Goal: Task Accomplishment & Management: Use online tool/utility

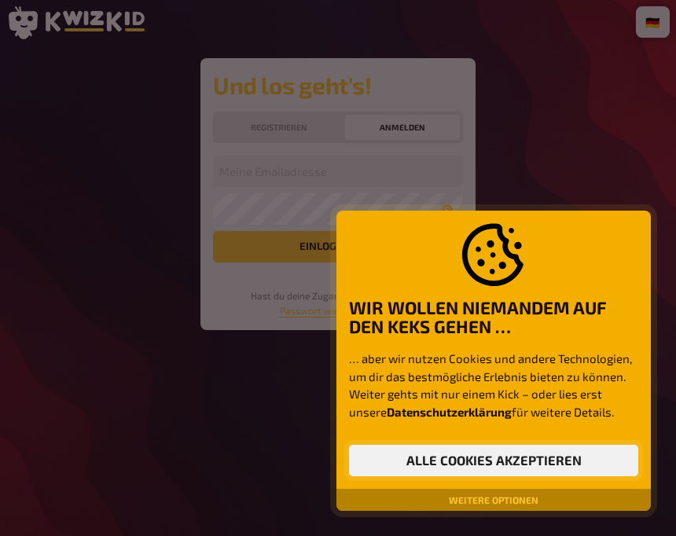
click at [479, 452] on button "Alle Cookies akzeptieren" at bounding box center [493, 460] width 289 height 31
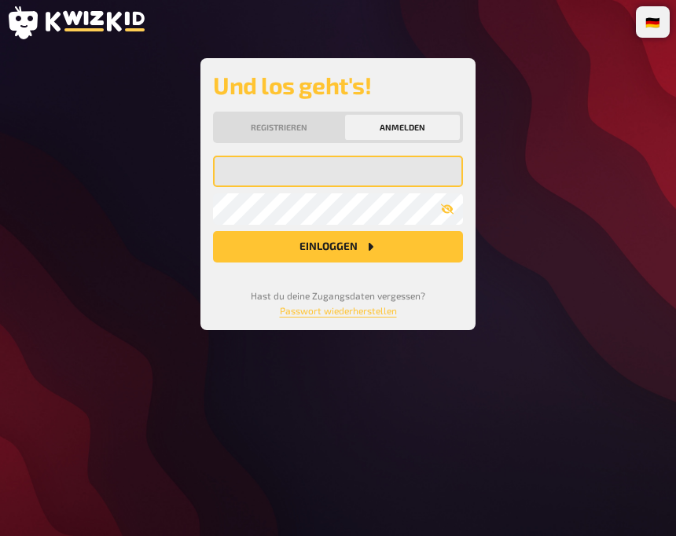
click at [306, 178] on input "email" at bounding box center [338, 171] width 250 height 31
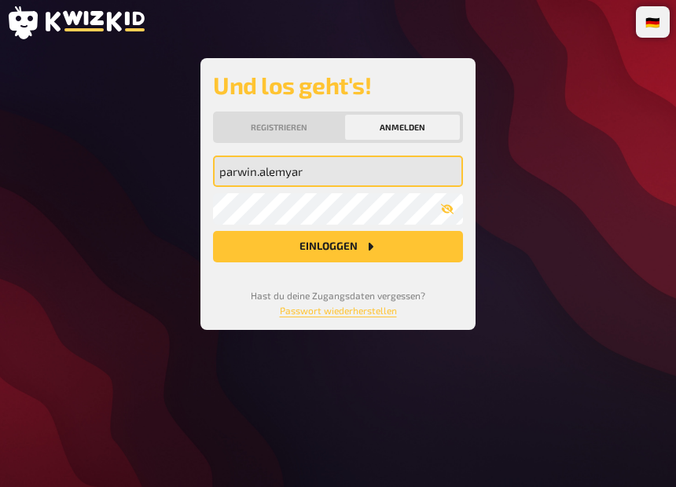
click at [328, 178] on input "parwin.alemyar" at bounding box center [338, 171] width 250 height 31
click at [328, 177] on input "parwin.alemyar" at bounding box center [338, 171] width 250 height 31
type input "[EMAIL_ADDRESS][DOMAIN_NAME]"
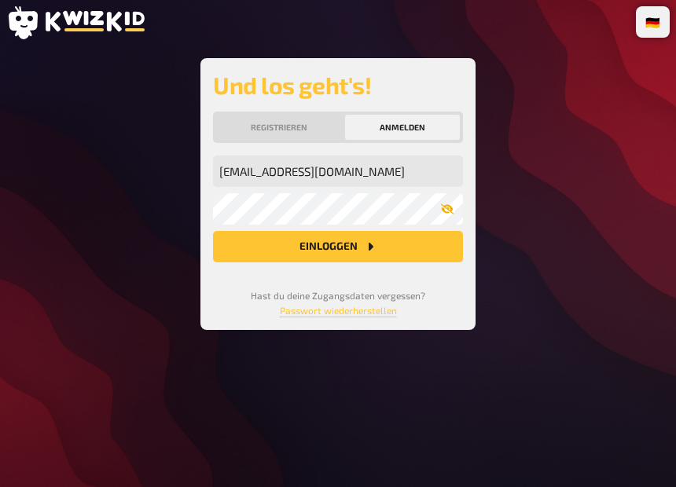
click at [451, 214] on icon "button" at bounding box center [447, 209] width 13 height 13
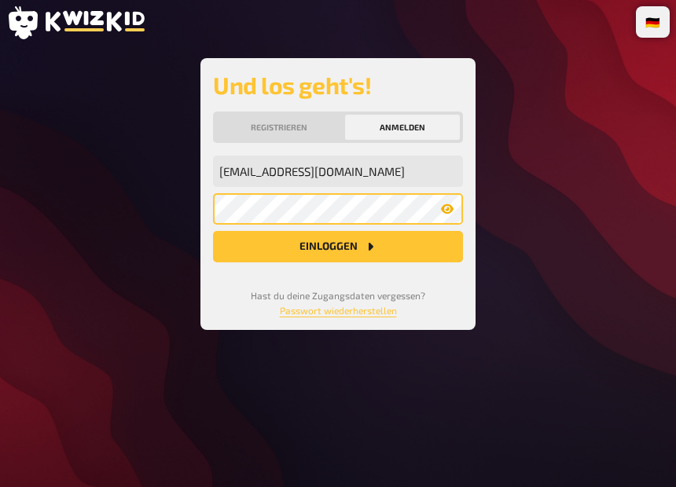
click at [213, 231] on button "Einloggen" at bounding box center [338, 246] width 250 height 31
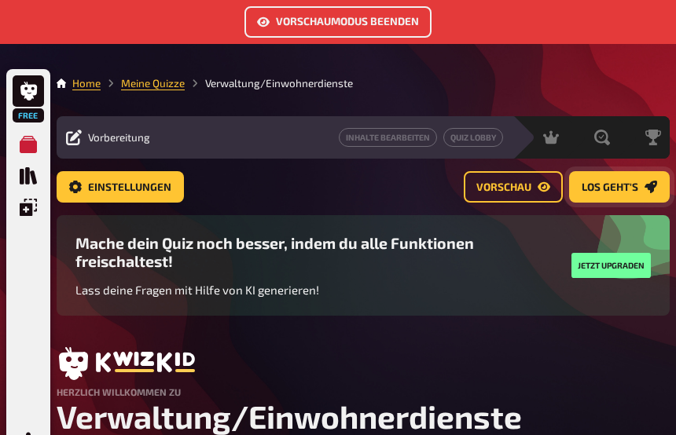
click at [596, 189] on span "Los geht's" at bounding box center [610, 187] width 57 height 11
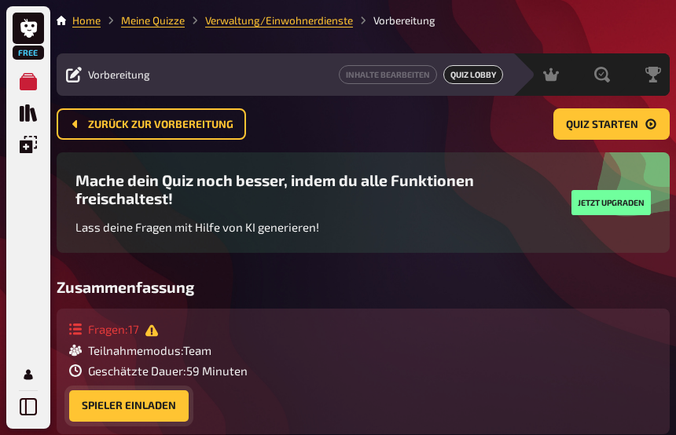
click at [167, 402] on button "Spieler einladen" at bounding box center [128, 406] width 119 height 31
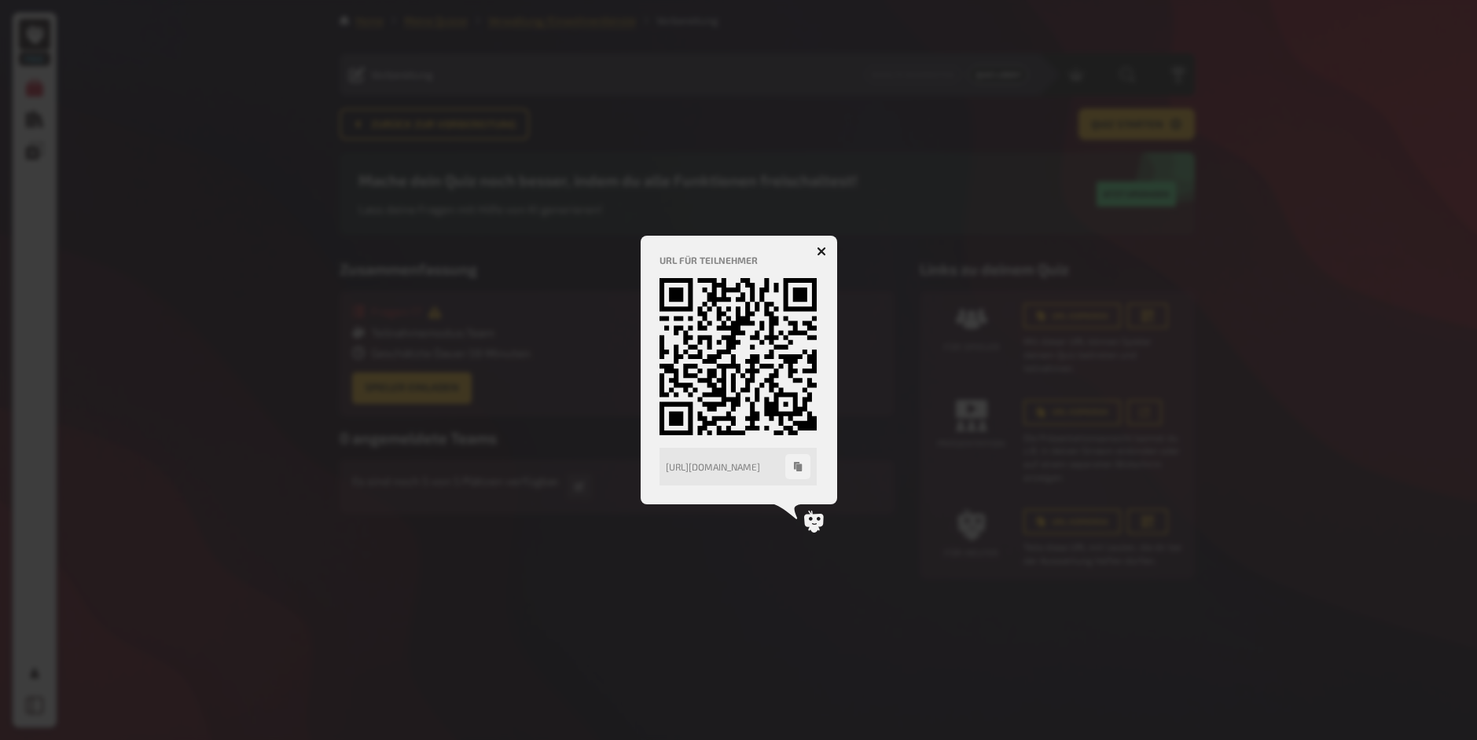
click at [552, 222] on div at bounding box center [738, 370] width 1477 height 740
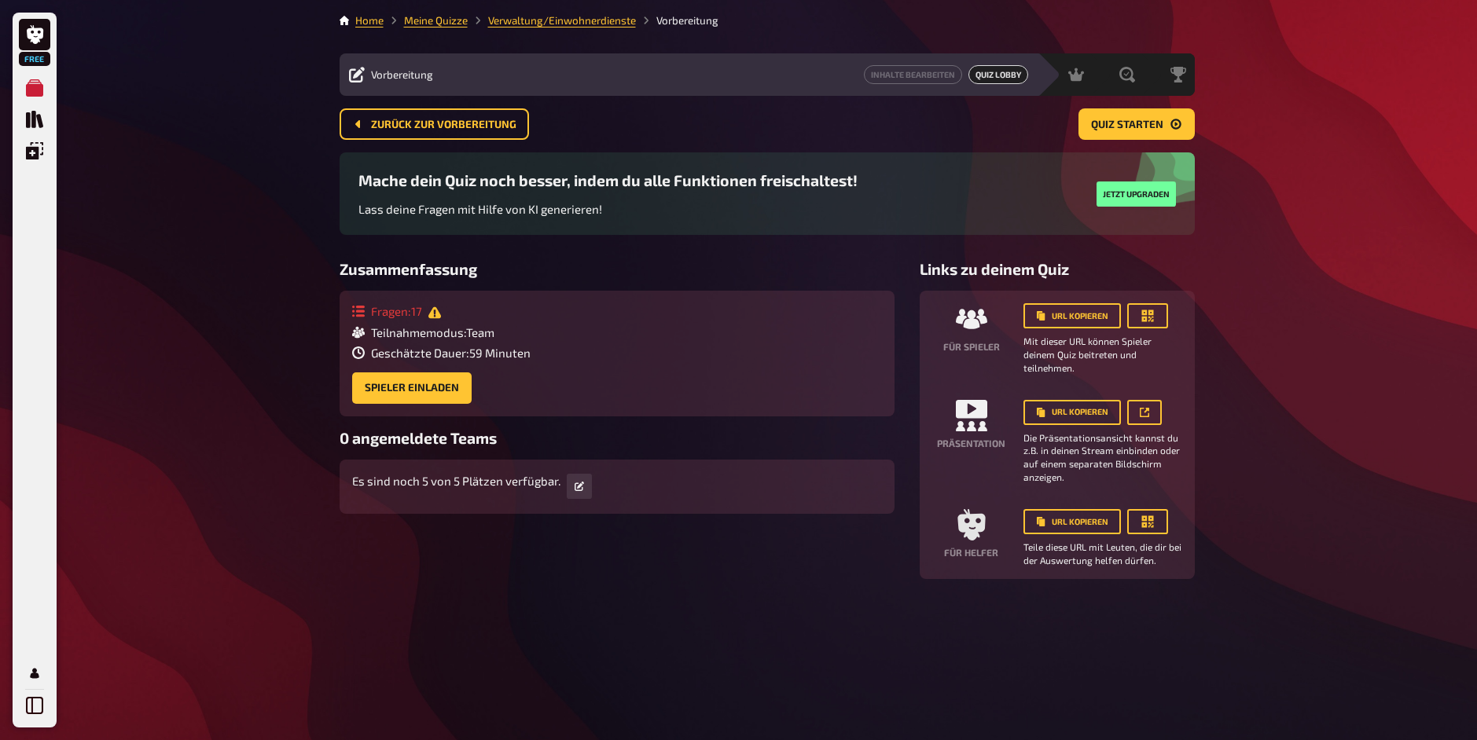
click at [675, 255] on div "Free Meine Quizze Quiz Sammlung Einblendungen Profil Home Meine Quizze Verwaltu…" at bounding box center [738, 370] width 1477 height 740
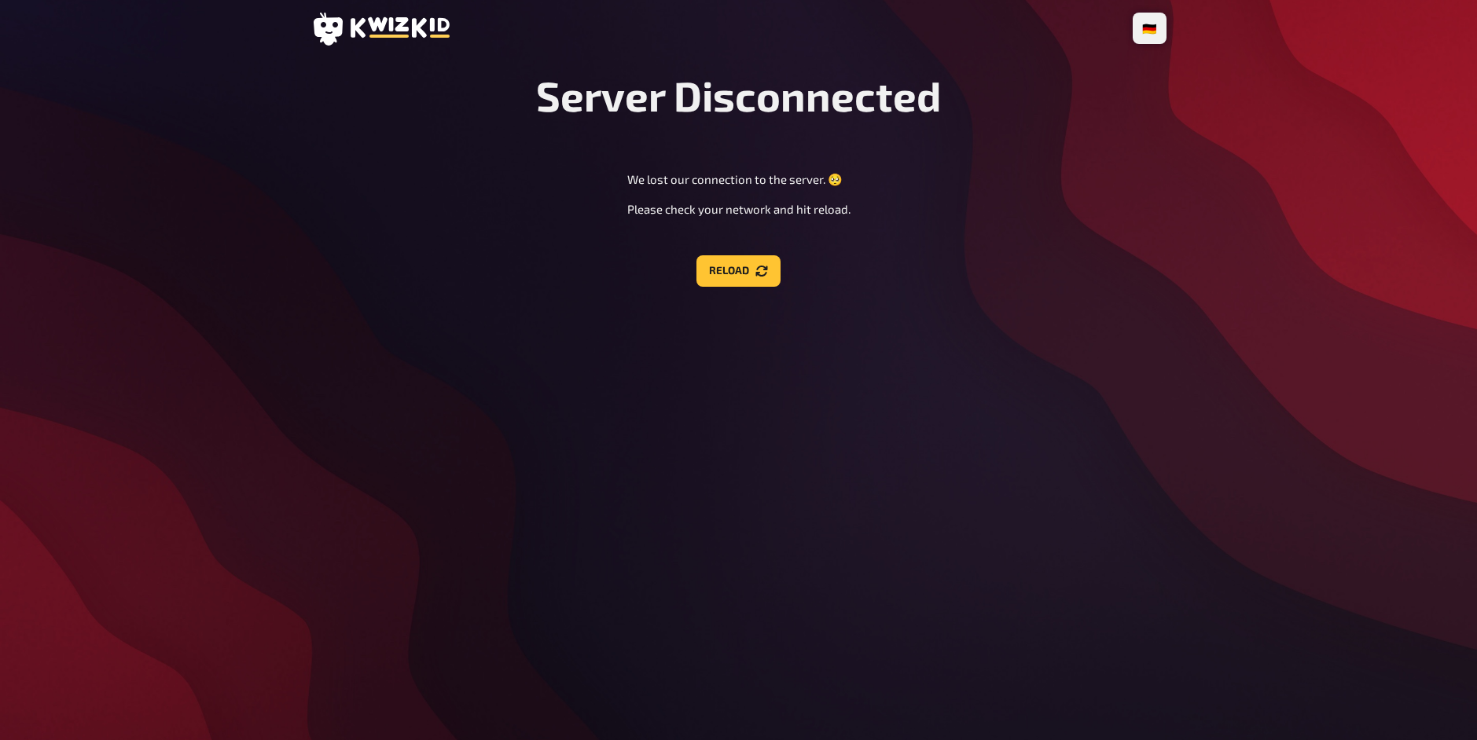
click at [675, 292] on div "🇩🇪 Deutsch 🇺🇸 English 🇳🇱 Nederlands Server Disconnected We lost our connection …" at bounding box center [739, 370] width 880 height 740
click at [675, 283] on button "Reload" at bounding box center [738, 270] width 84 height 31
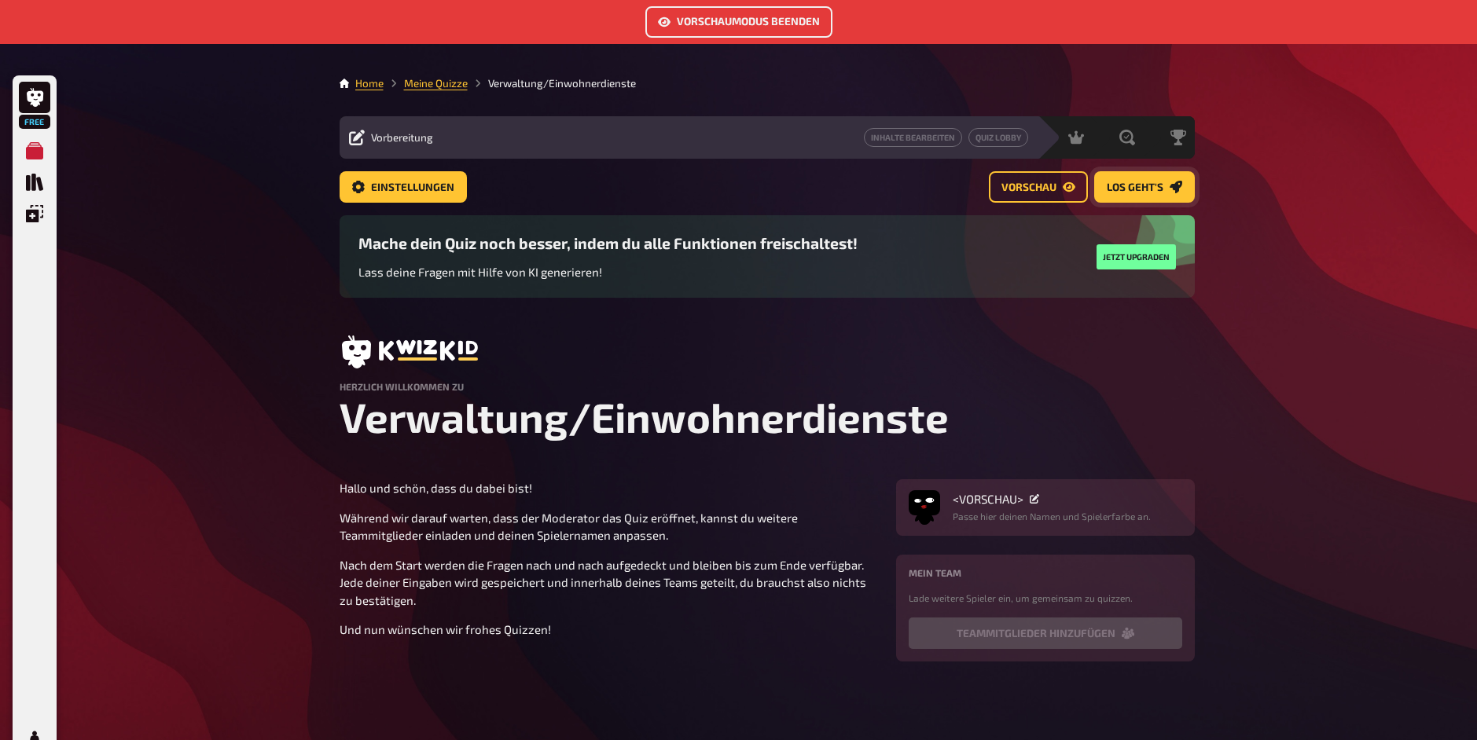
click at [1145, 188] on span "Los geht's" at bounding box center [1134, 187] width 57 height 11
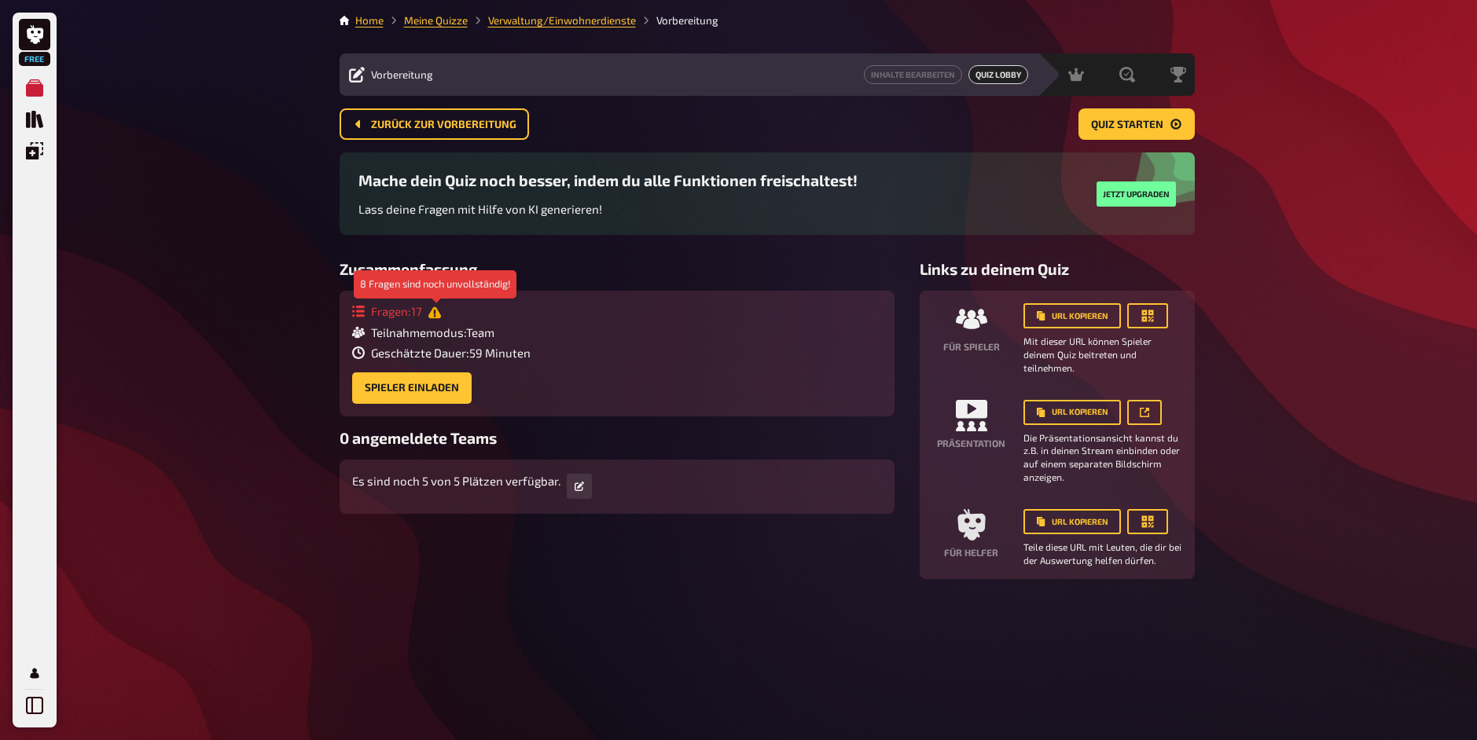
click at [434, 318] on icon at bounding box center [434, 312] width 13 height 12
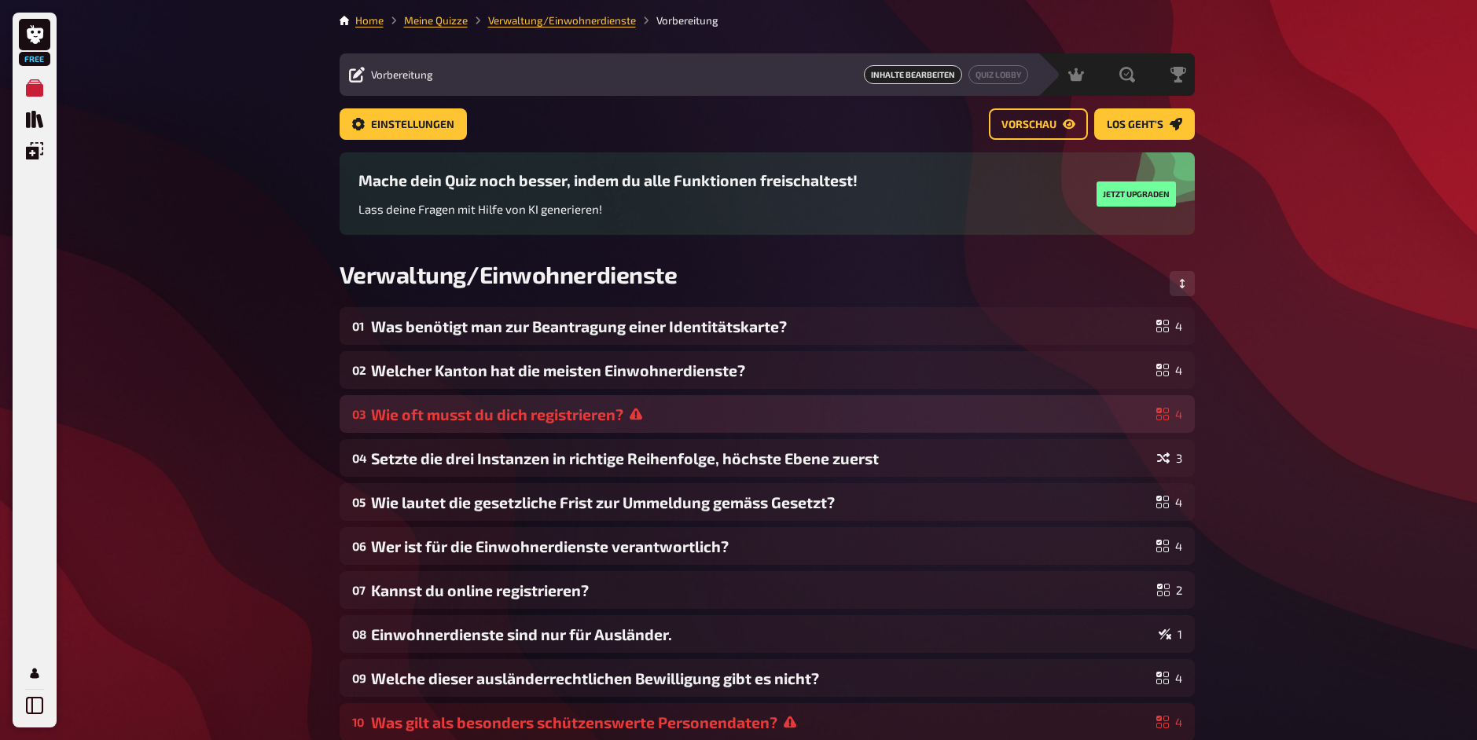
click at [521, 420] on div "Wie oft musst du dich registrieren?" at bounding box center [760, 415] width 779 height 18
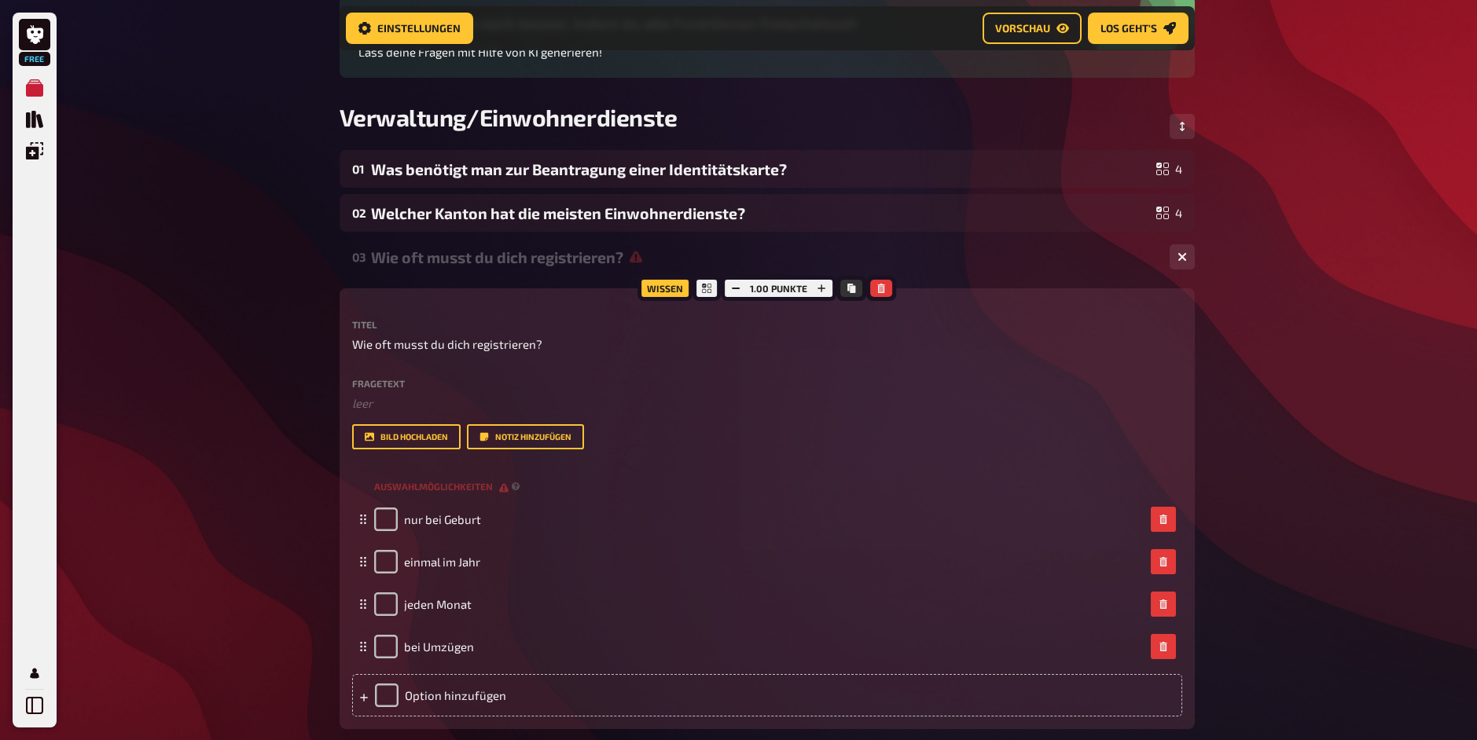
scroll to position [171, 0]
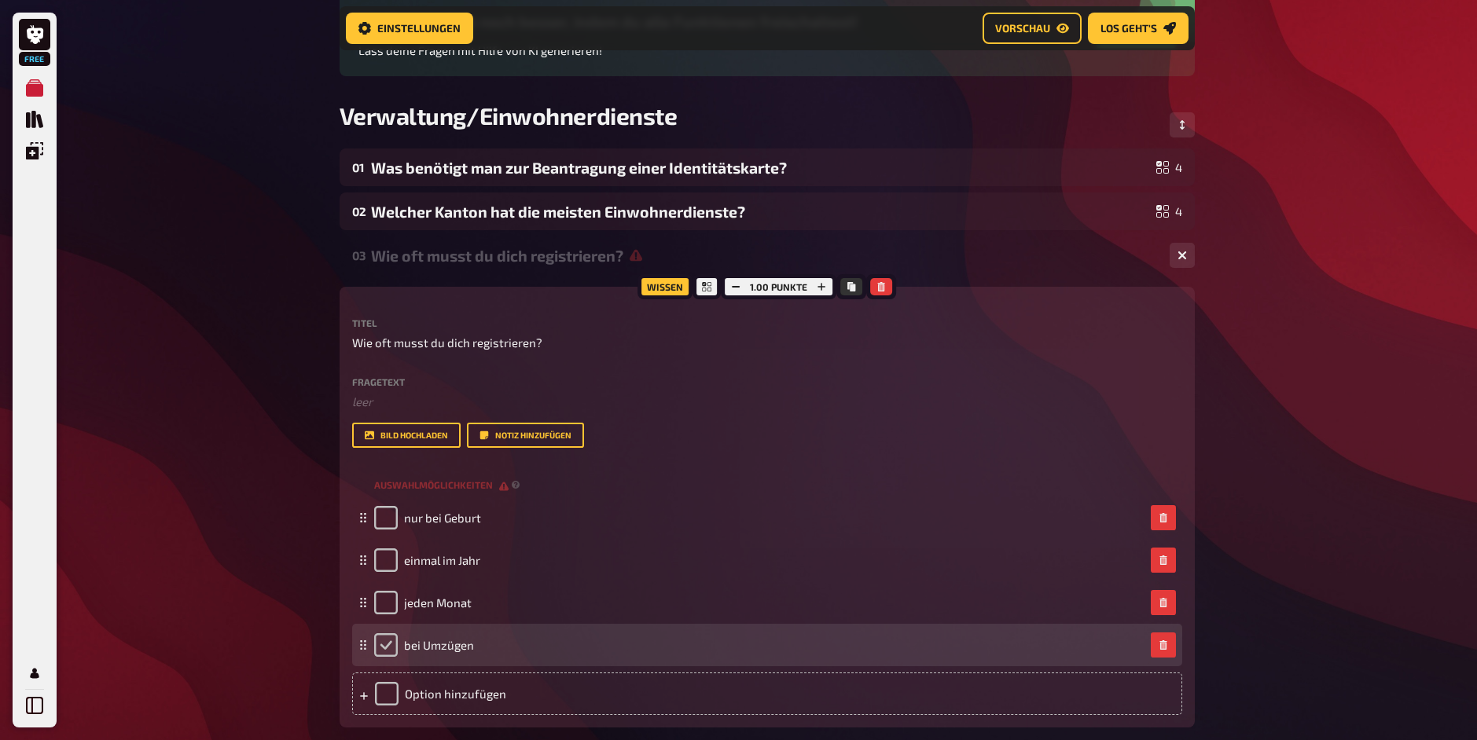
click at [382, 646] on input "checkbox" at bounding box center [386, 645] width 24 height 24
checkbox input "true"
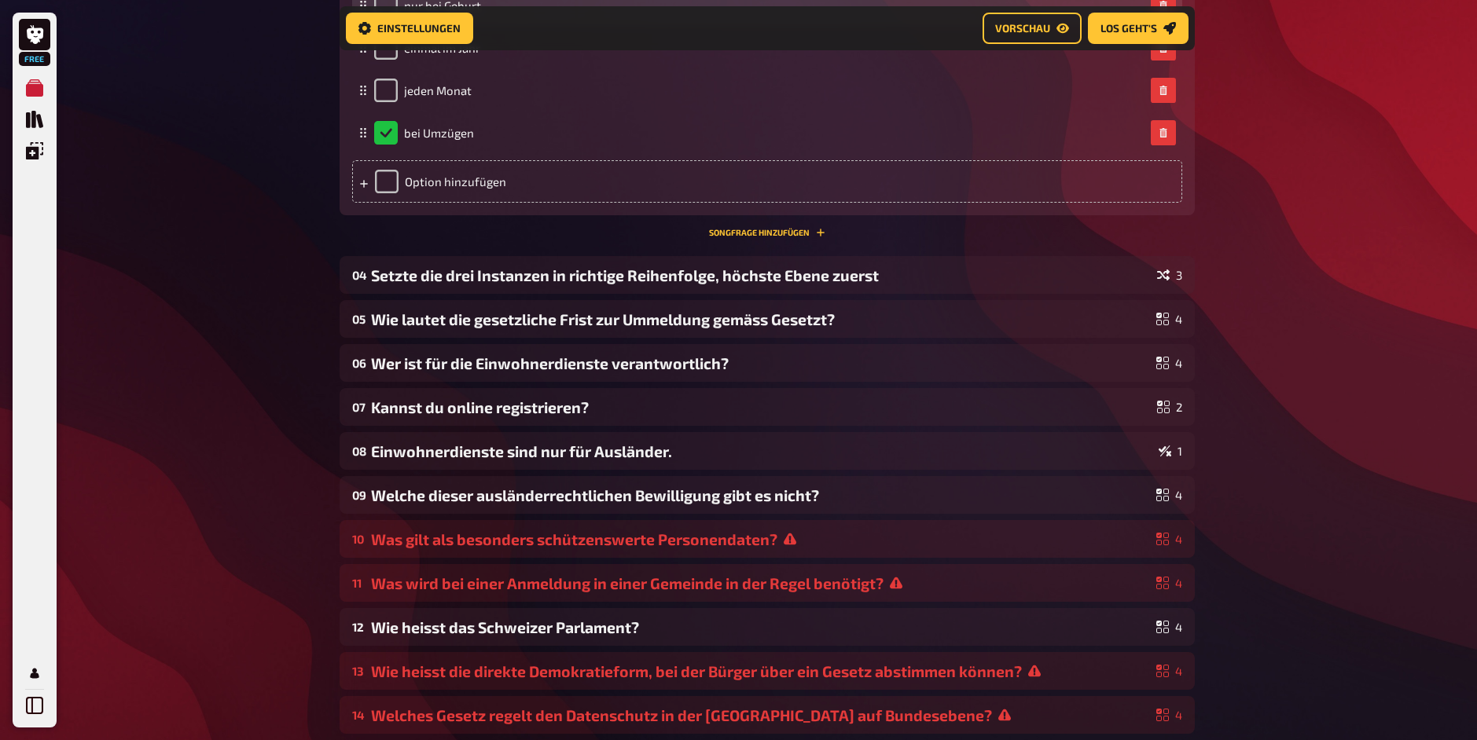
scroll to position [688, 0]
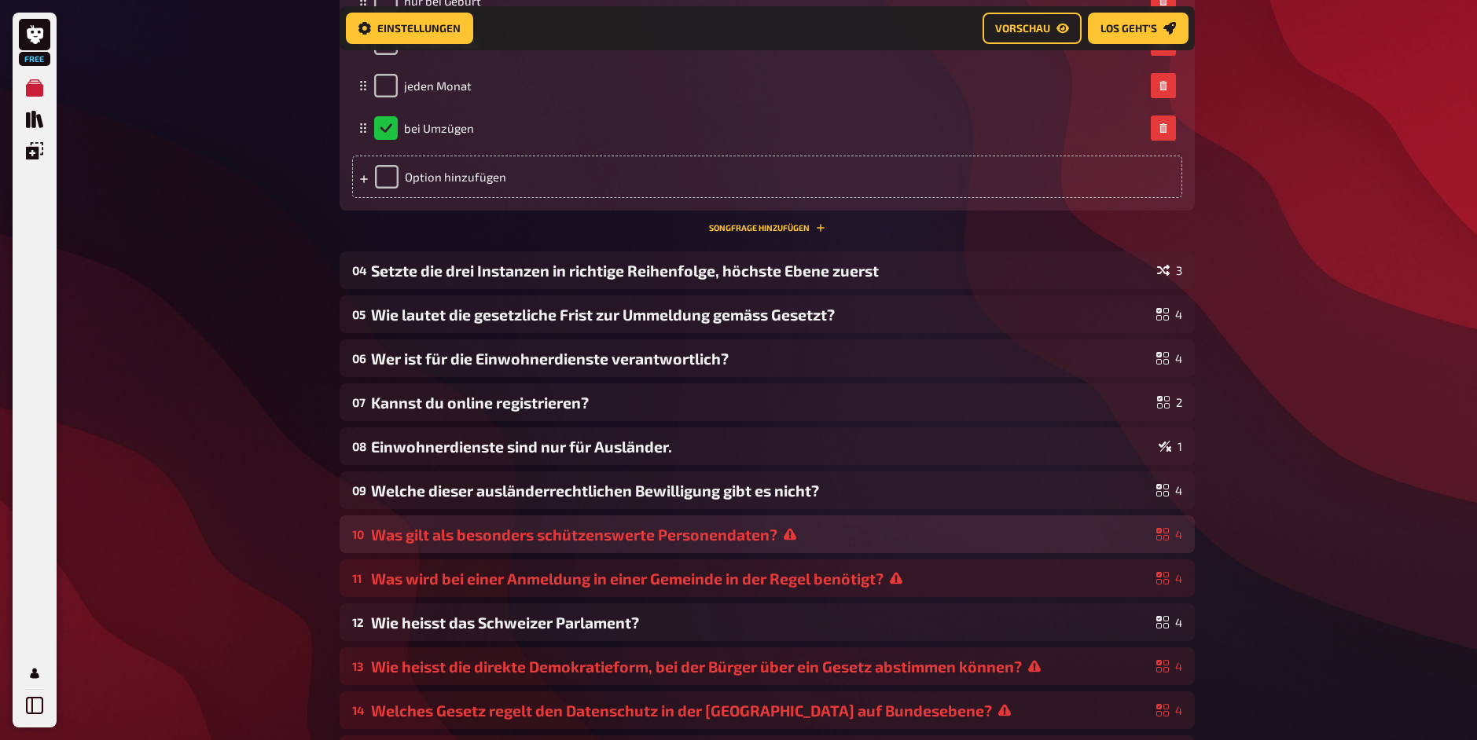
click at [535, 541] on div "Was gilt als besonders schützenswerte Personendaten?" at bounding box center [760, 535] width 779 height 18
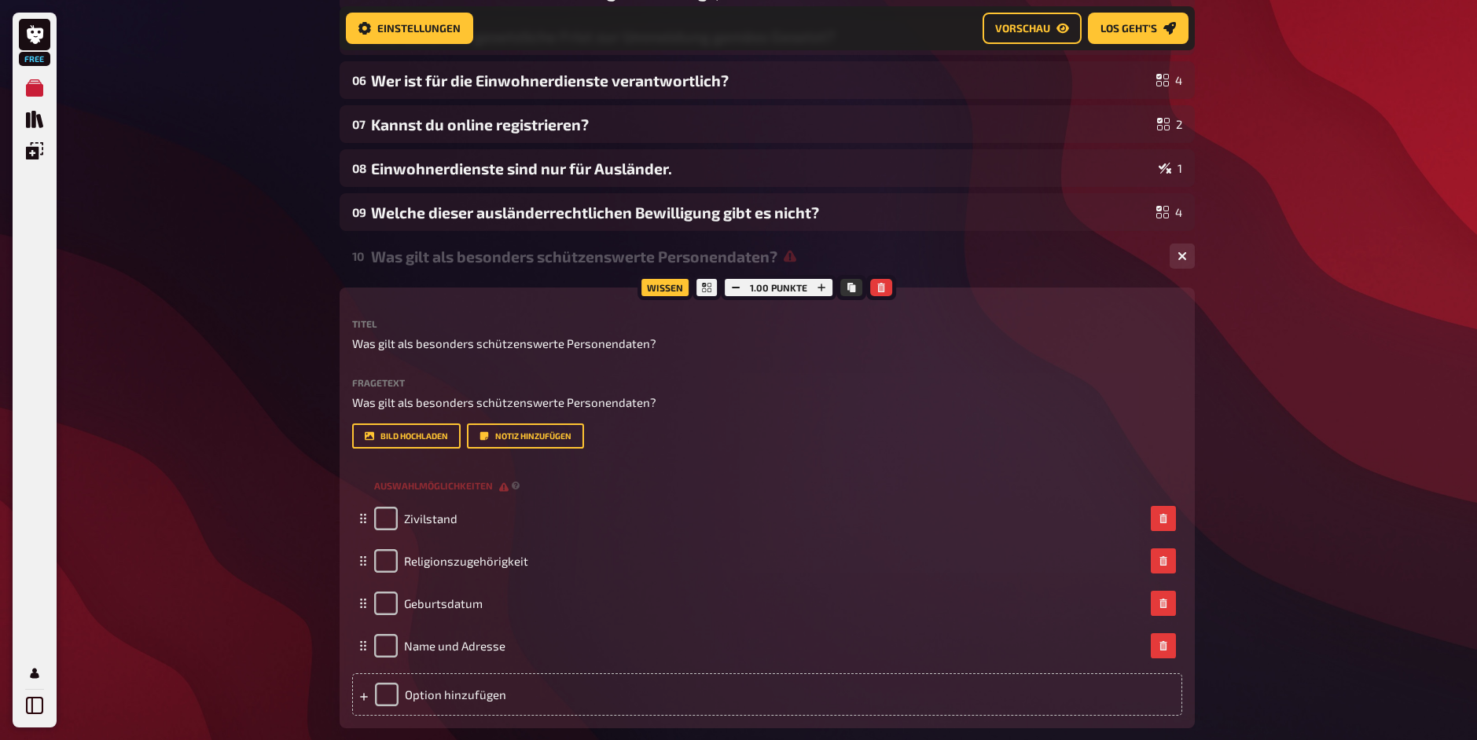
scroll to position [982, 0]
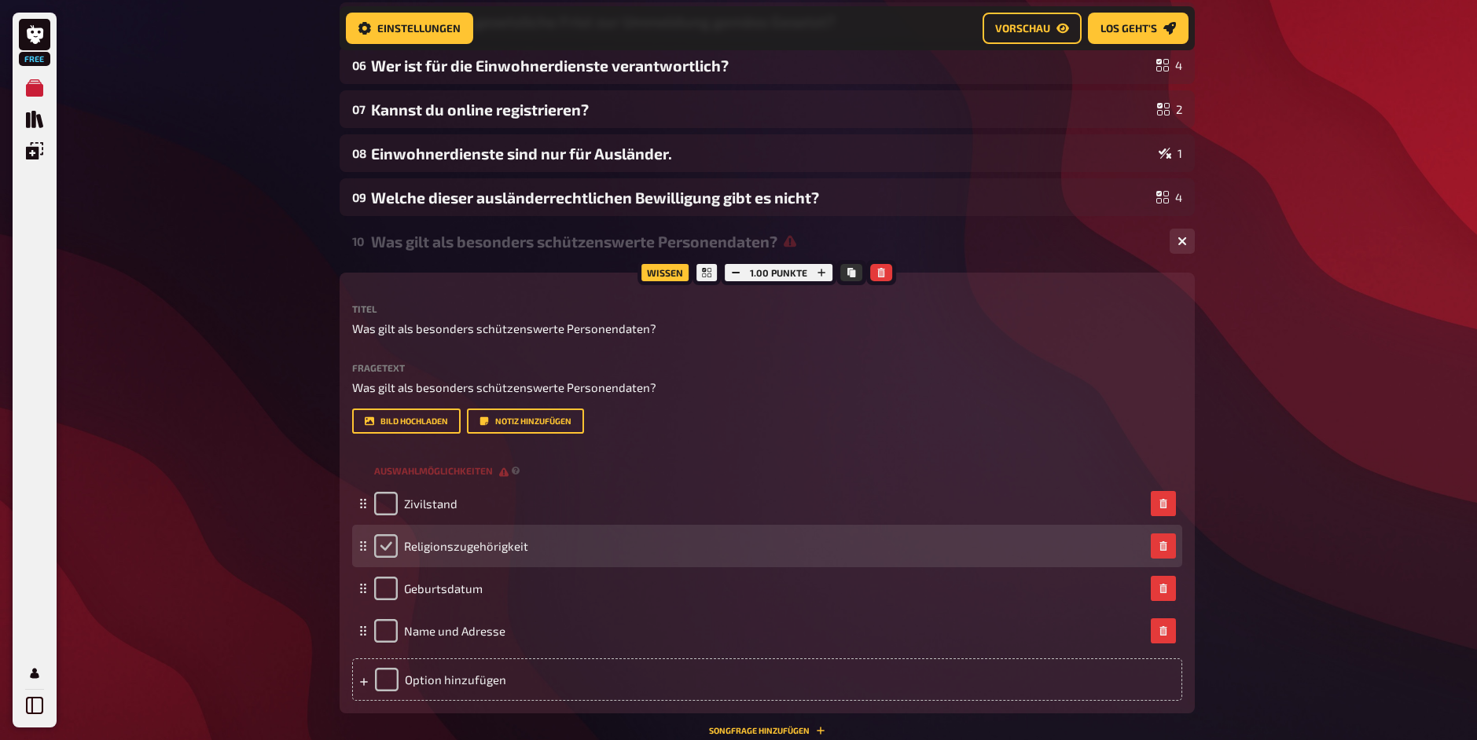
click at [390, 558] on input "checkbox" at bounding box center [386, 546] width 24 height 24
checkbox input "true"
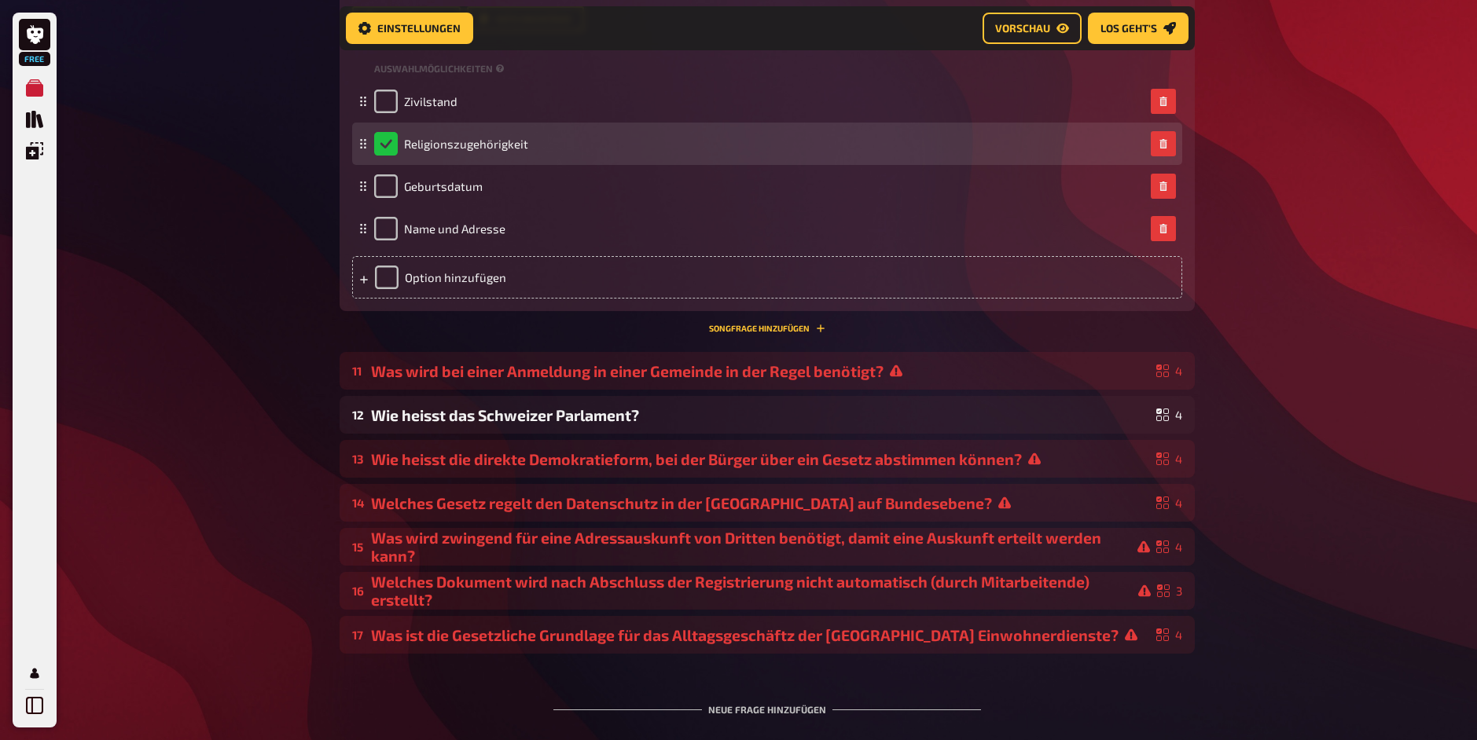
scroll to position [1389, 0]
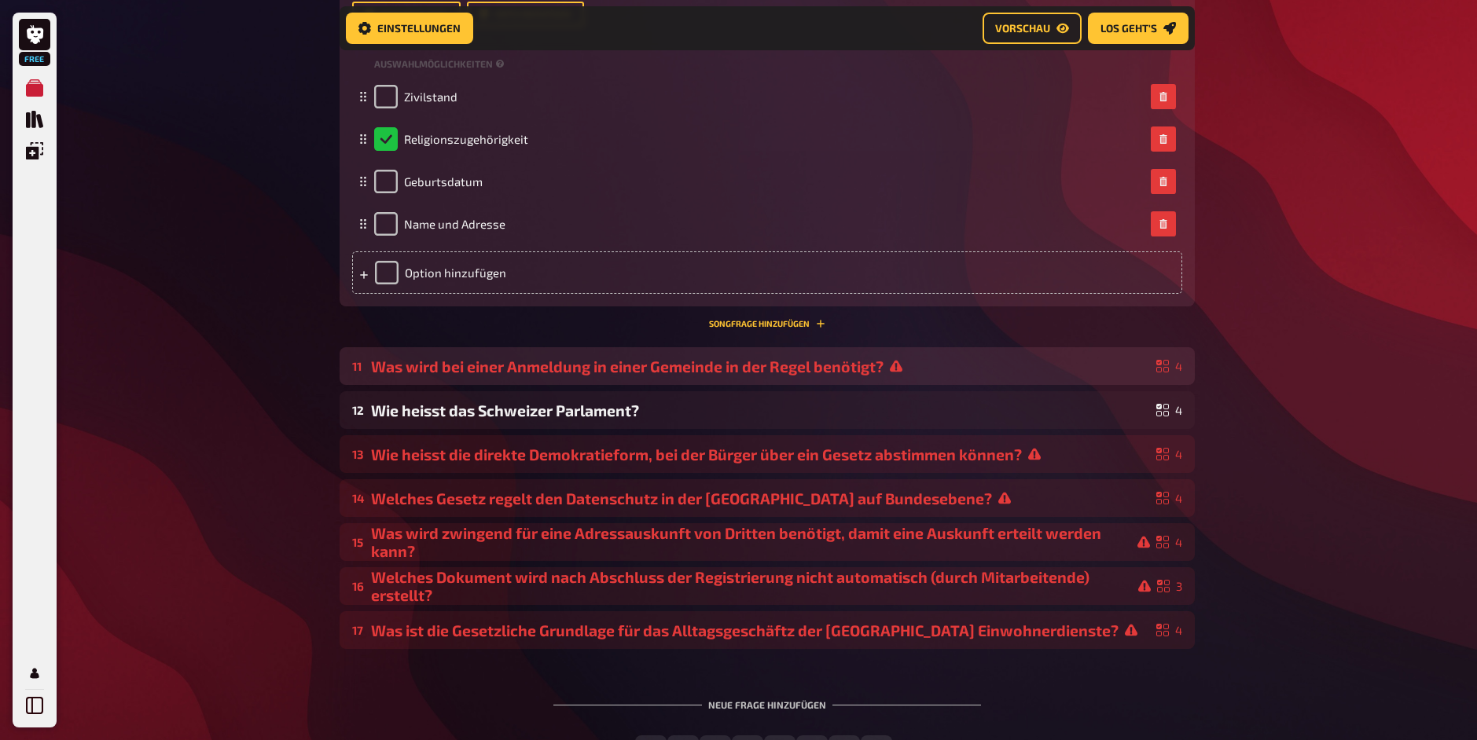
click at [452, 376] on div "Was wird bei einer Anmeldung in einer Gemeinde in der Regel benötigt?" at bounding box center [760, 367] width 779 height 18
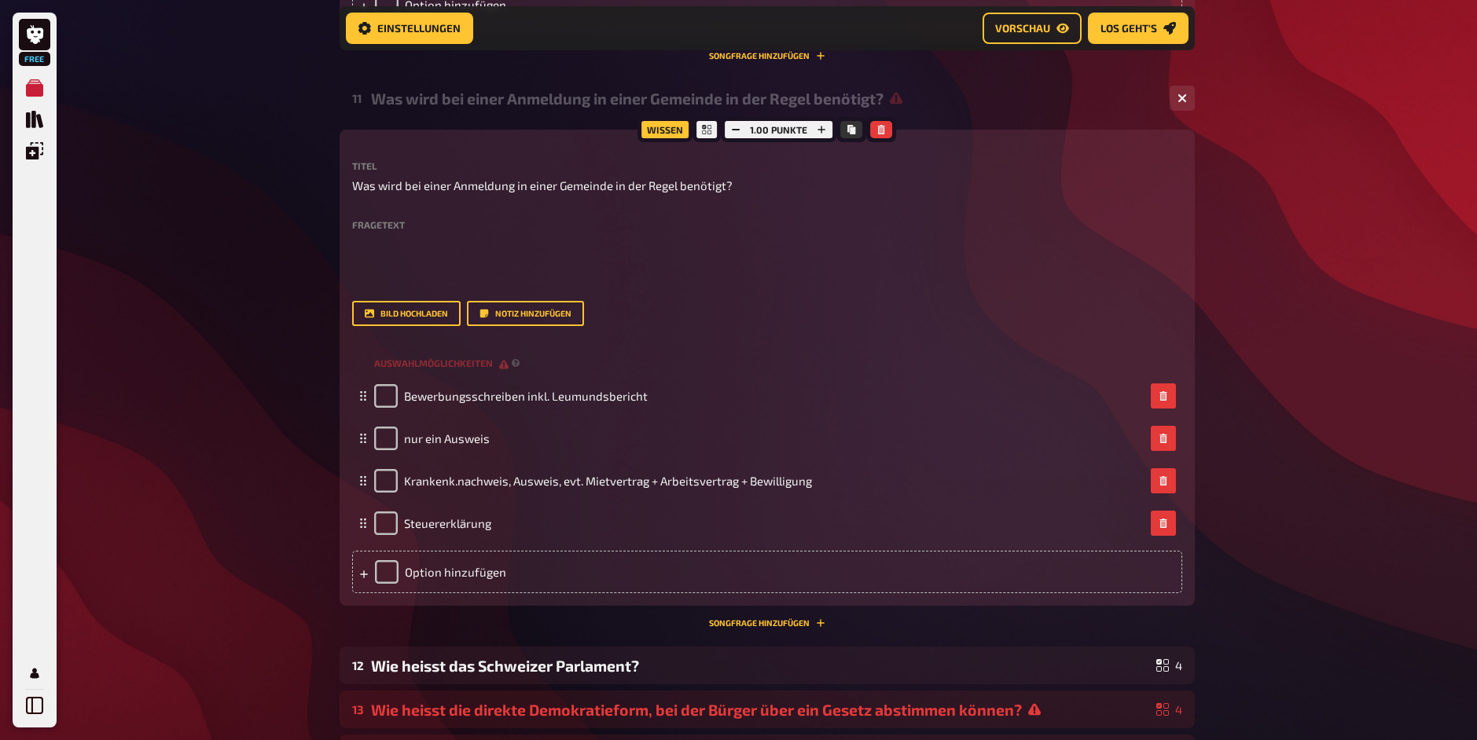
scroll to position [1656, 0]
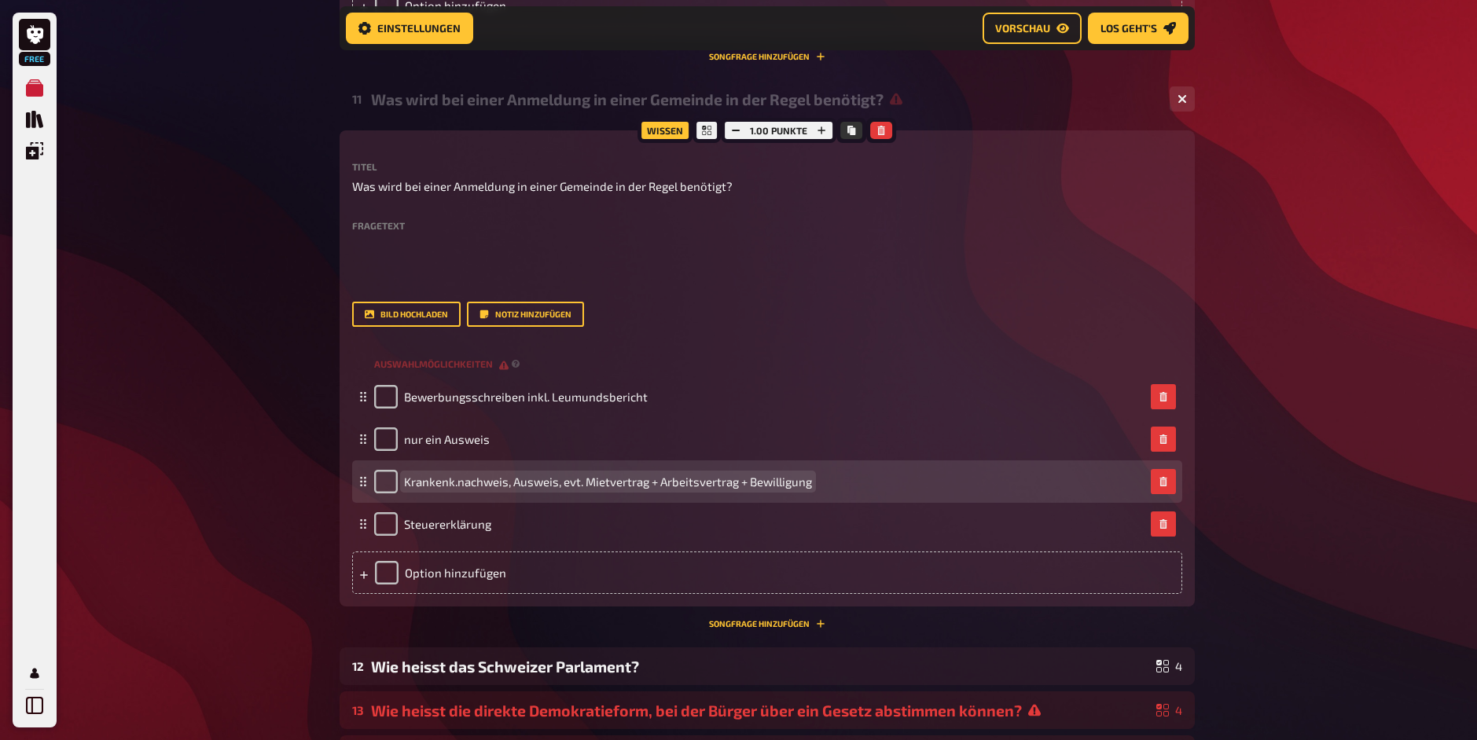
click at [431, 489] on span "Krankenk.nachweis, Ausweis, evt. Mietvertrag + Arbeitsvertrag + Bewilligung" at bounding box center [608, 482] width 408 height 14
click at [395, 494] on input "checkbox" at bounding box center [386, 482] width 24 height 24
checkbox input "true"
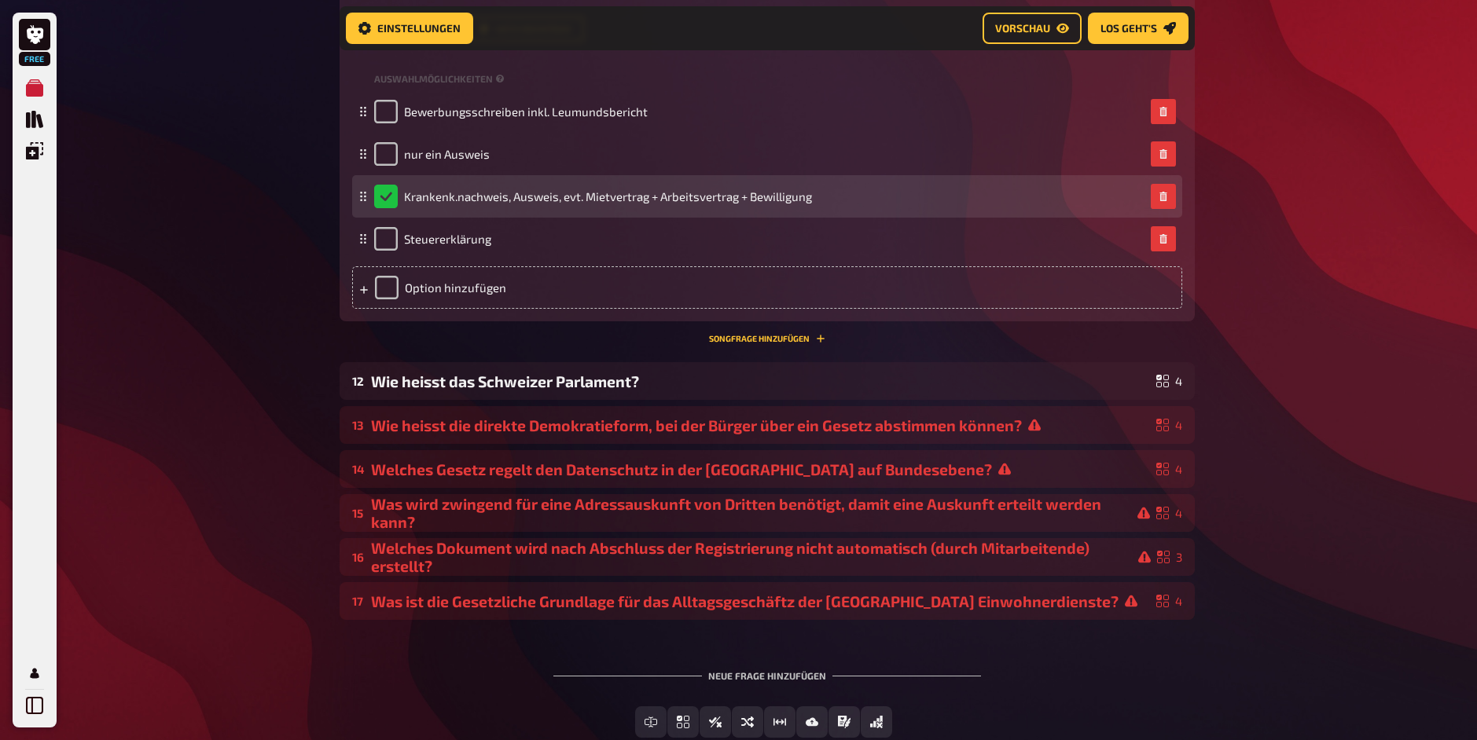
scroll to position [1942, 0]
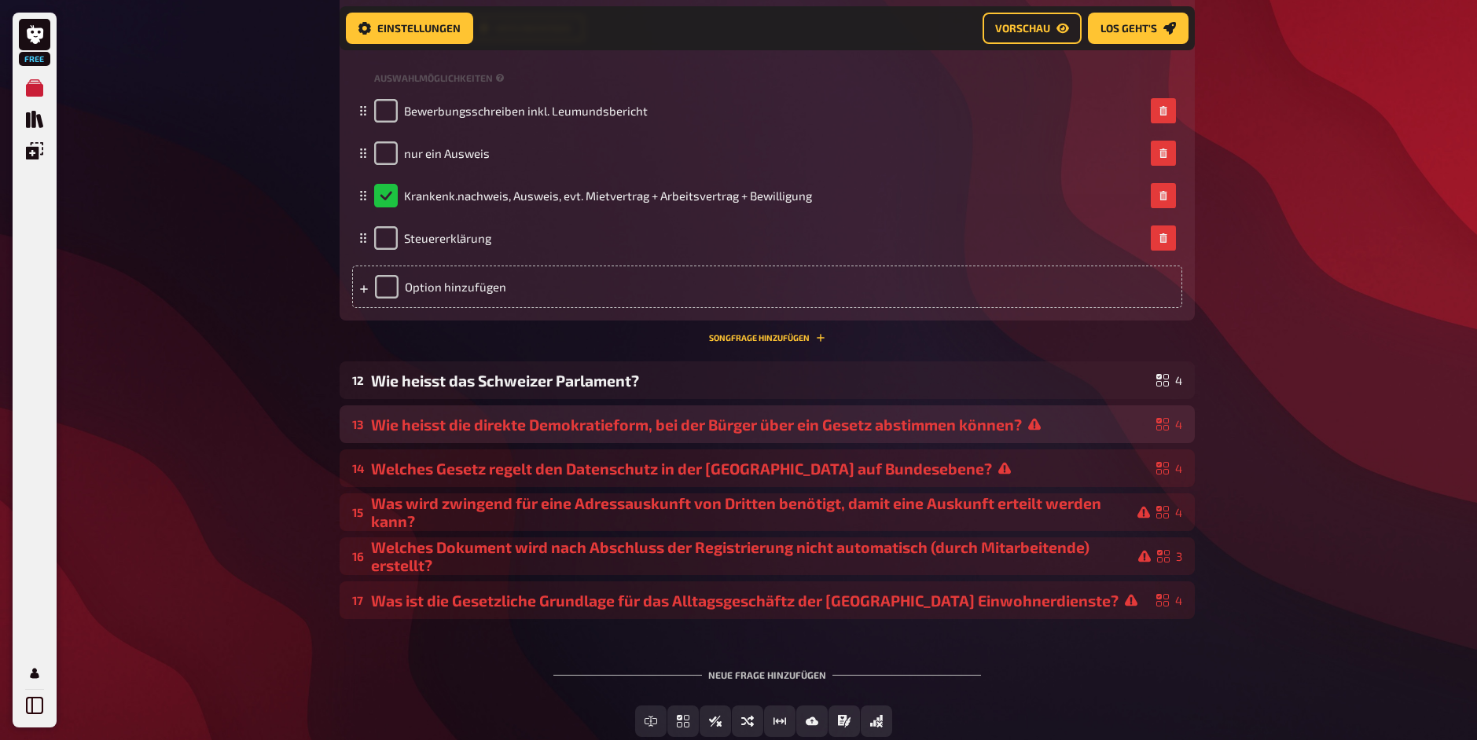
click at [425, 434] on div "Wie heisst die direkte Demokratieform, bei der Bürger über ein Gesetz abstimmen…" at bounding box center [760, 425] width 779 height 18
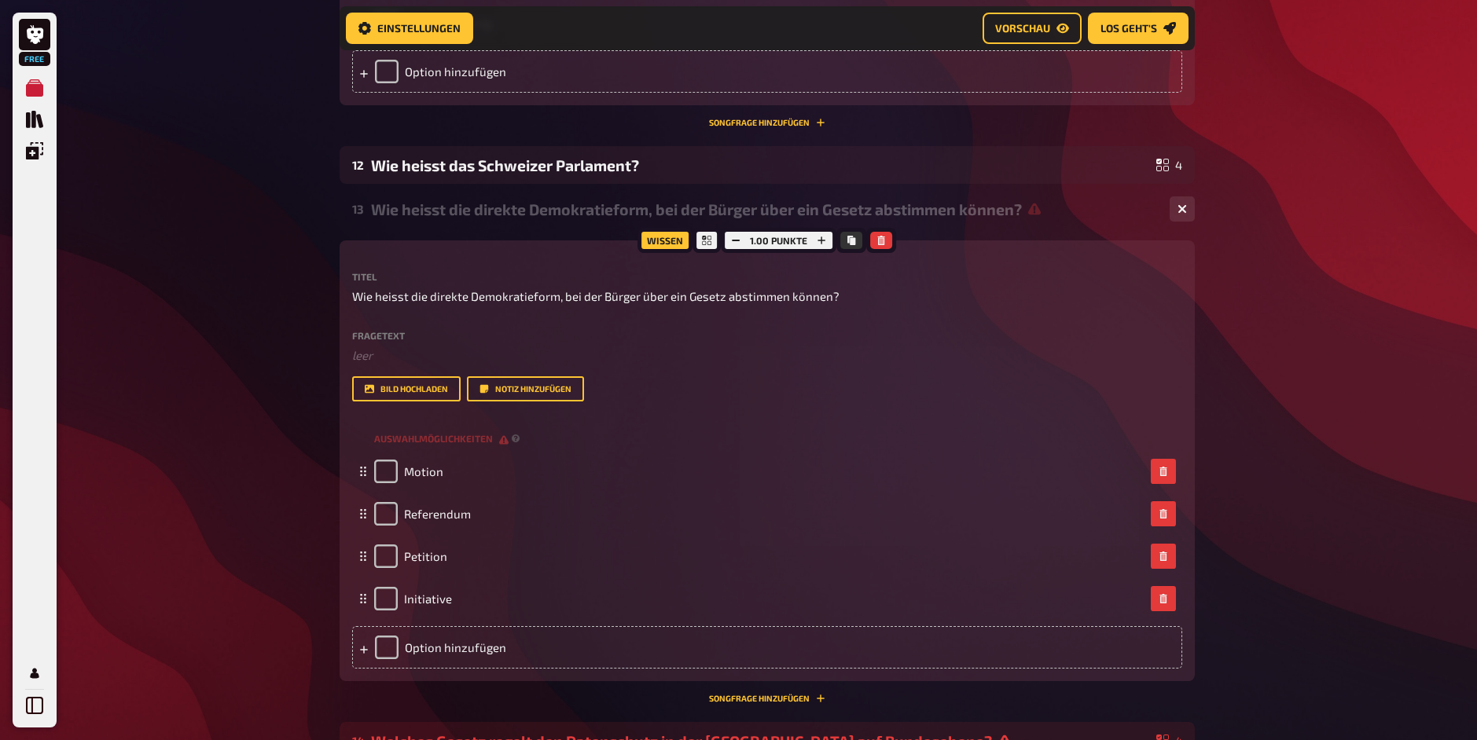
scroll to position [2169, 0]
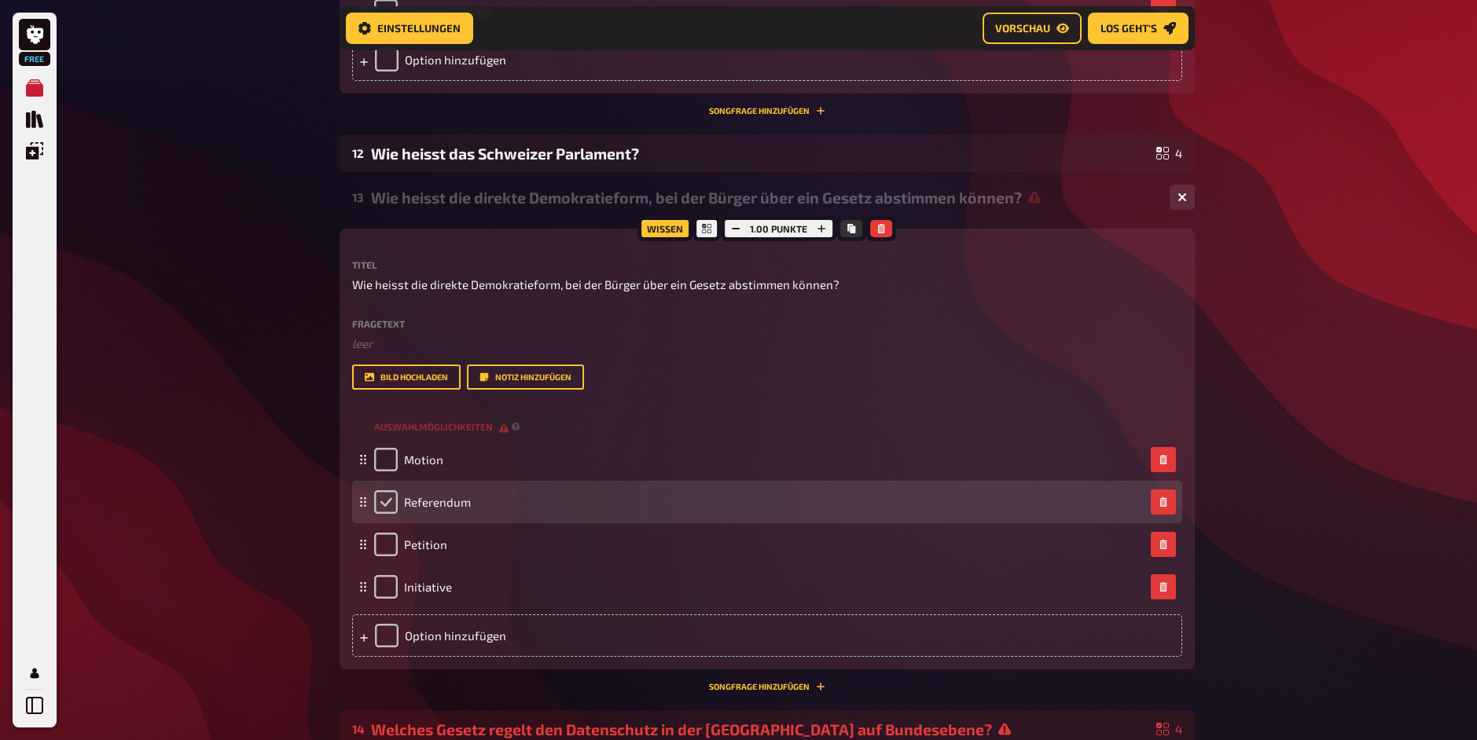
click at [395, 514] on input "checkbox" at bounding box center [386, 502] width 24 height 24
checkbox input "true"
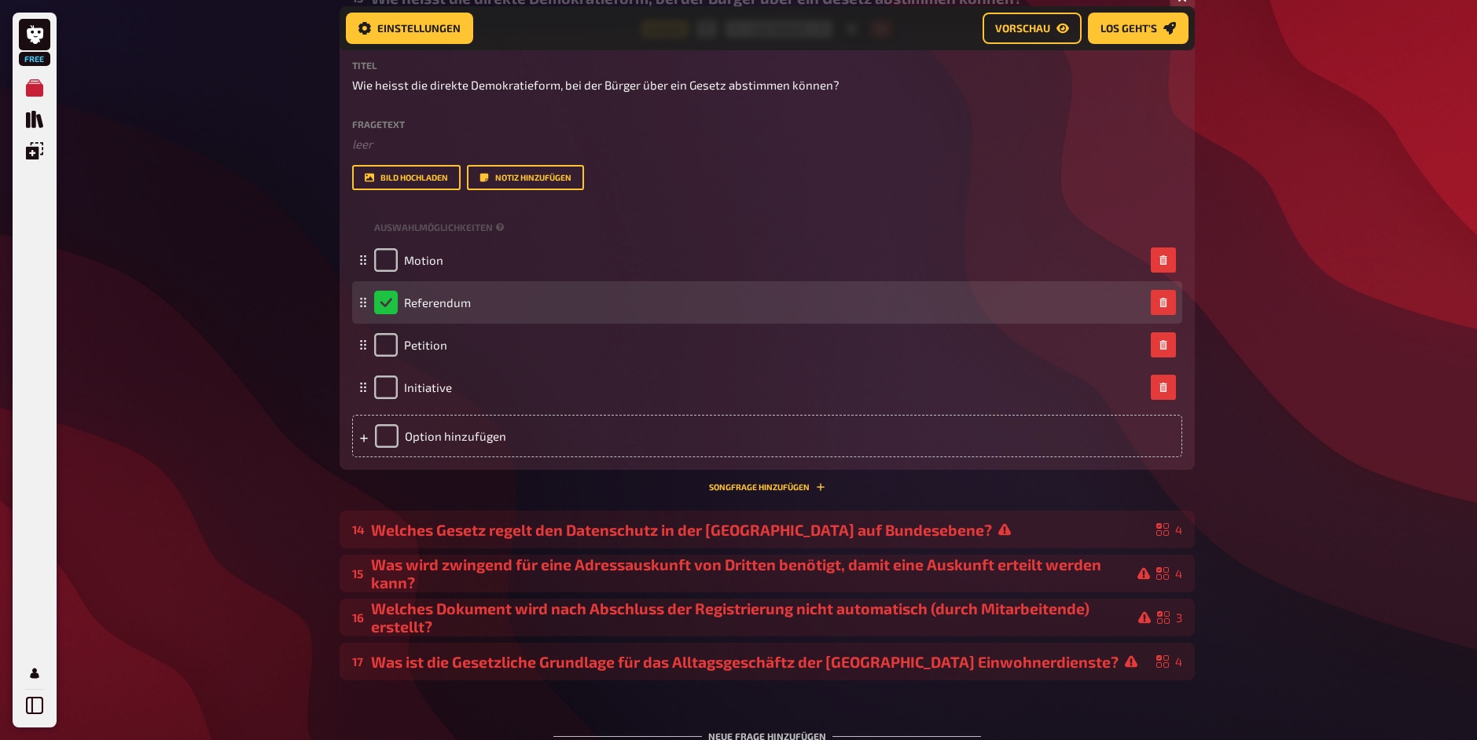
scroll to position [2391, 0]
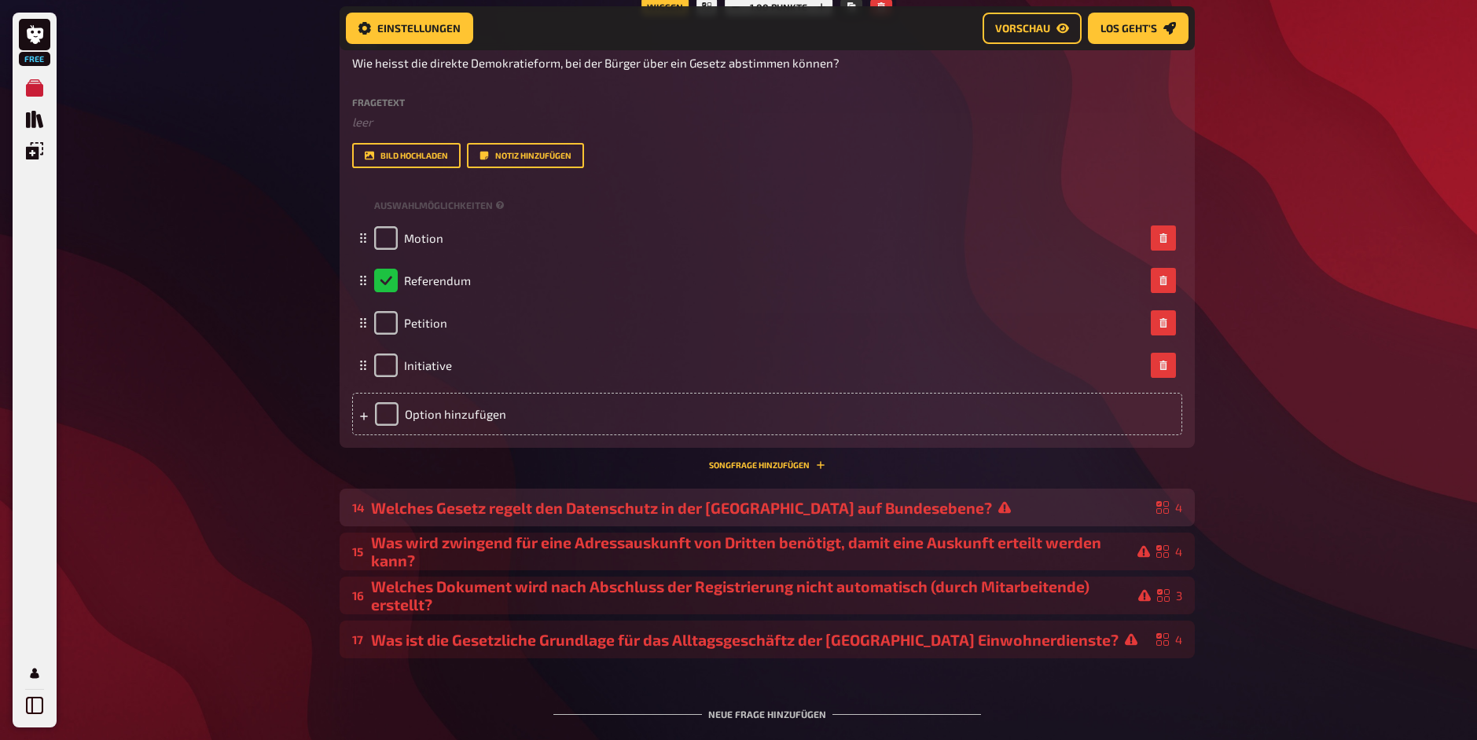
click at [394, 527] on div "14 Welches Gesetz regelt den Datenschutz in der Schweiz auf Bundesebene? 4" at bounding box center [766, 508] width 855 height 38
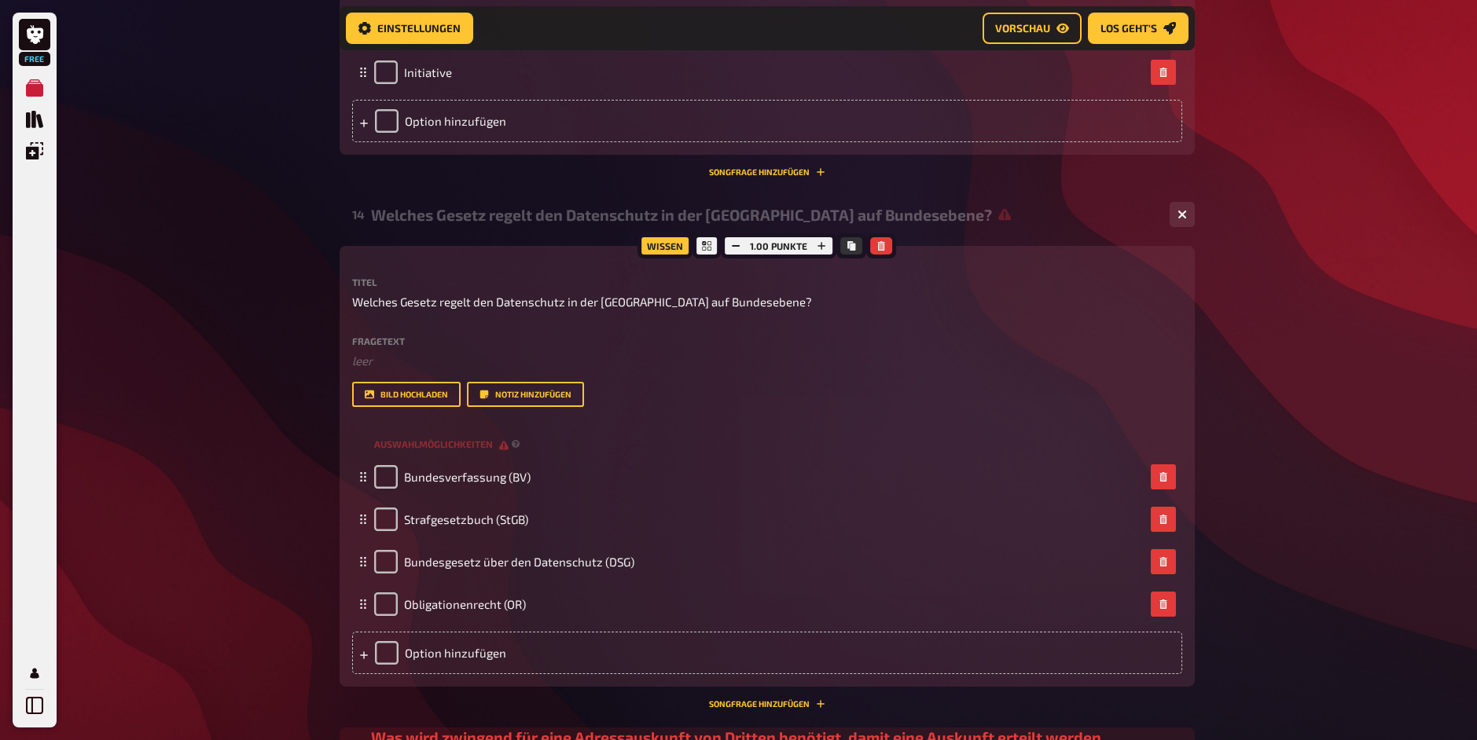
scroll to position [2688, 0]
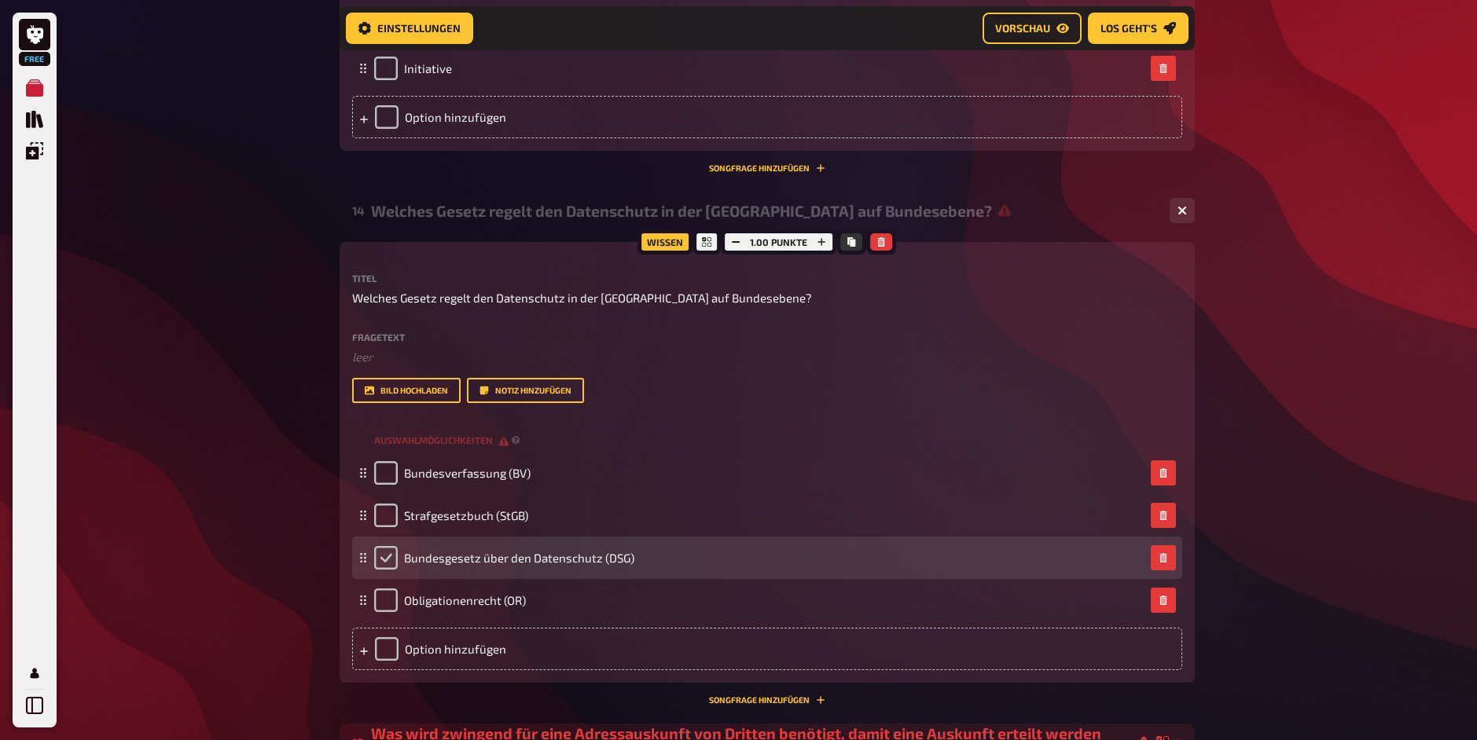
click at [382, 570] on input "checkbox" at bounding box center [386, 558] width 24 height 24
checkbox input "true"
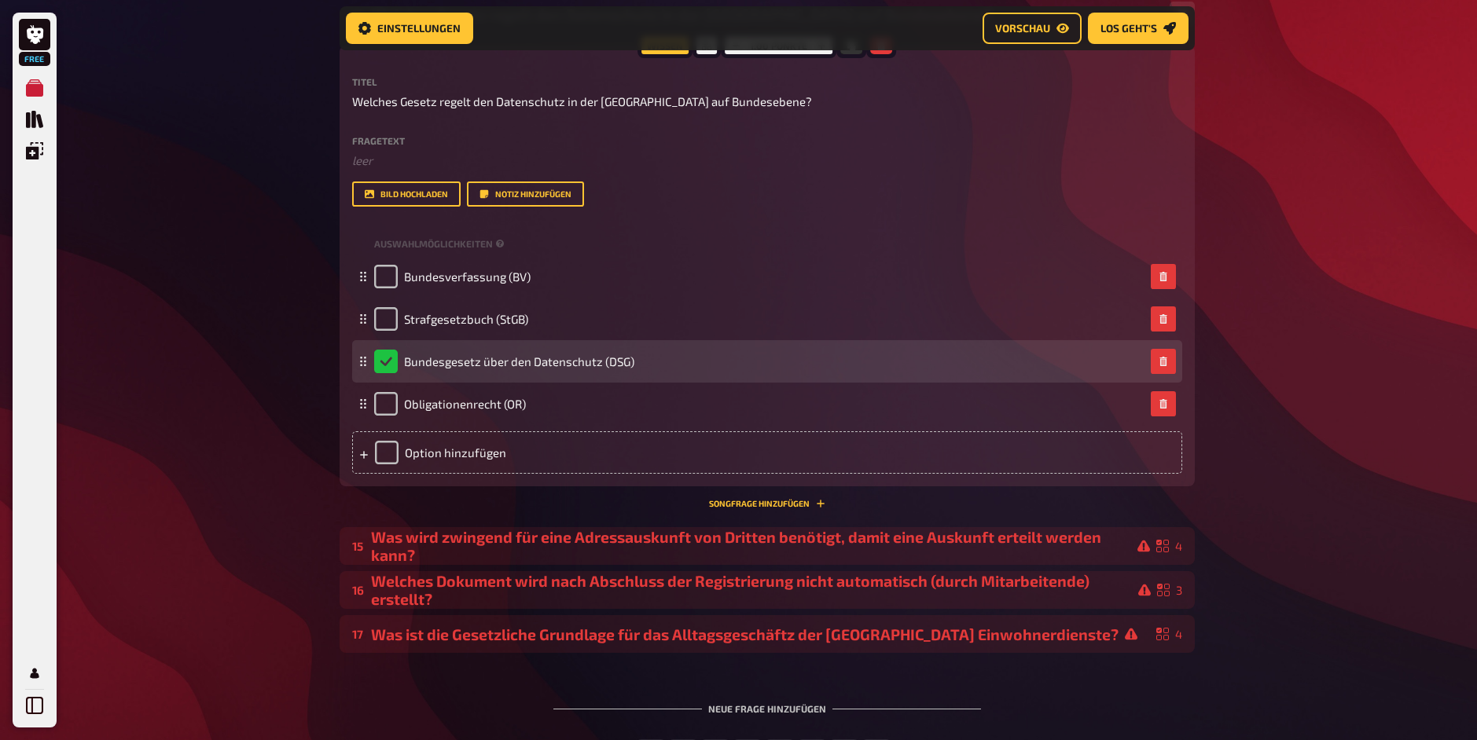
scroll to position [3070, 0]
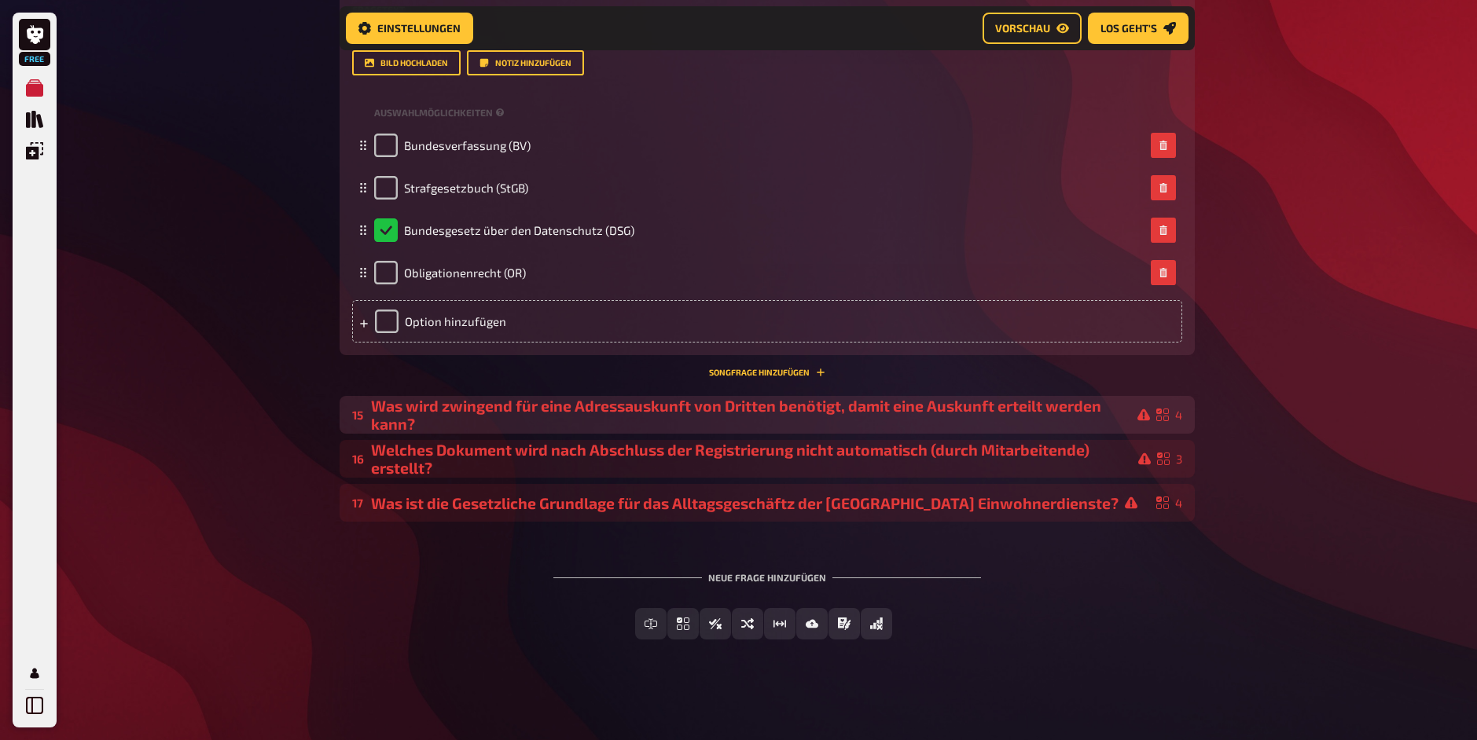
click at [521, 420] on div "Was wird zwingend für eine Adressauskunft von Dritten benötigt, damit eine Ausk…" at bounding box center [760, 415] width 779 height 36
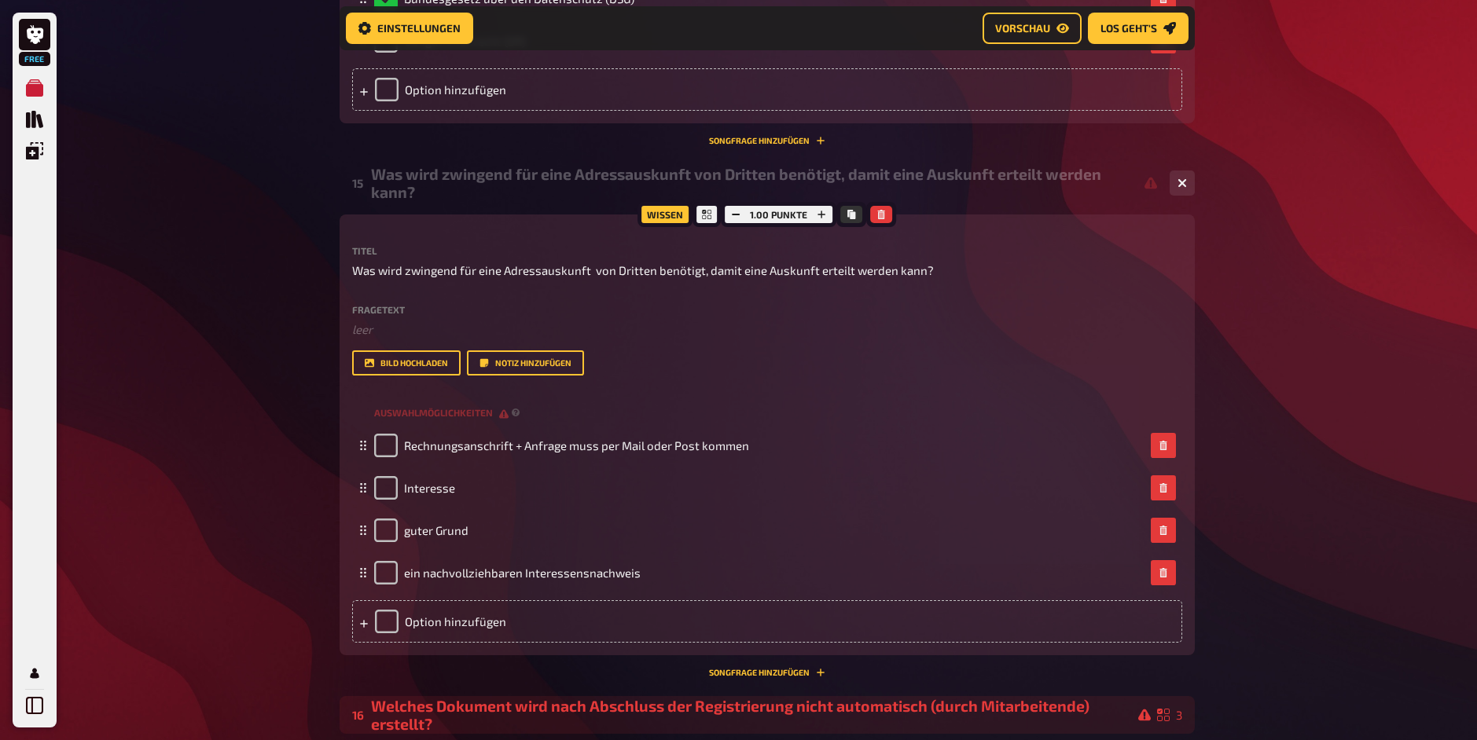
scroll to position [3249, 0]
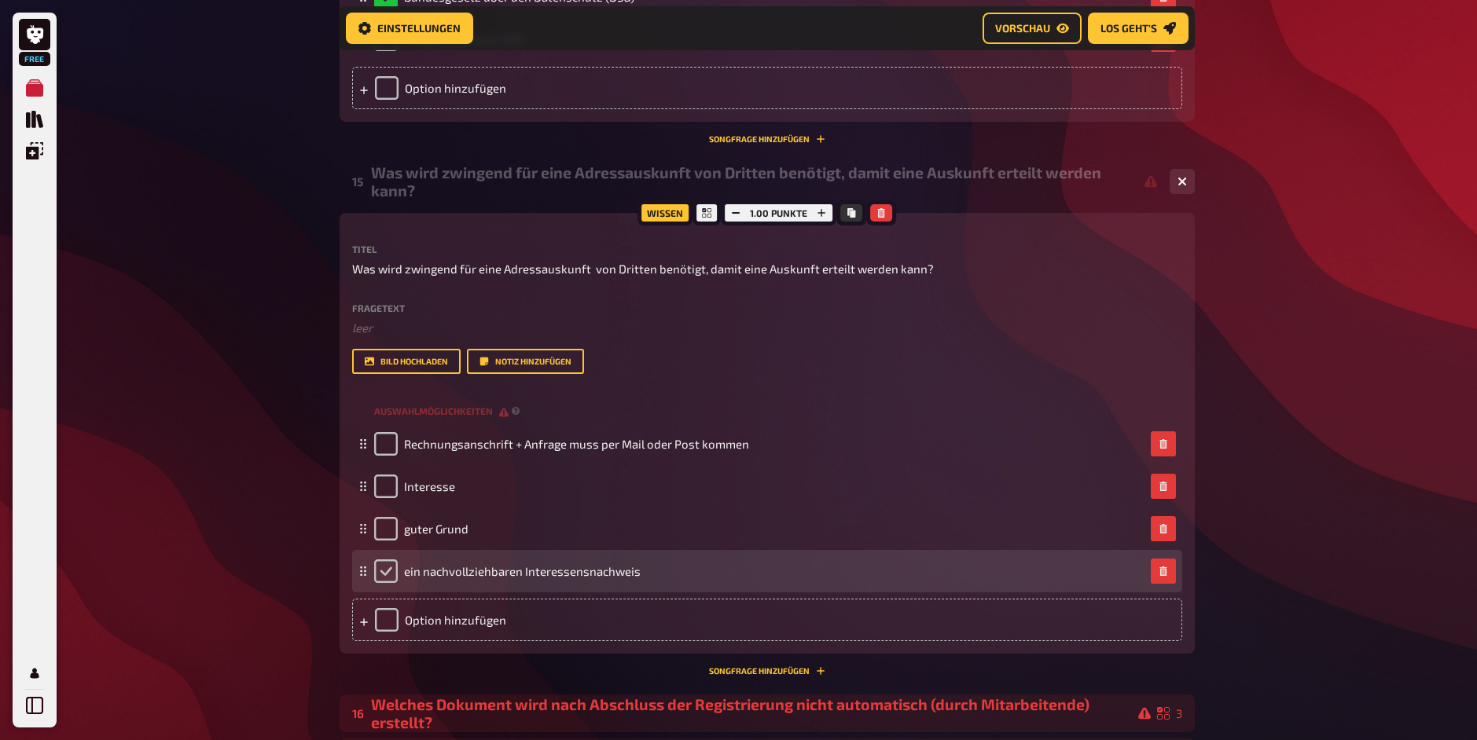
click at [385, 583] on input "checkbox" at bounding box center [386, 572] width 24 height 24
checkbox input "true"
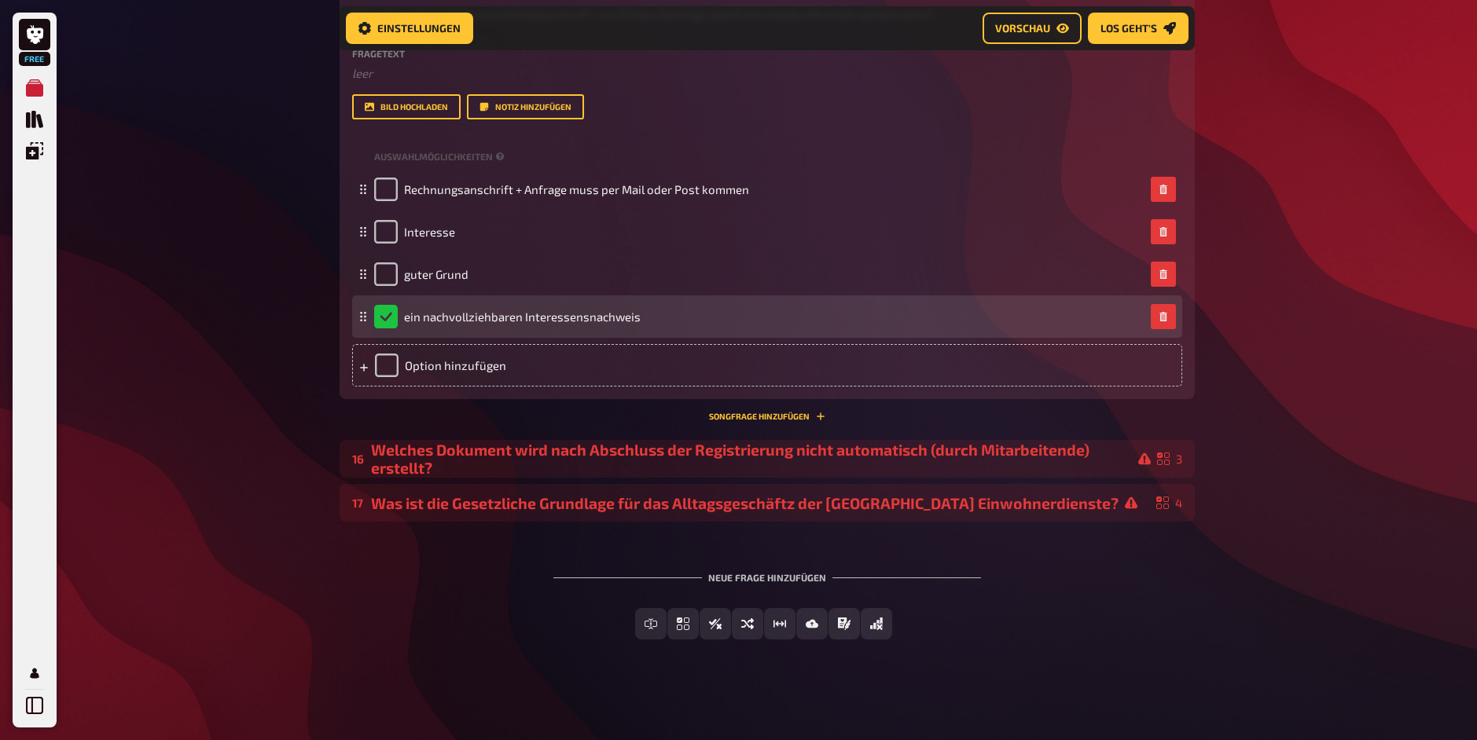
scroll to position [3558, 0]
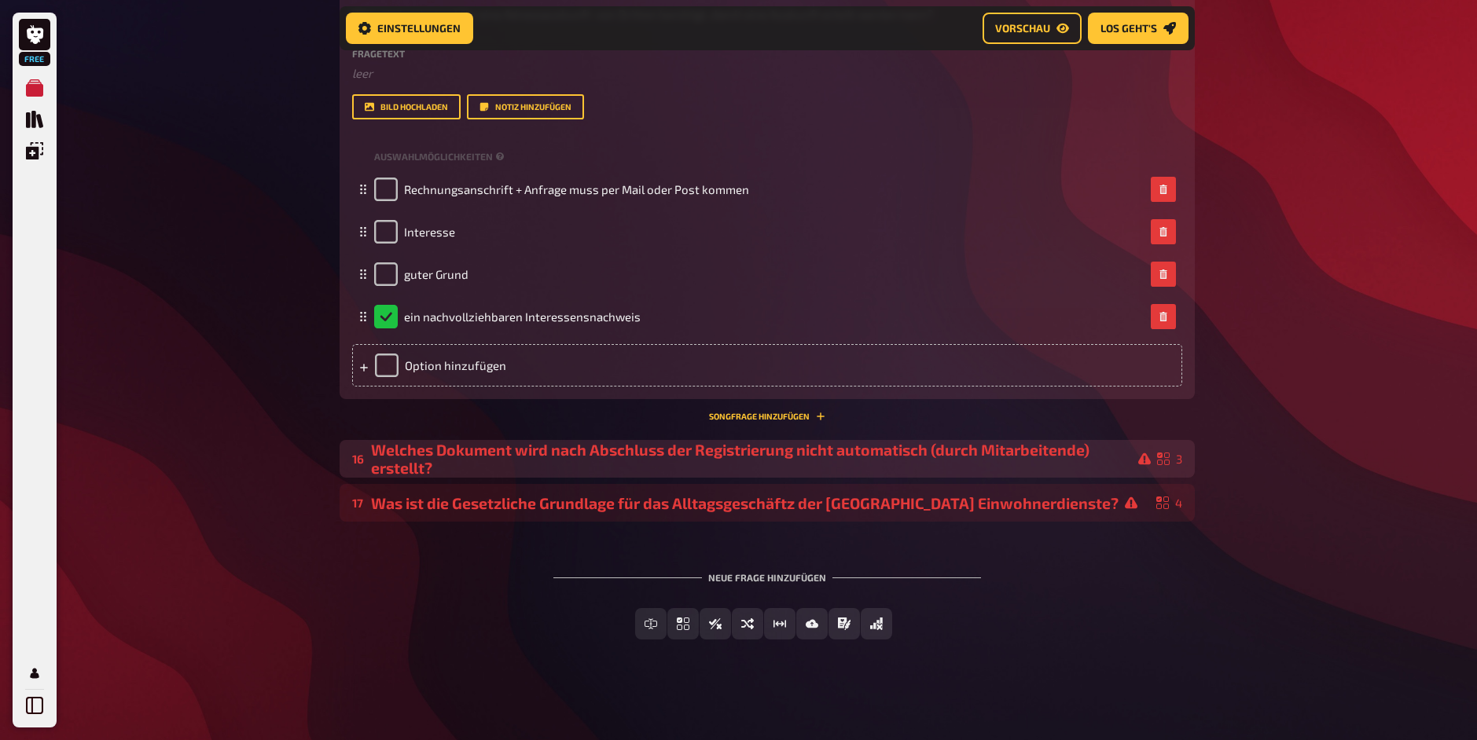
click at [422, 457] on div "Welches Dokument wird nach Abschluss der Registrierung nicht automatisch (durch…" at bounding box center [761, 459] width 780 height 36
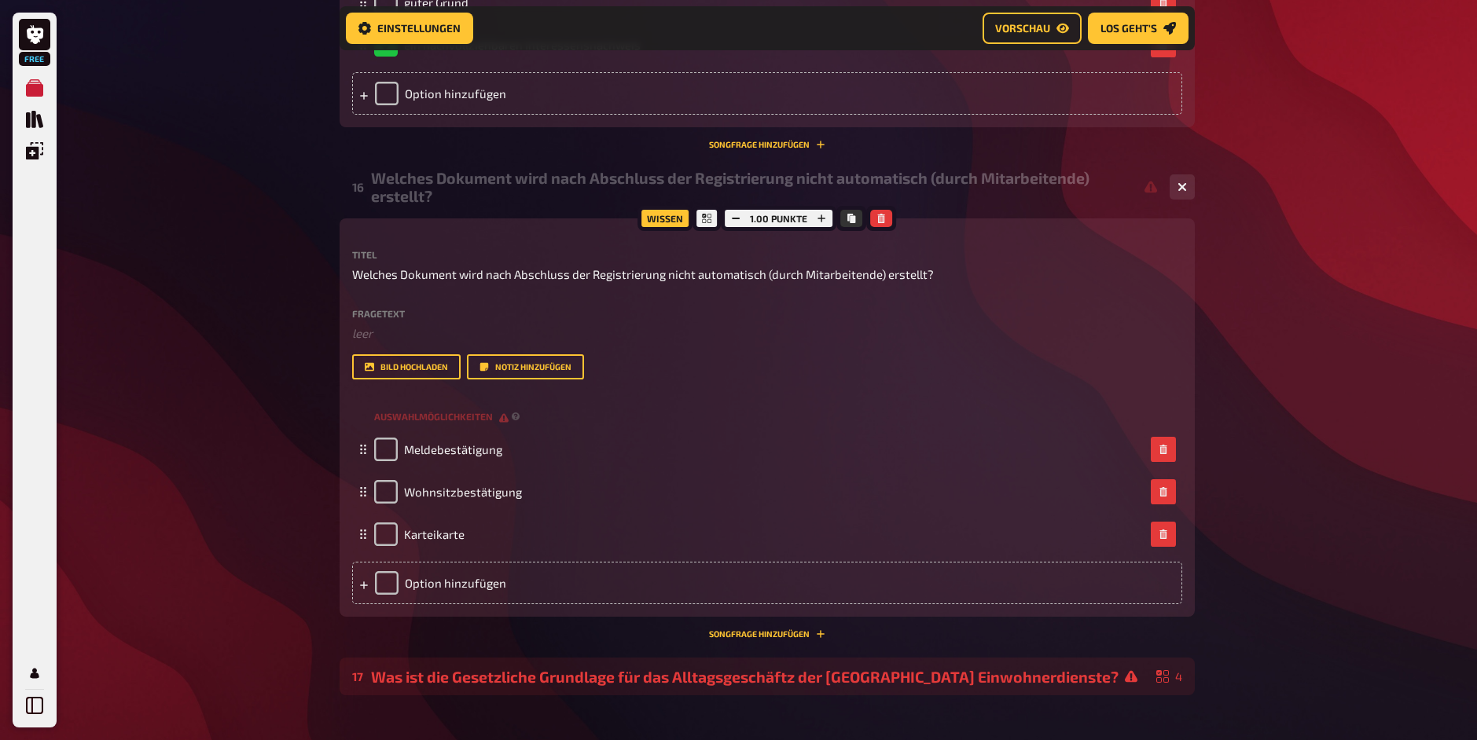
scroll to position [3778, 0]
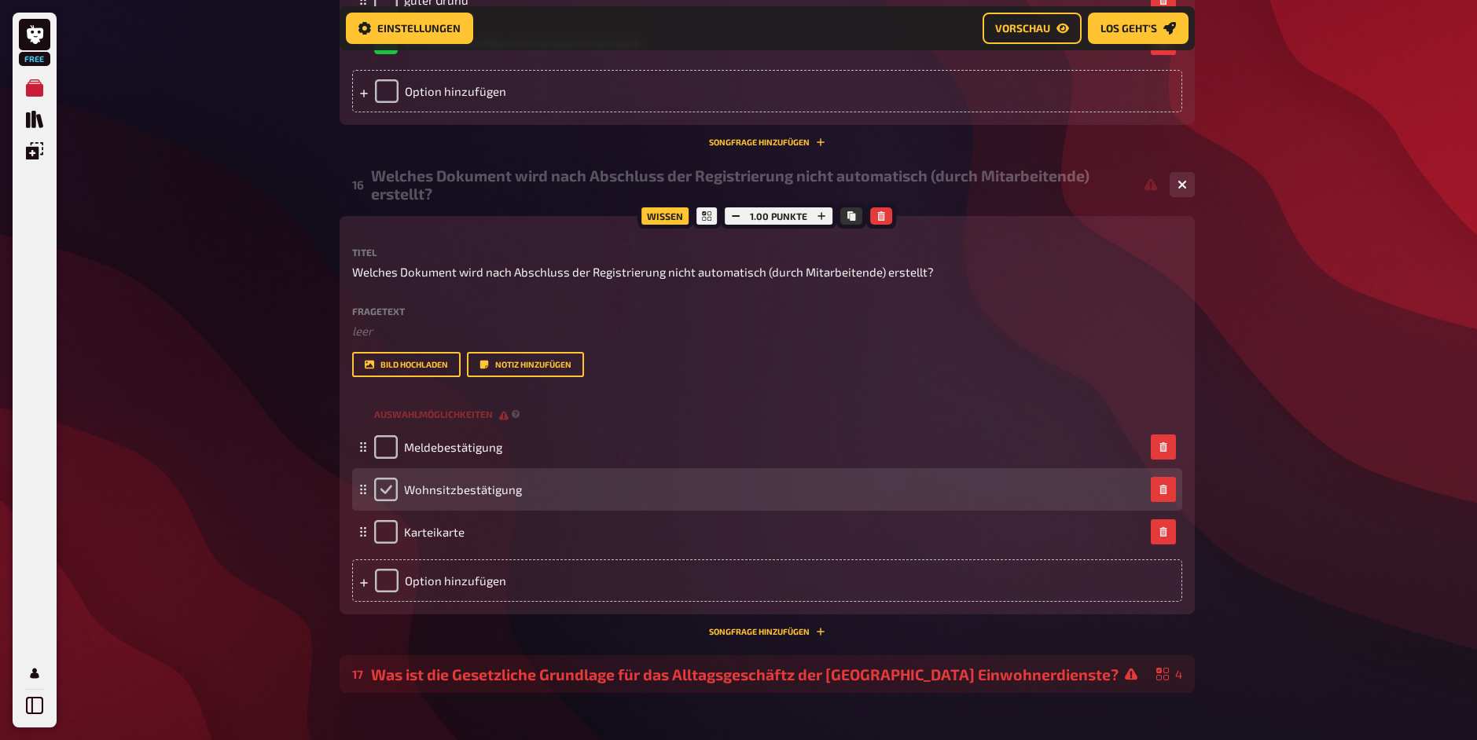
click at [390, 501] on input "checkbox" at bounding box center [386, 490] width 24 height 24
checkbox input "true"
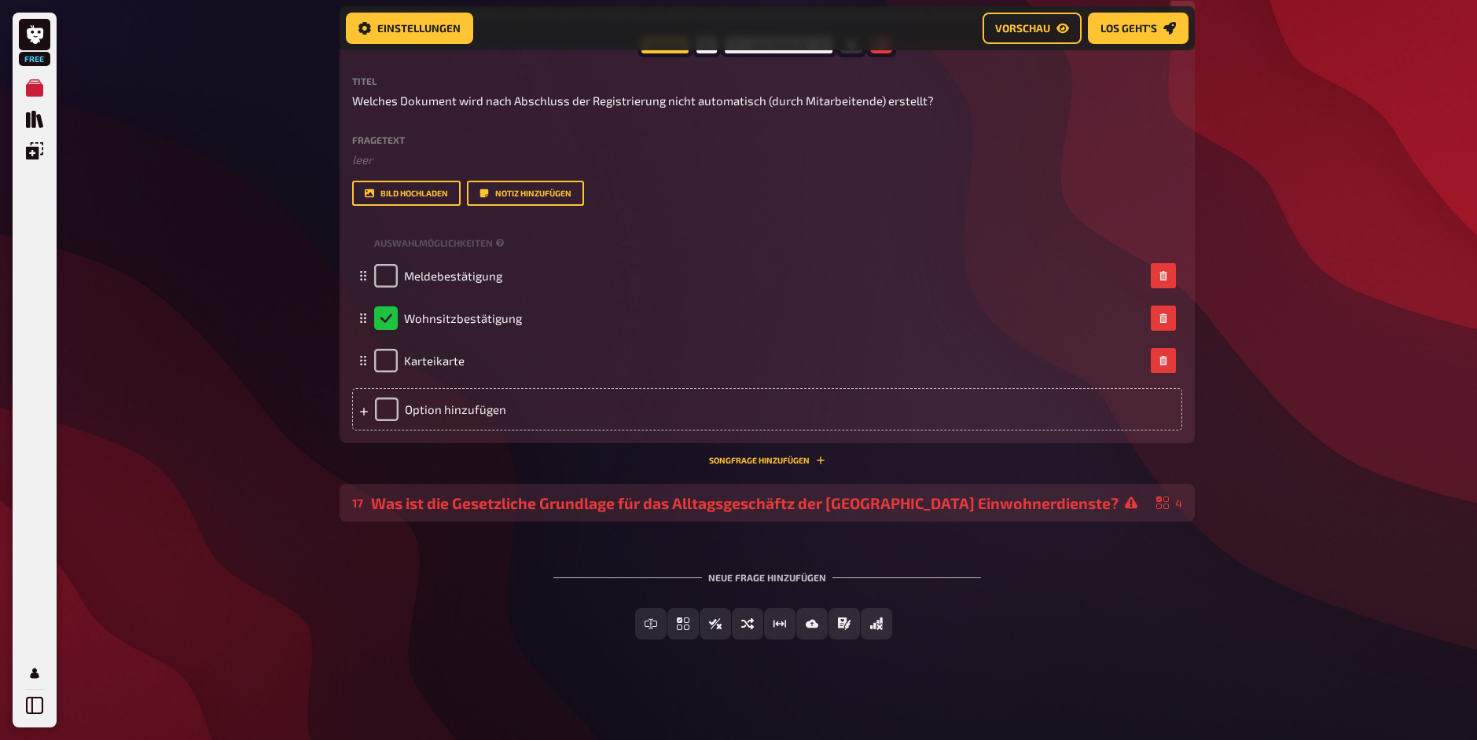
click at [384, 508] on div "Was ist die Gesetzliche Grundlage für das Alltagsgeschäftz der [GEOGRAPHIC_DATA…" at bounding box center [760, 503] width 779 height 18
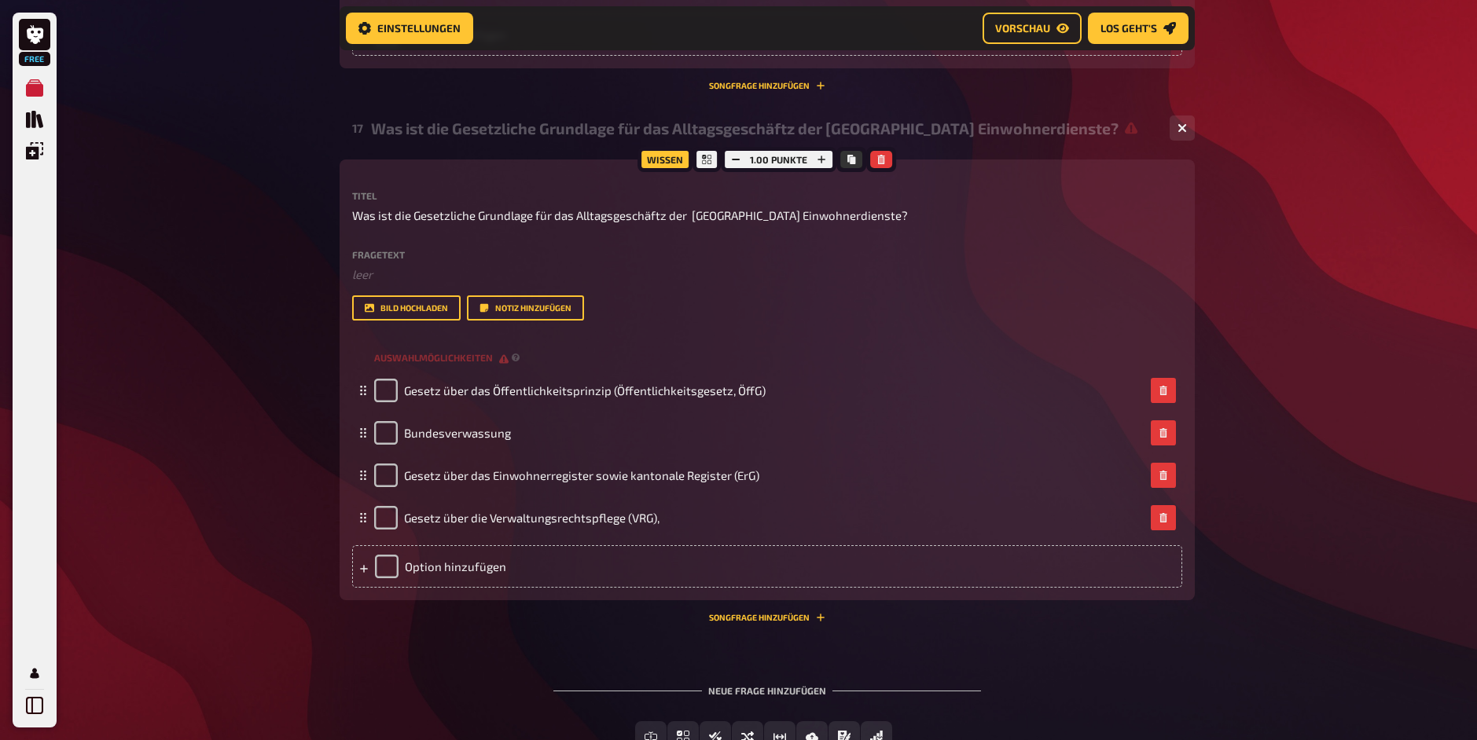
scroll to position [4332, 0]
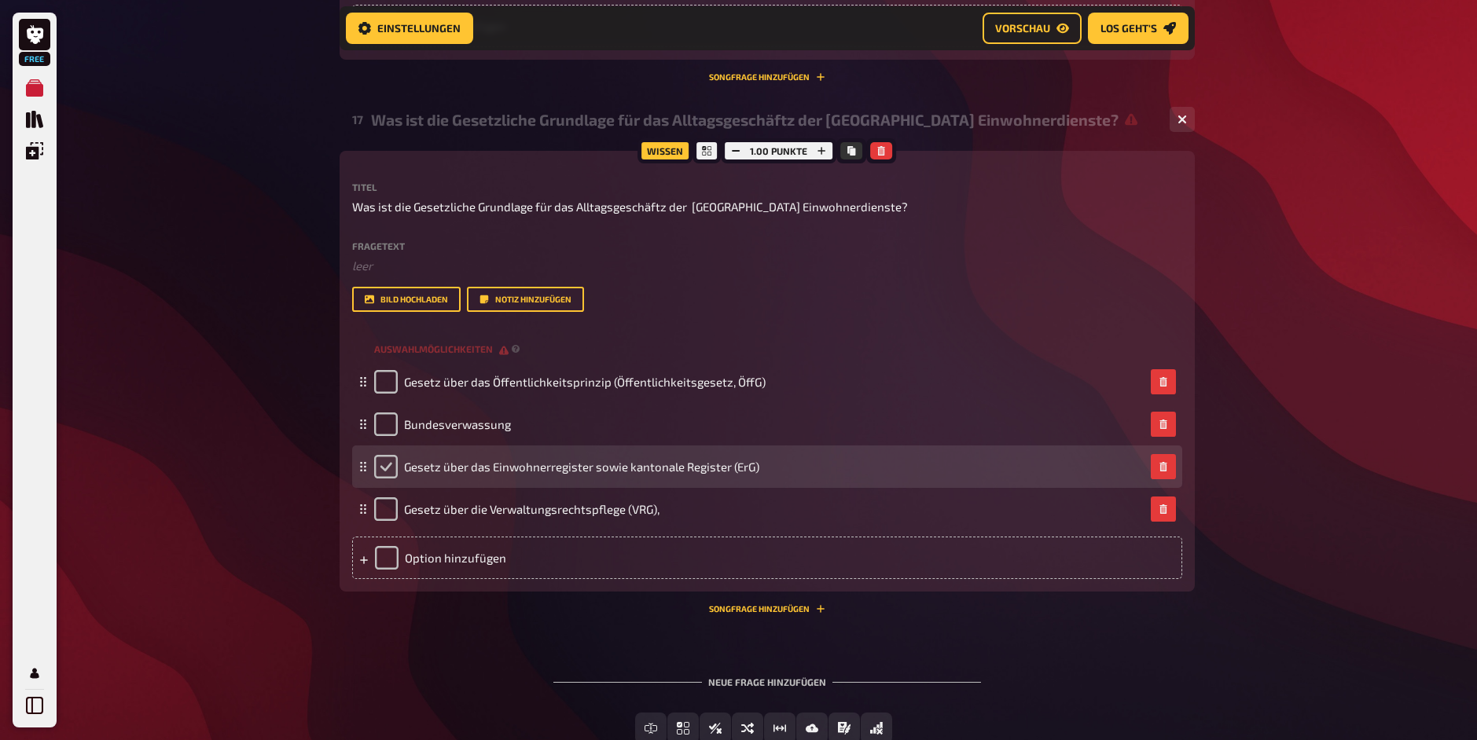
click at [384, 479] on input "checkbox" at bounding box center [386, 467] width 24 height 24
checkbox input "true"
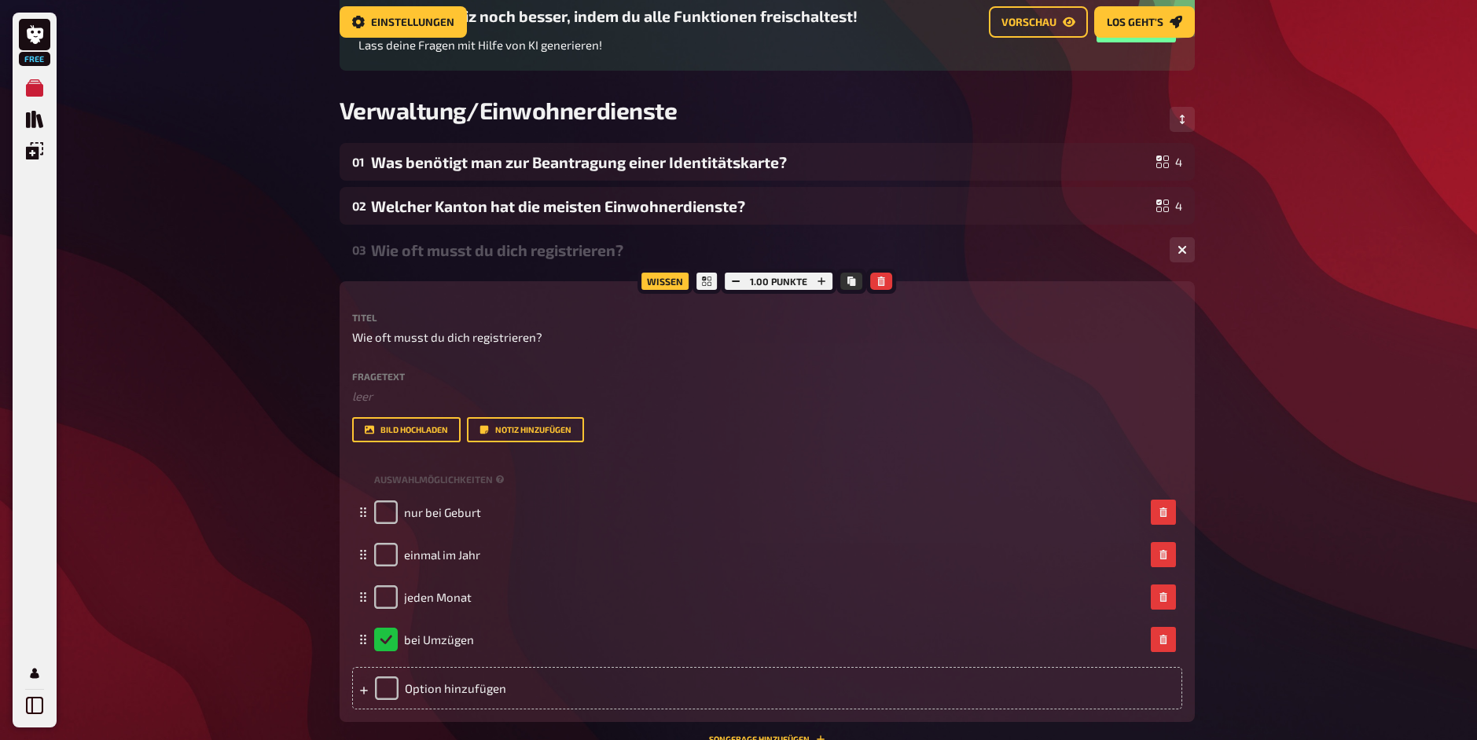
scroll to position [0, 0]
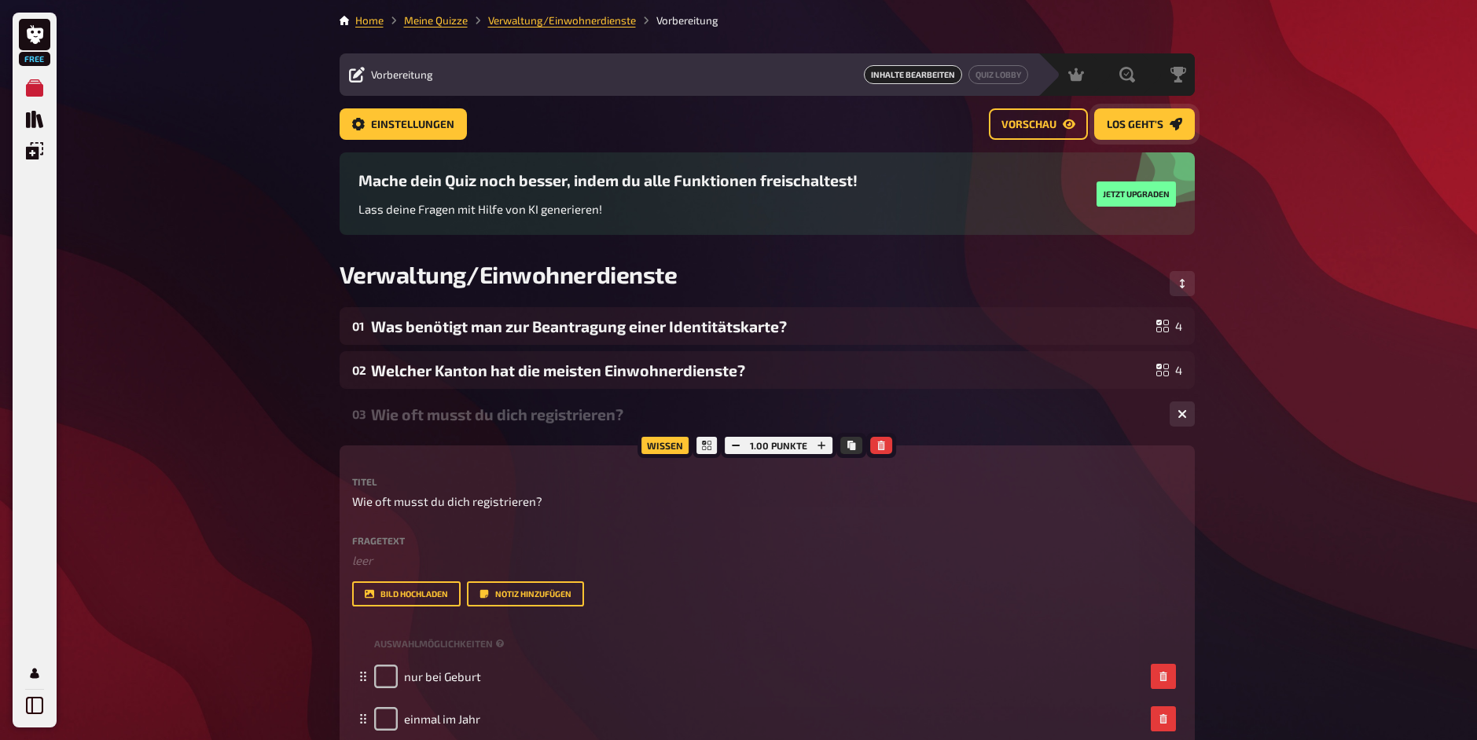
click at [1132, 134] on button "Los geht's" at bounding box center [1144, 123] width 101 height 31
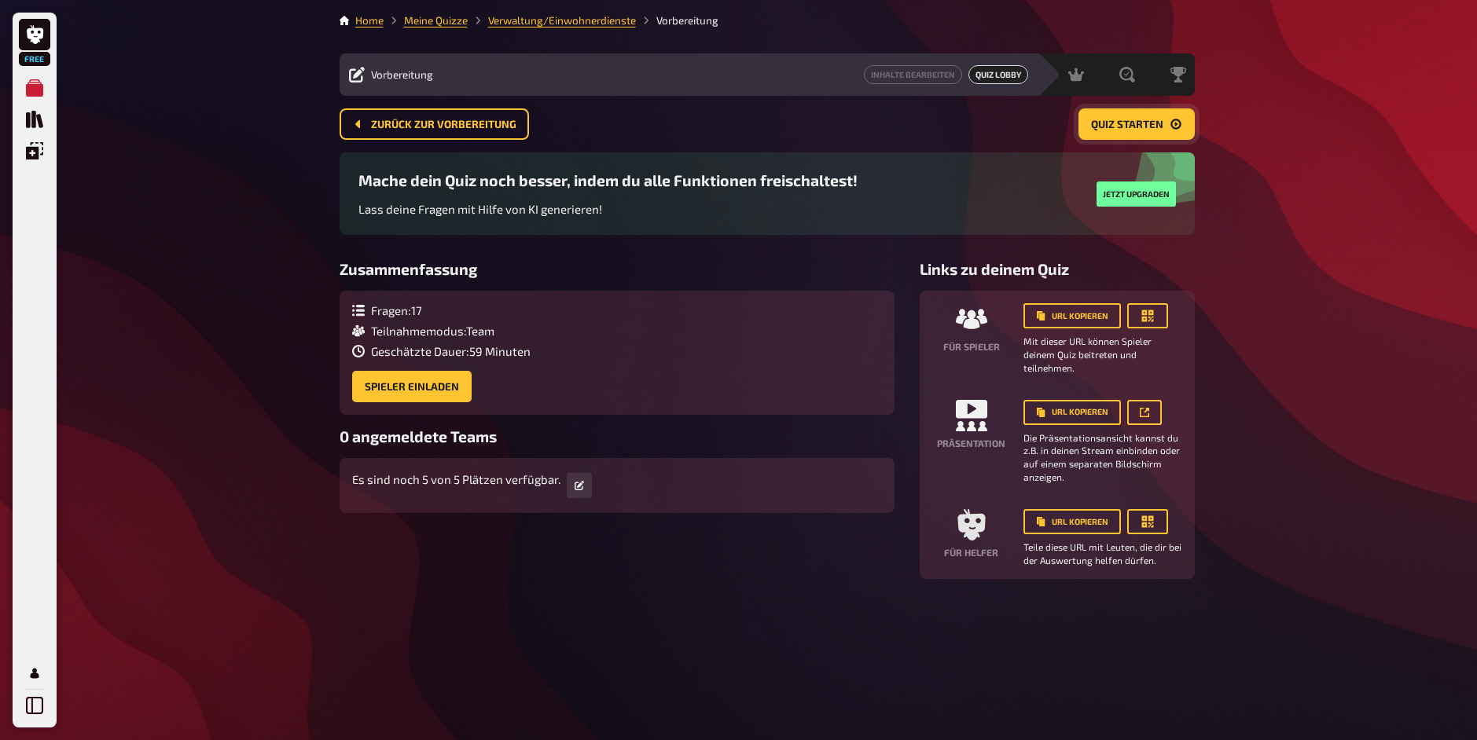
click at [1115, 127] on span "Quiz starten" at bounding box center [1127, 124] width 72 height 11
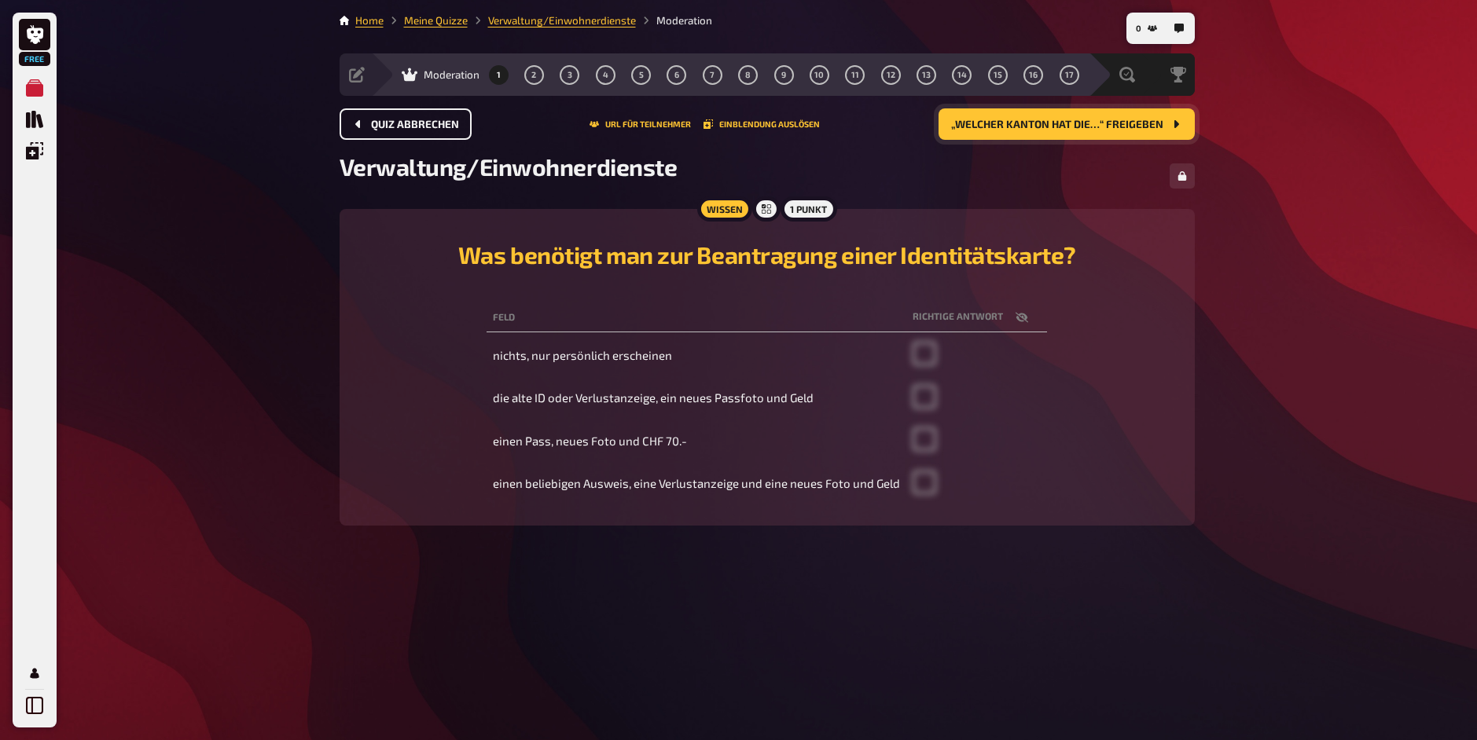
click at [371, 130] on span "Quiz abbrechen" at bounding box center [415, 124] width 88 height 11
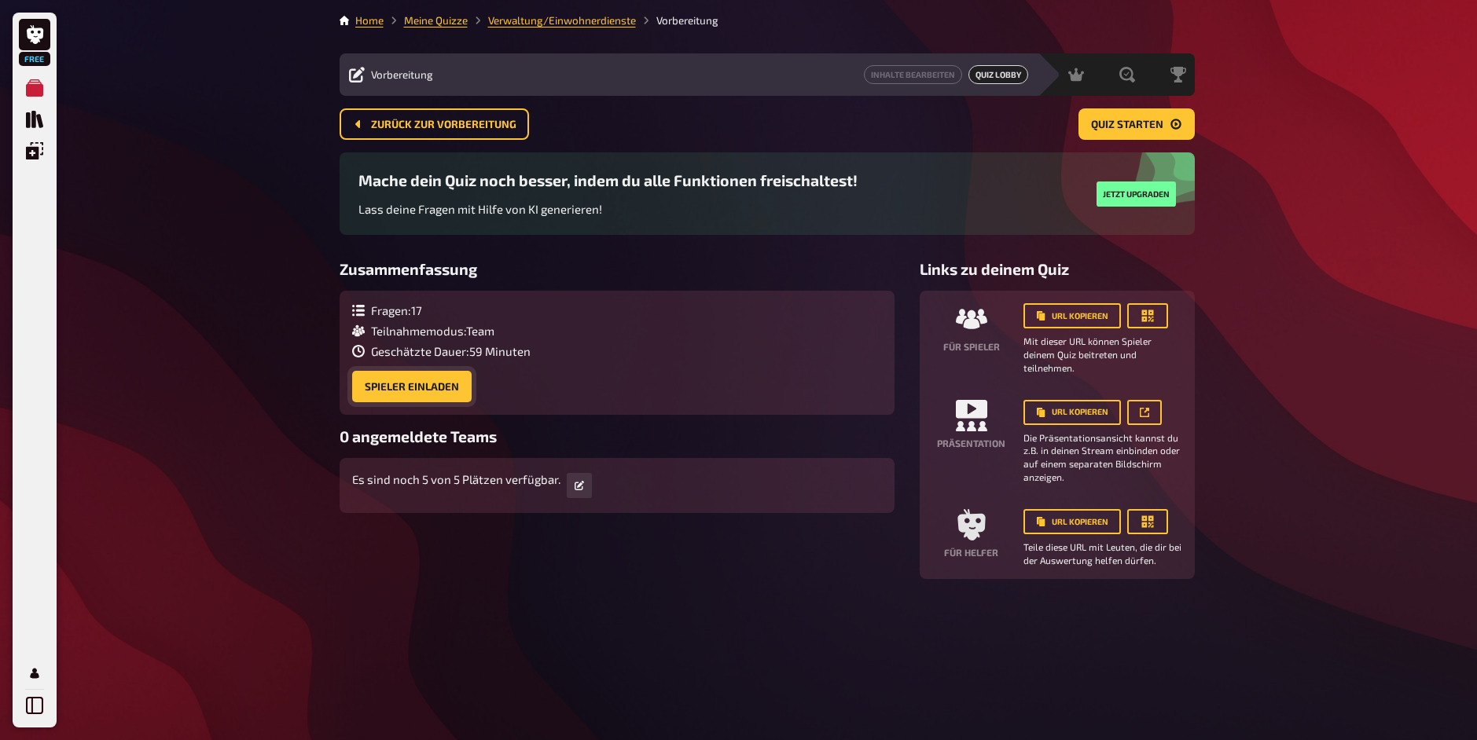
click at [431, 396] on button "Spieler einladen" at bounding box center [411, 386] width 119 height 31
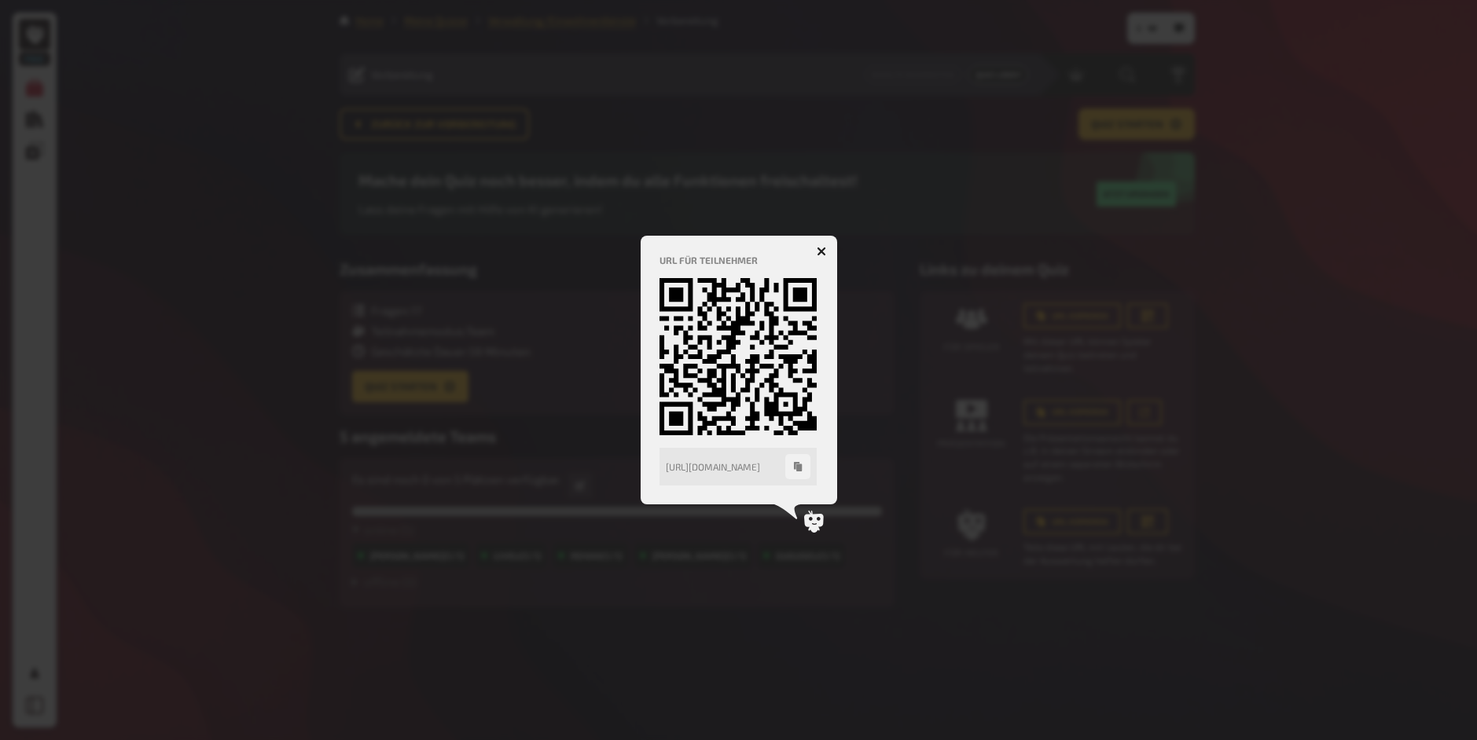
click at [821, 250] on icon "button" at bounding box center [820, 251] width 15 height 15
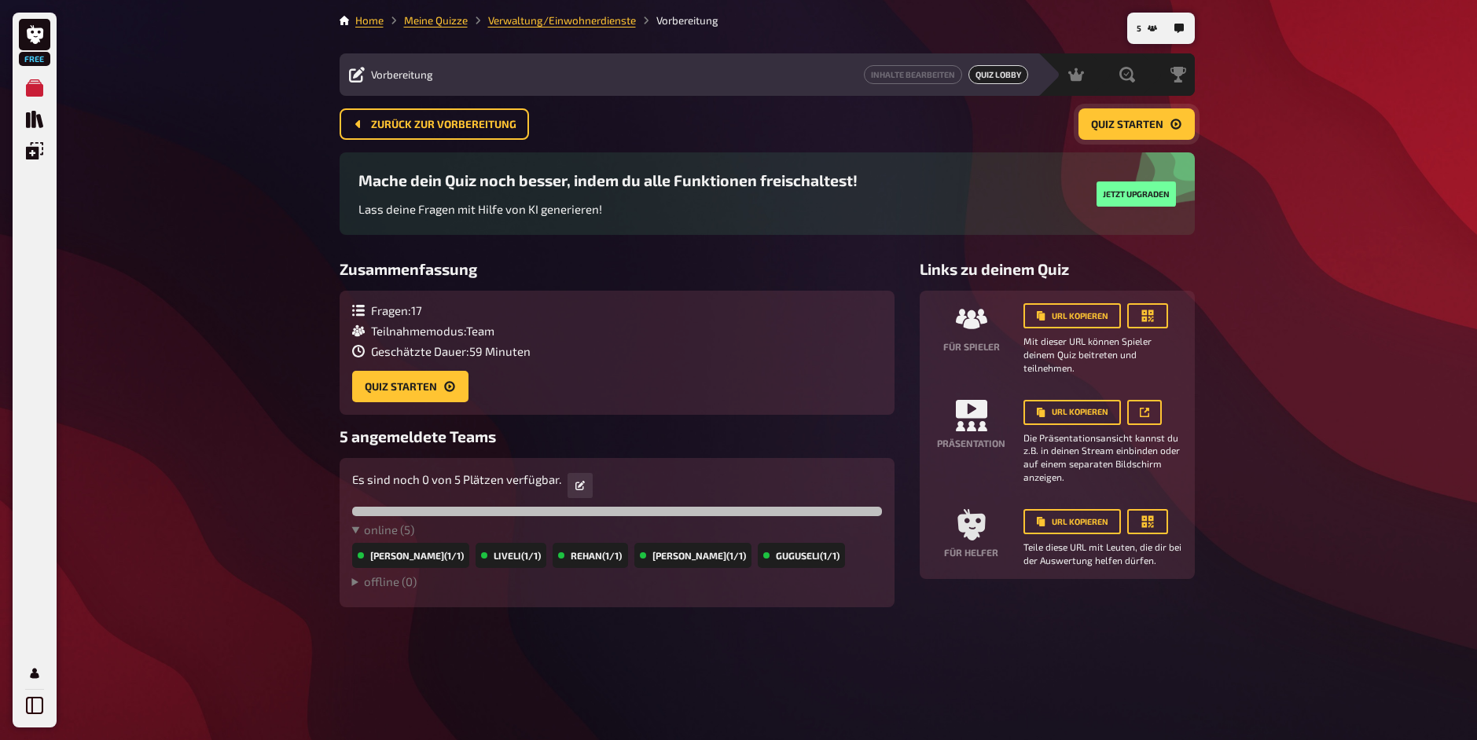
click at [1109, 135] on button "Quiz starten" at bounding box center [1136, 123] width 116 height 31
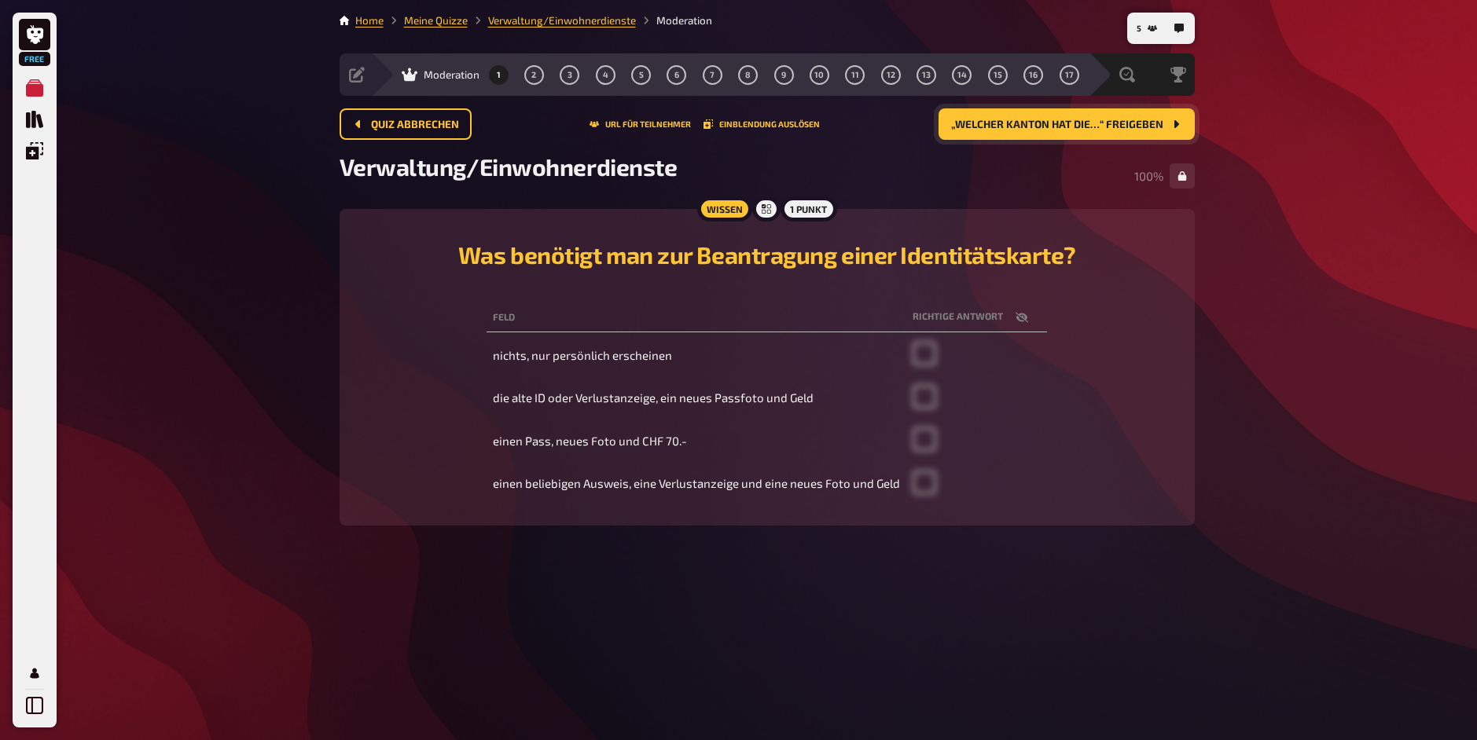
click at [979, 128] on span "„Welcher Kanton hat die…“ freigeben" at bounding box center [1057, 124] width 212 height 11
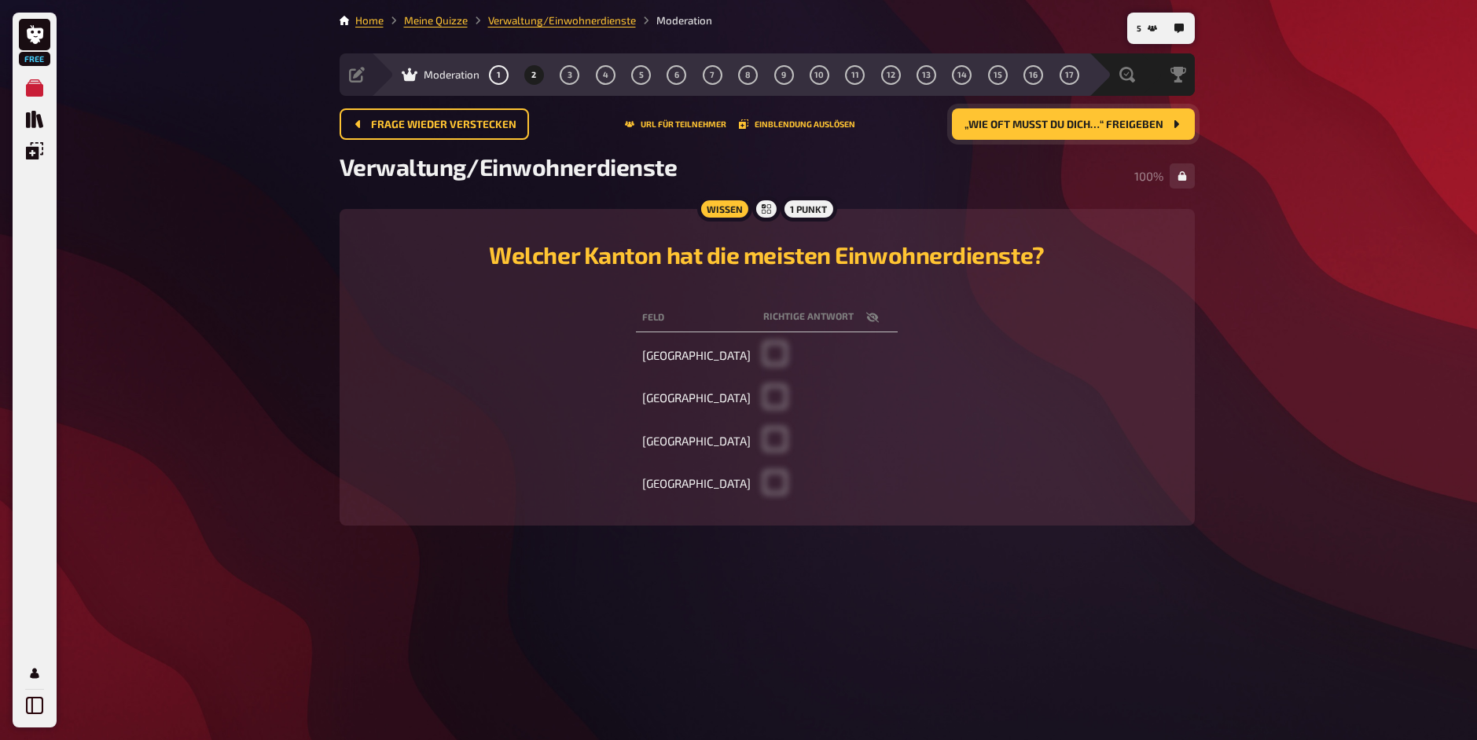
click at [1092, 131] on button "„Wie oft musst du dich…“ freigeben" at bounding box center [1073, 123] width 243 height 31
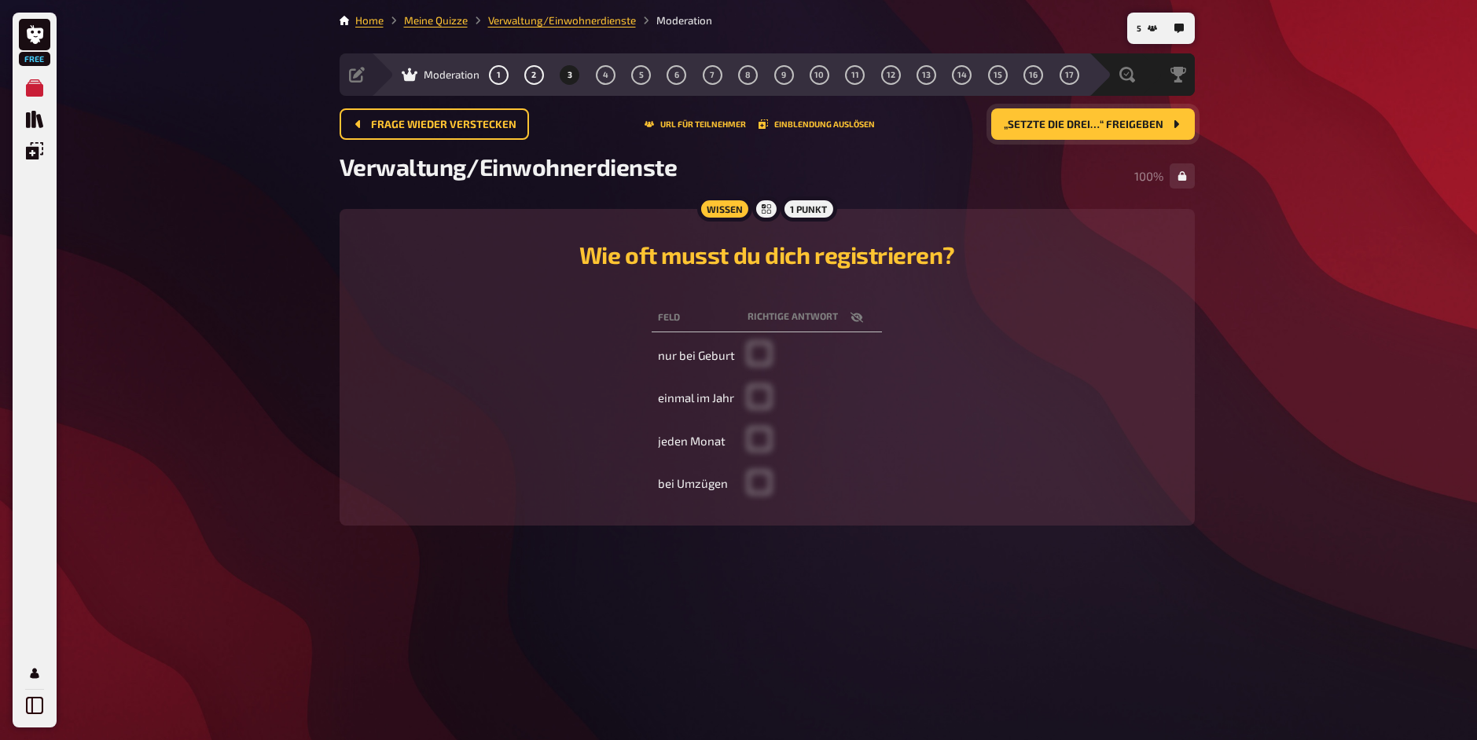
click at [1092, 131] on button "„Setzte die drei…“ freigeben" at bounding box center [1093, 123] width 204 height 31
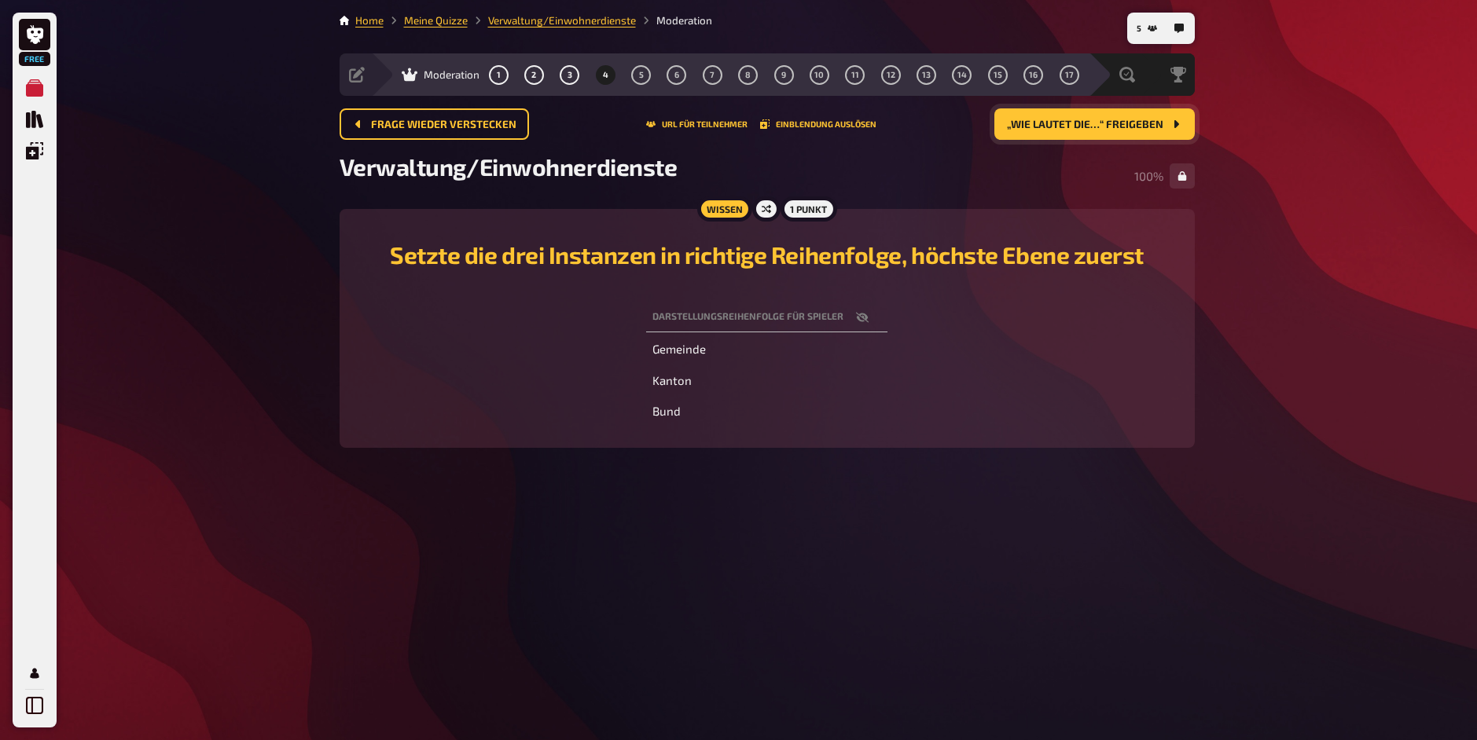
click at [1089, 123] on span "„Wie lautet die…“ freigeben" at bounding box center [1085, 124] width 156 height 11
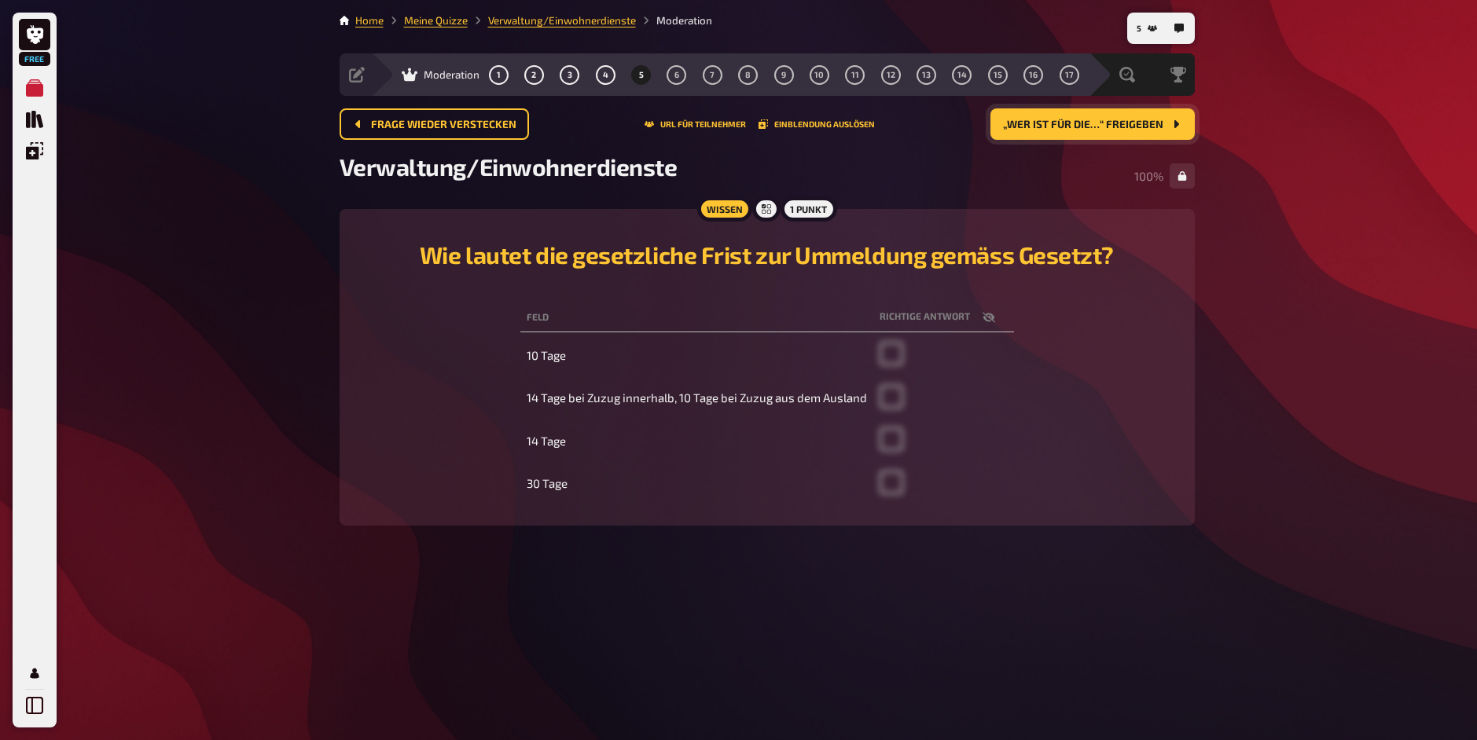
click at [1089, 122] on span "„Wer ist für die…“ freigeben" at bounding box center [1083, 124] width 160 height 11
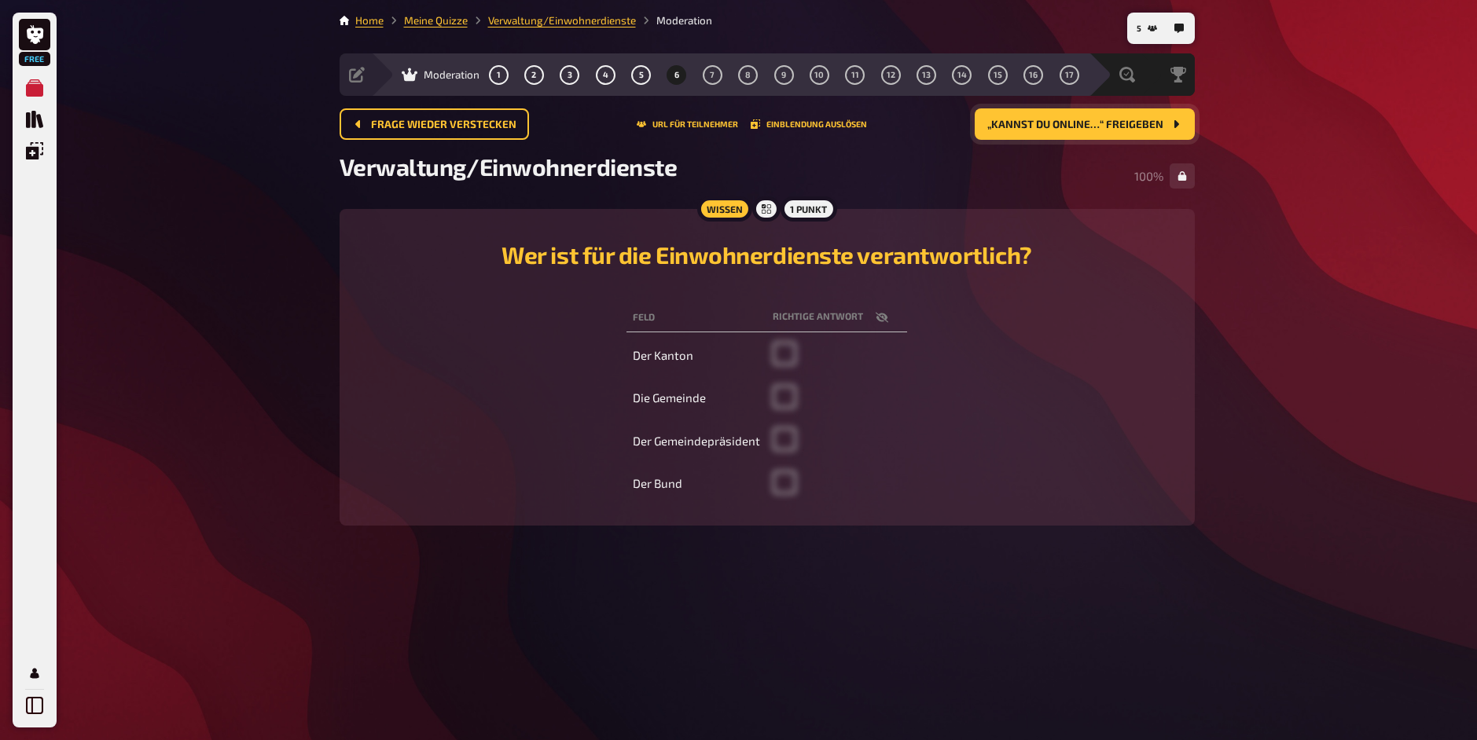
click at [1089, 122] on span "„Kannst du online…“ freigeben" at bounding box center [1075, 124] width 176 height 11
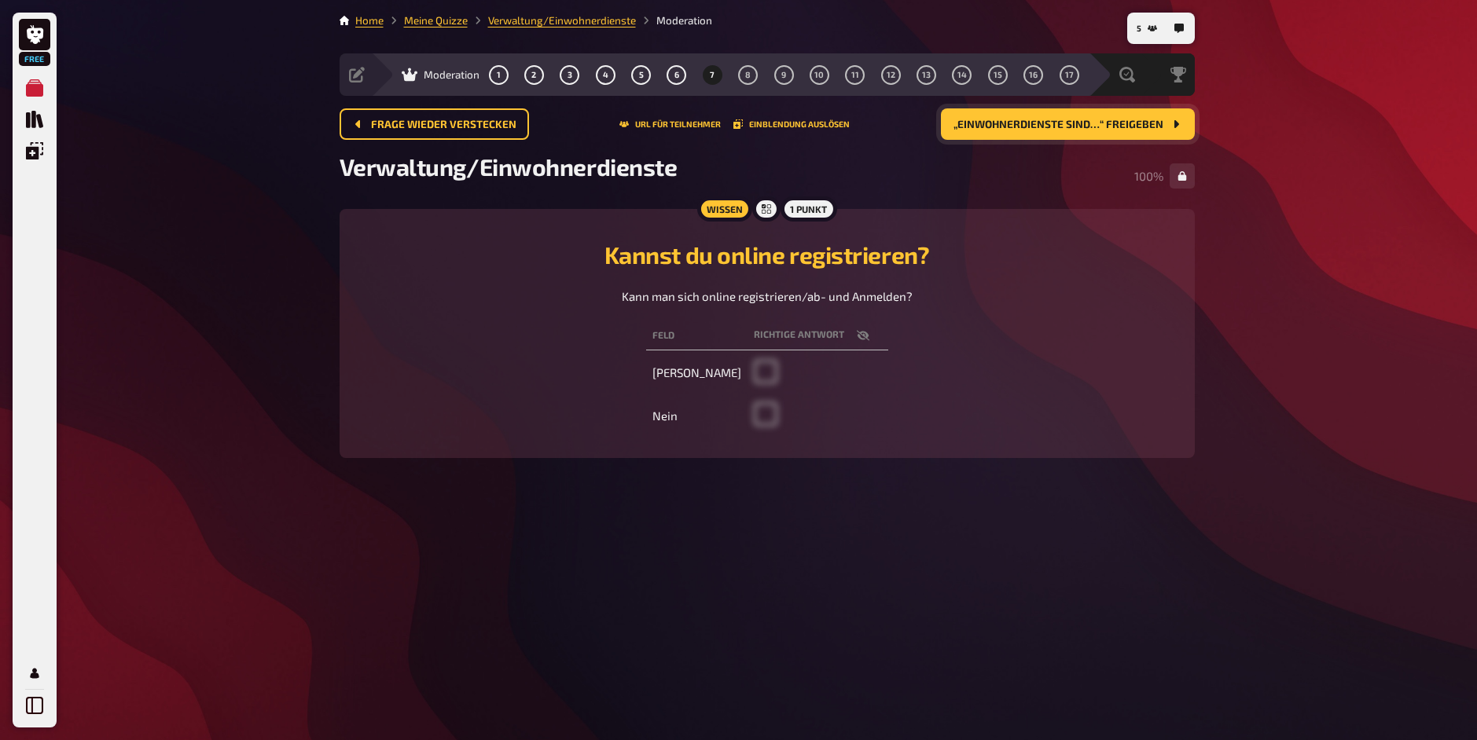
click at [1089, 122] on span "„Einwohnerdienste sind…“ freigeben" at bounding box center [1058, 124] width 210 height 11
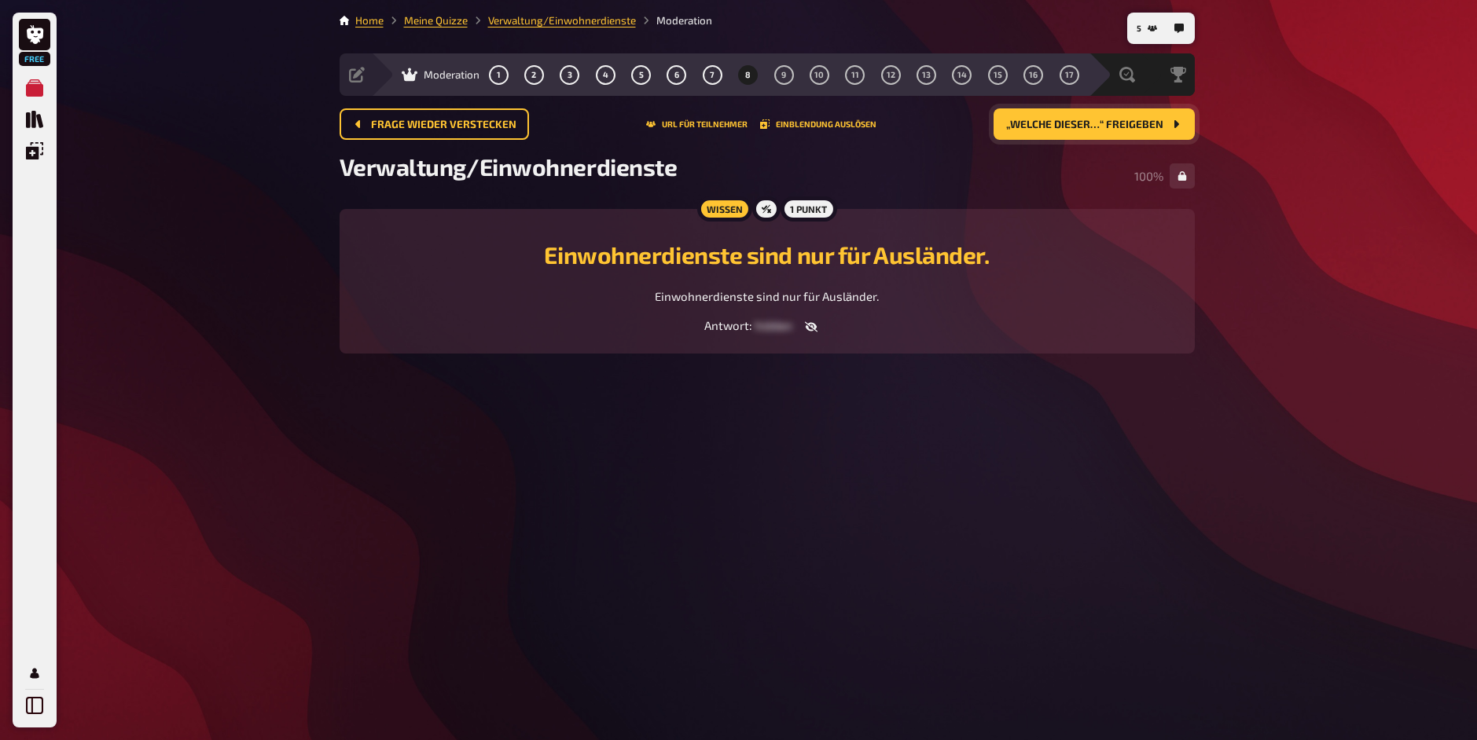
click at [1095, 123] on span "„Welche dieser…“ freigeben" at bounding box center [1084, 124] width 157 height 11
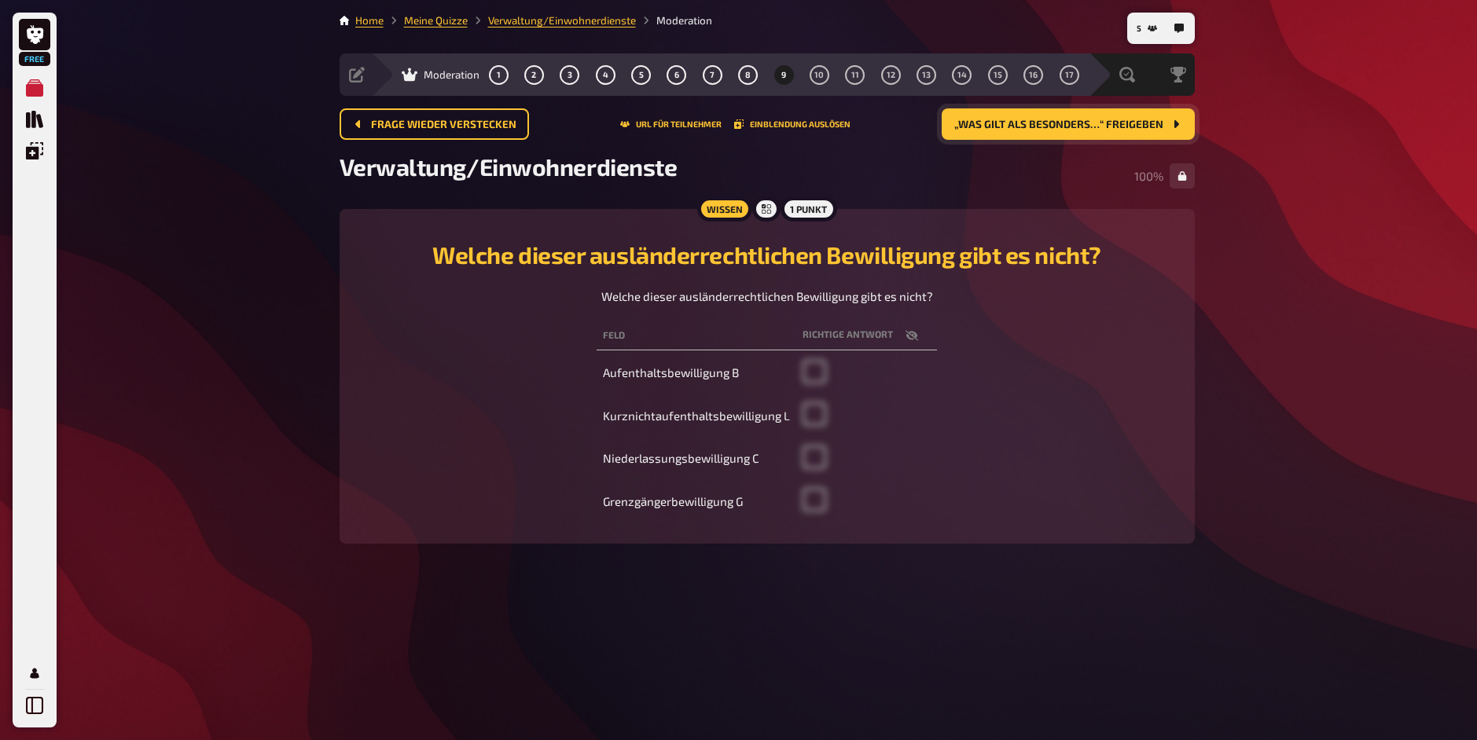
click at [1140, 135] on button "„Was gilt als besonders…“ freigeben" at bounding box center [1067, 123] width 253 height 31
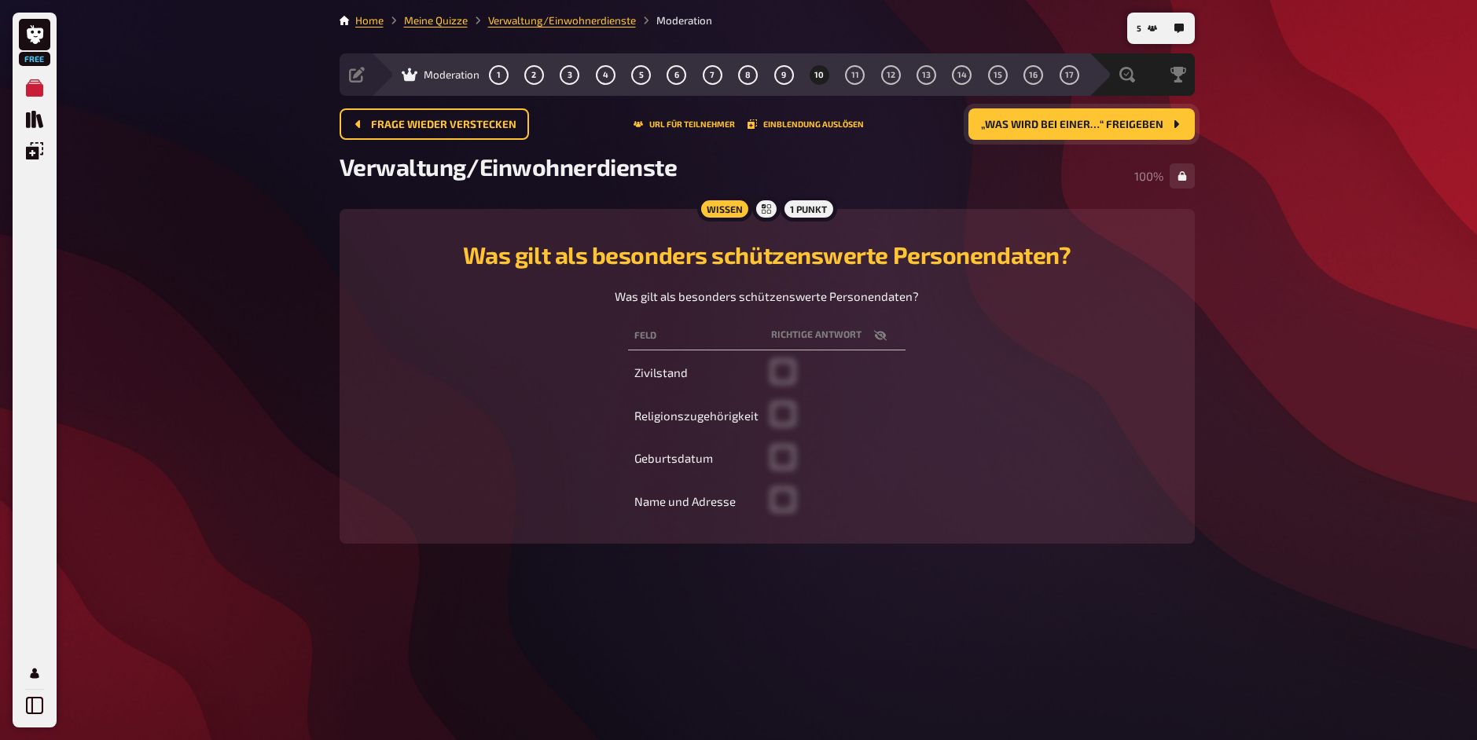
click at [1140, 135] on button "„Was wird bei einer…“ freigeben" at bounding box center [1081, 123] width 226 height 31
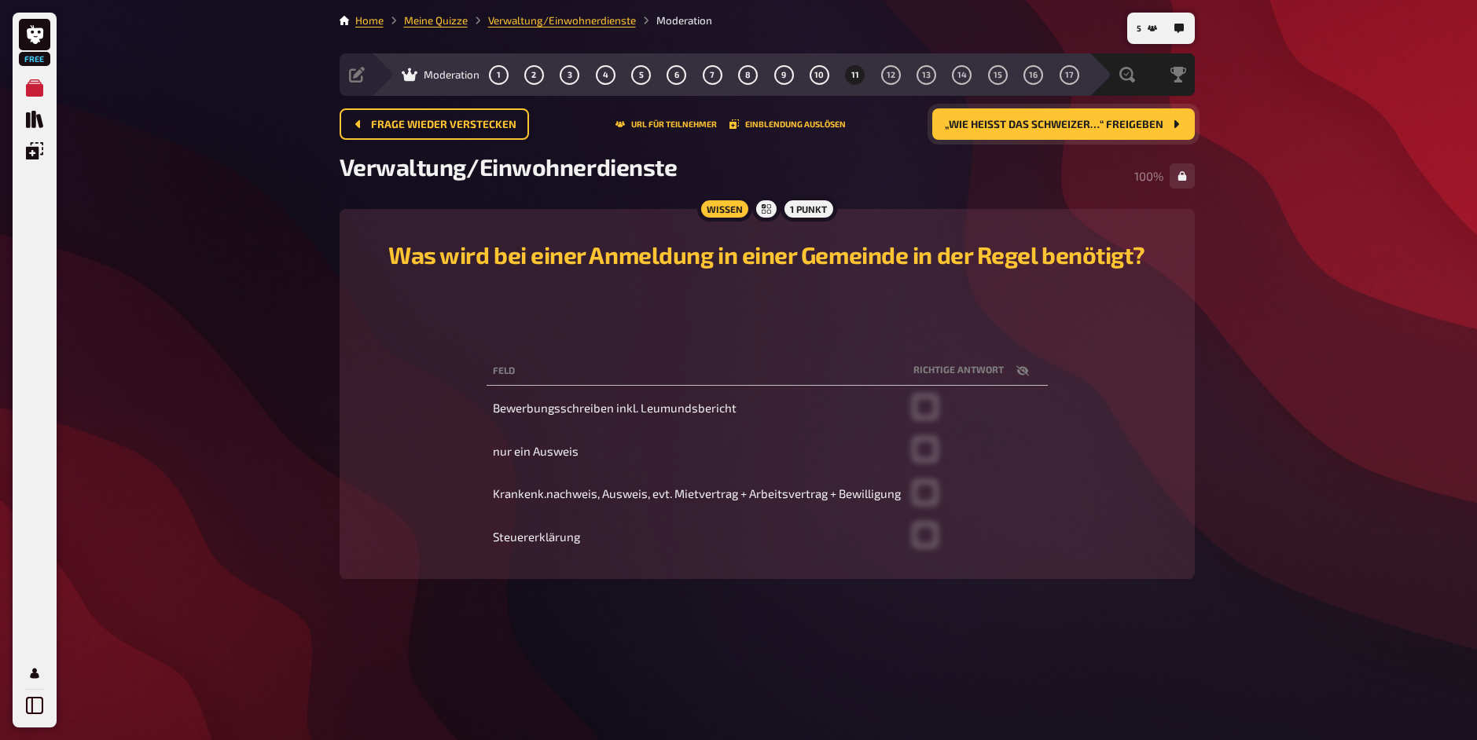
click at [1140, 135] on button "„Wie heisst das Schweizer…“ freigeben" at bounding box center [1063, 123] width 262 height 31
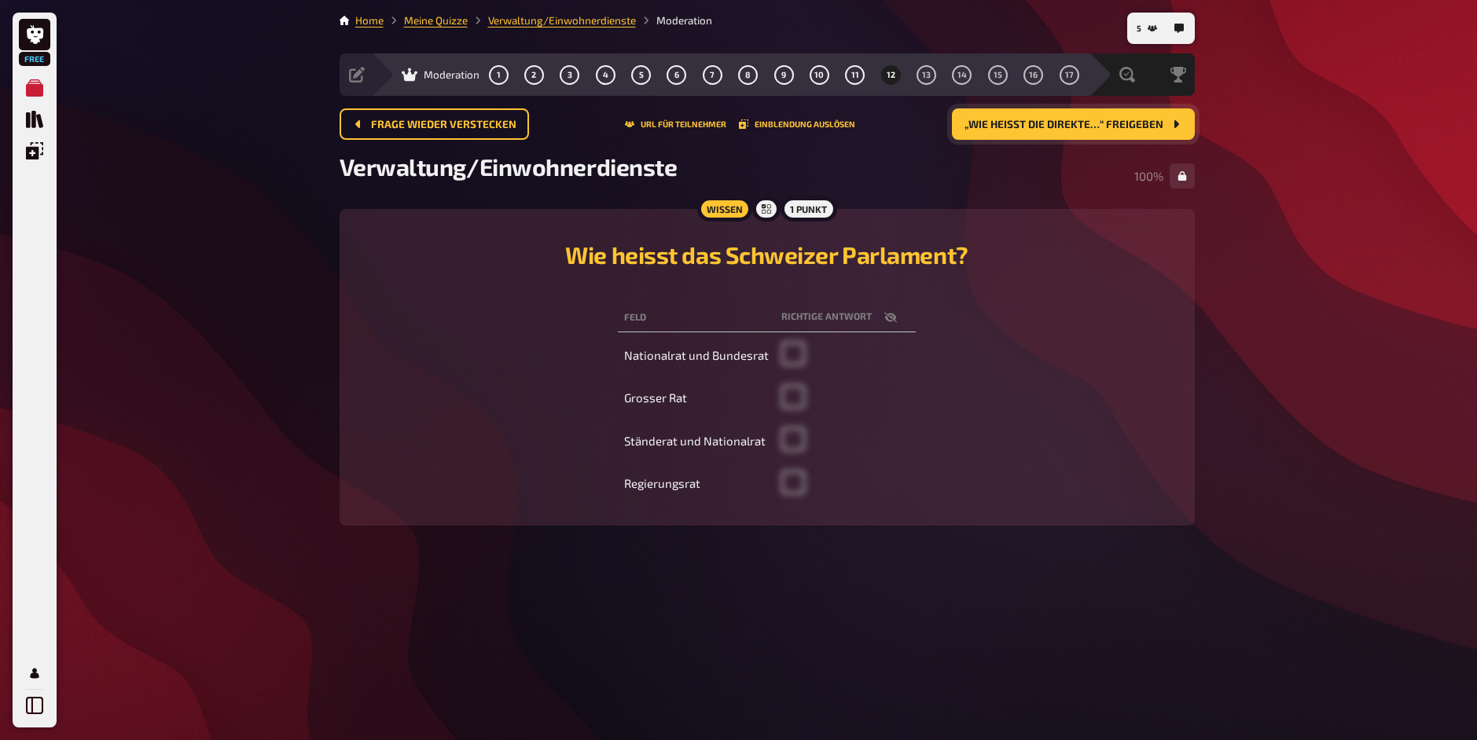
click at [1140, 135] on button "„Wie heisst die direkte…“ freigeben" at bounding box center [1073, 123] width 243 height 31
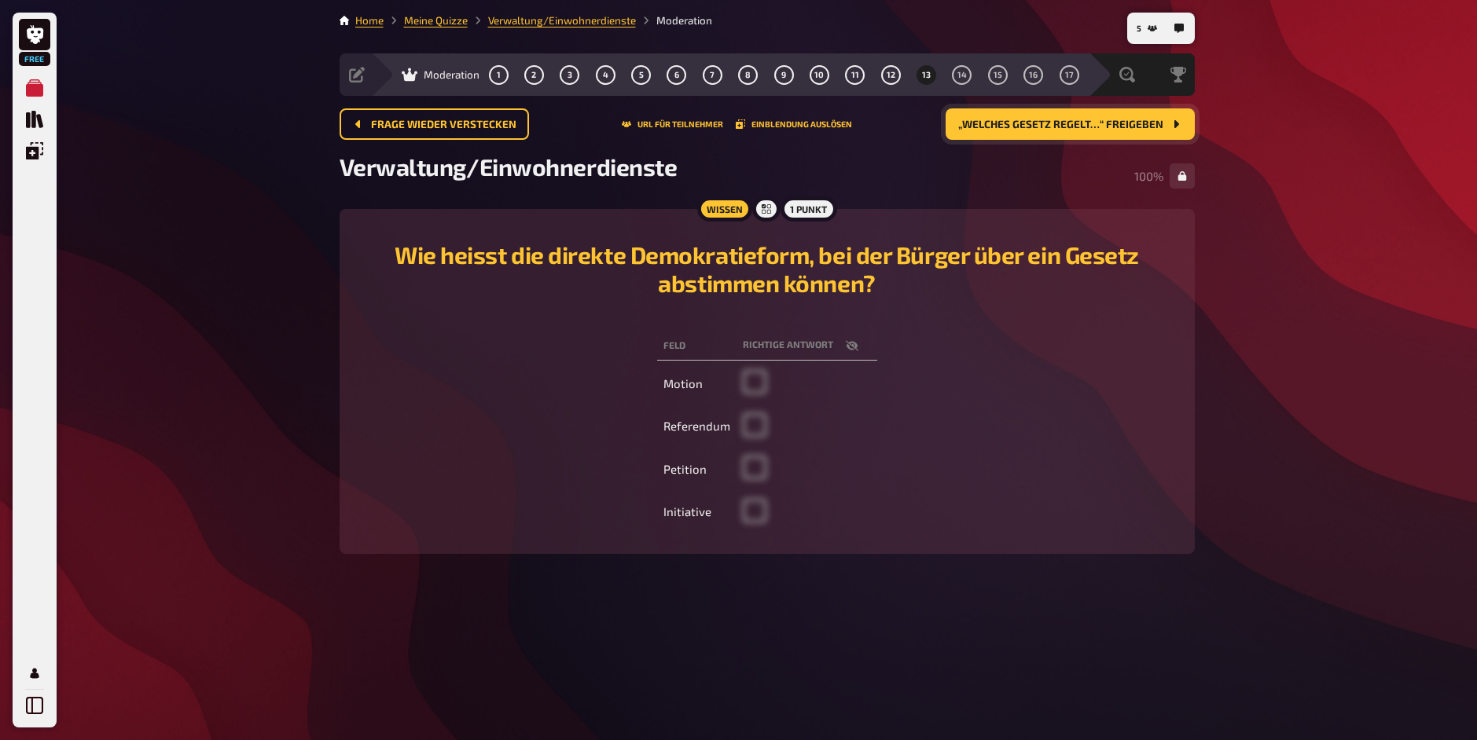
click at [1140, 135] on button "„Welches Gesetz regelt…“ freigeben" at bounding box center [1069, 123] width 249 height 31
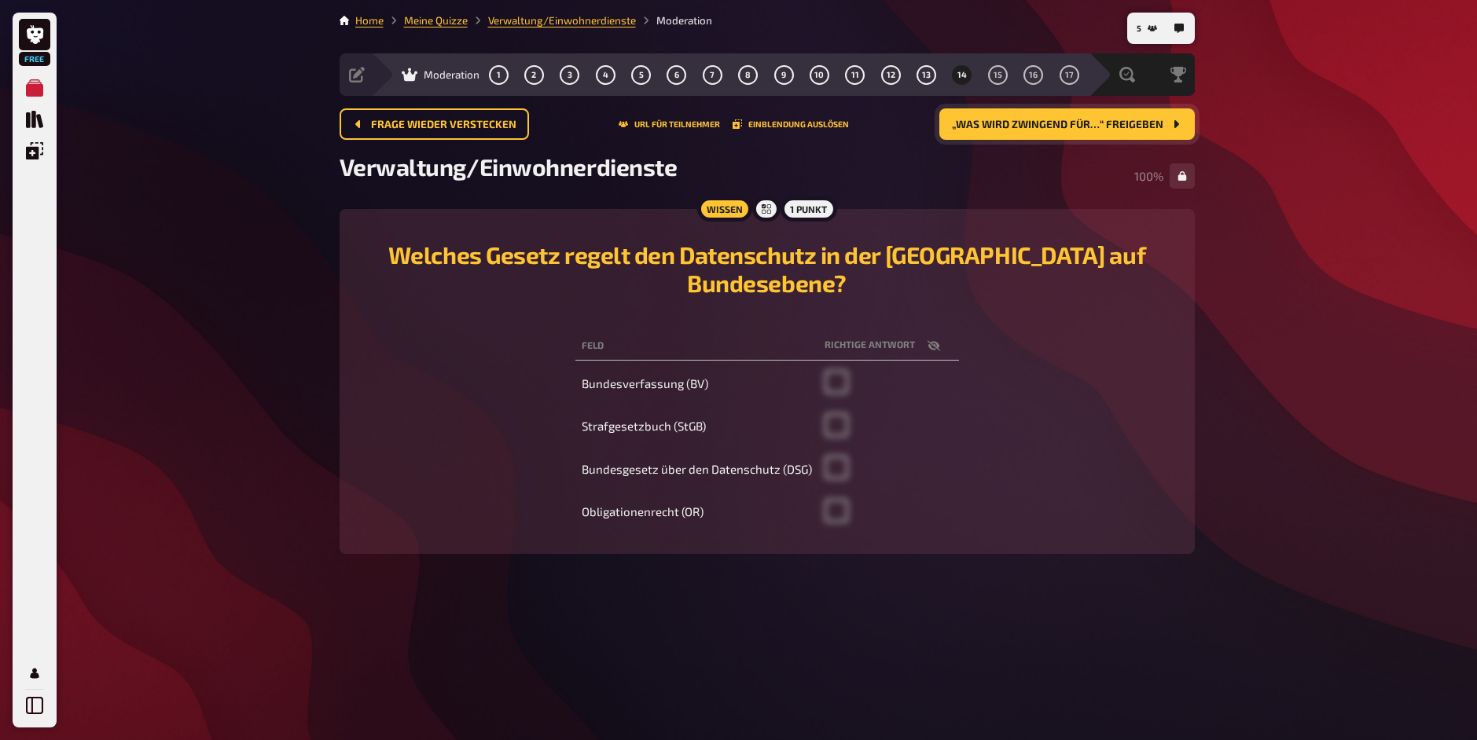
click at [967, 134] on button "„Was wird zwingend für…“ freigeben" at bounding box center [1066, 123] width 255 height 31
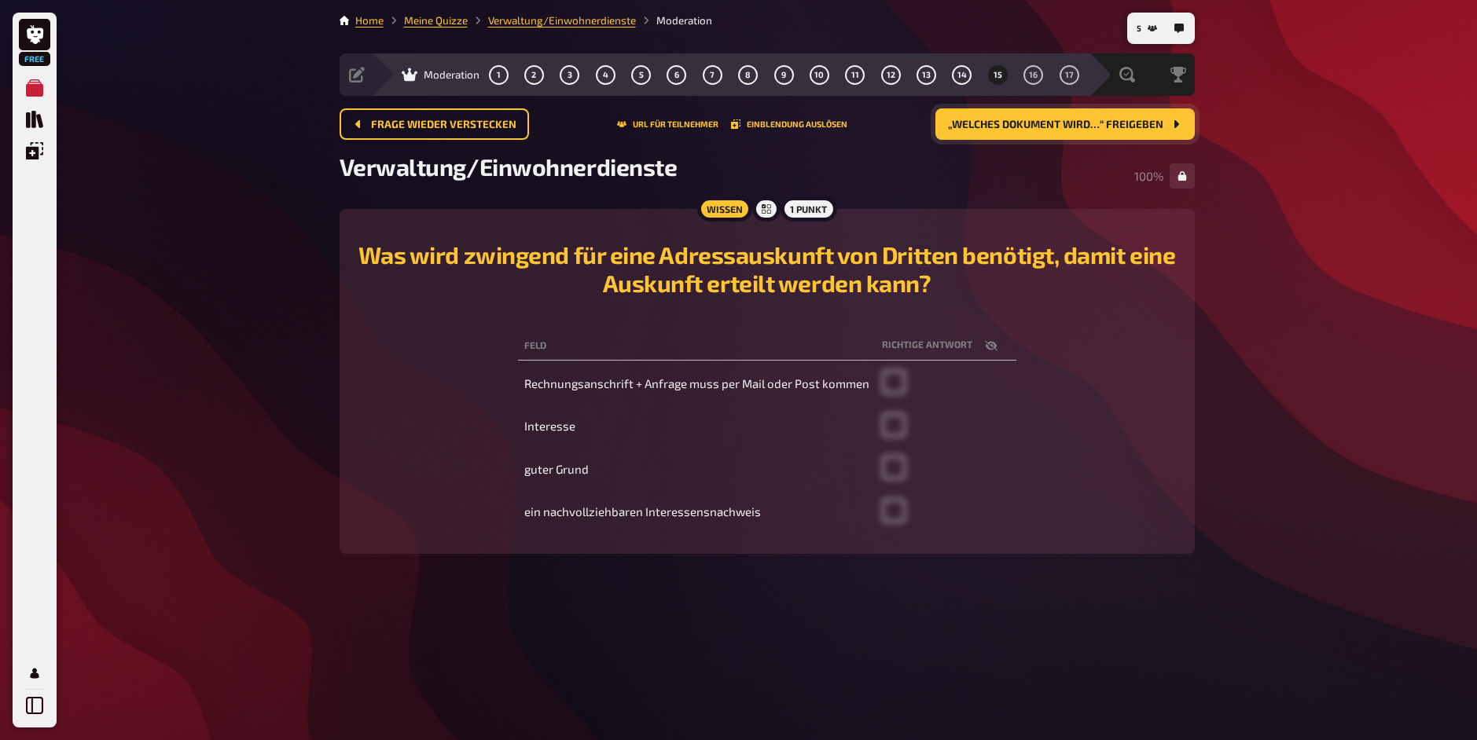
click at [967, 134] on button "„Welches Dokument wird…“ freigeben" at bounding box center [1064, 123] width 259 height 31
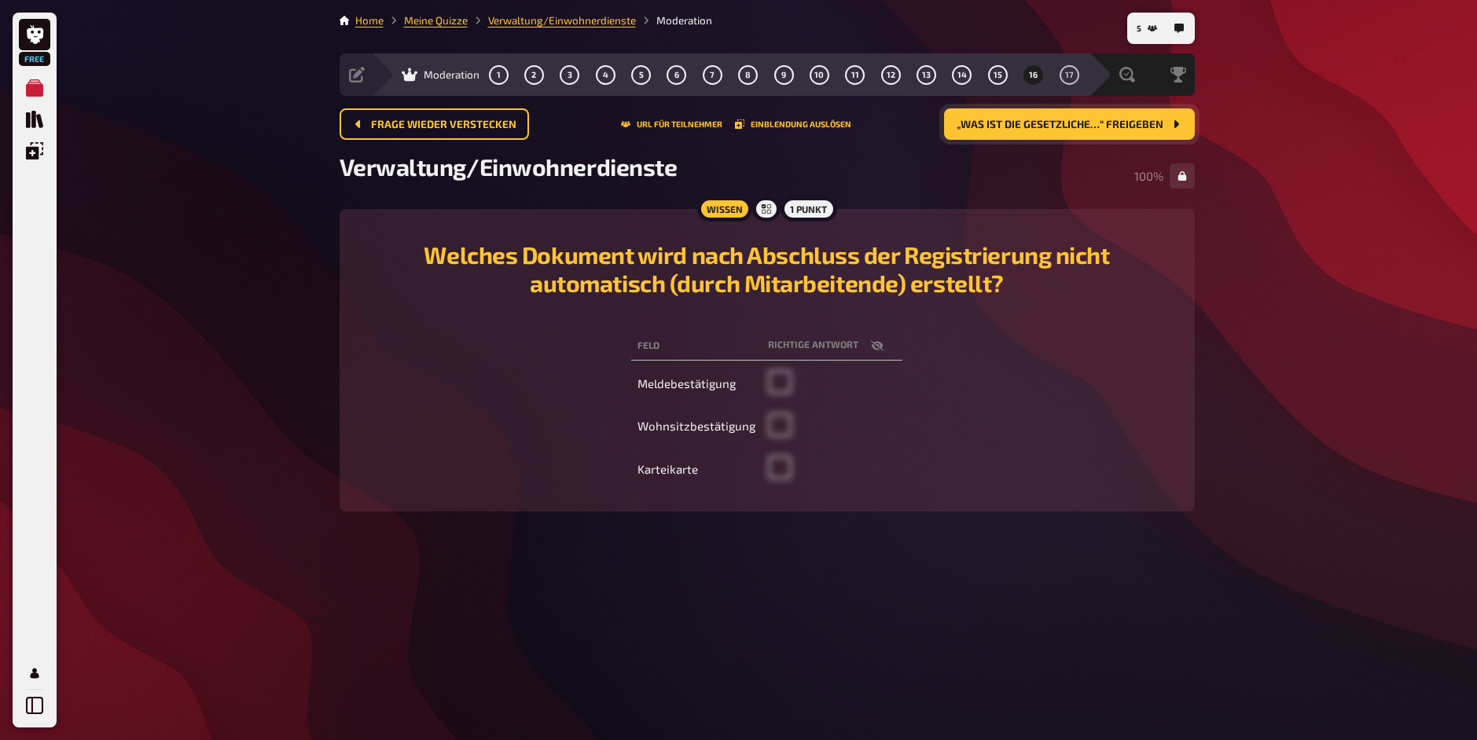
click at [1051, 132] on button "„Was ist die Gesetzliche…“ freigeben" at bounding box center [1069, 123] width 251 height 31
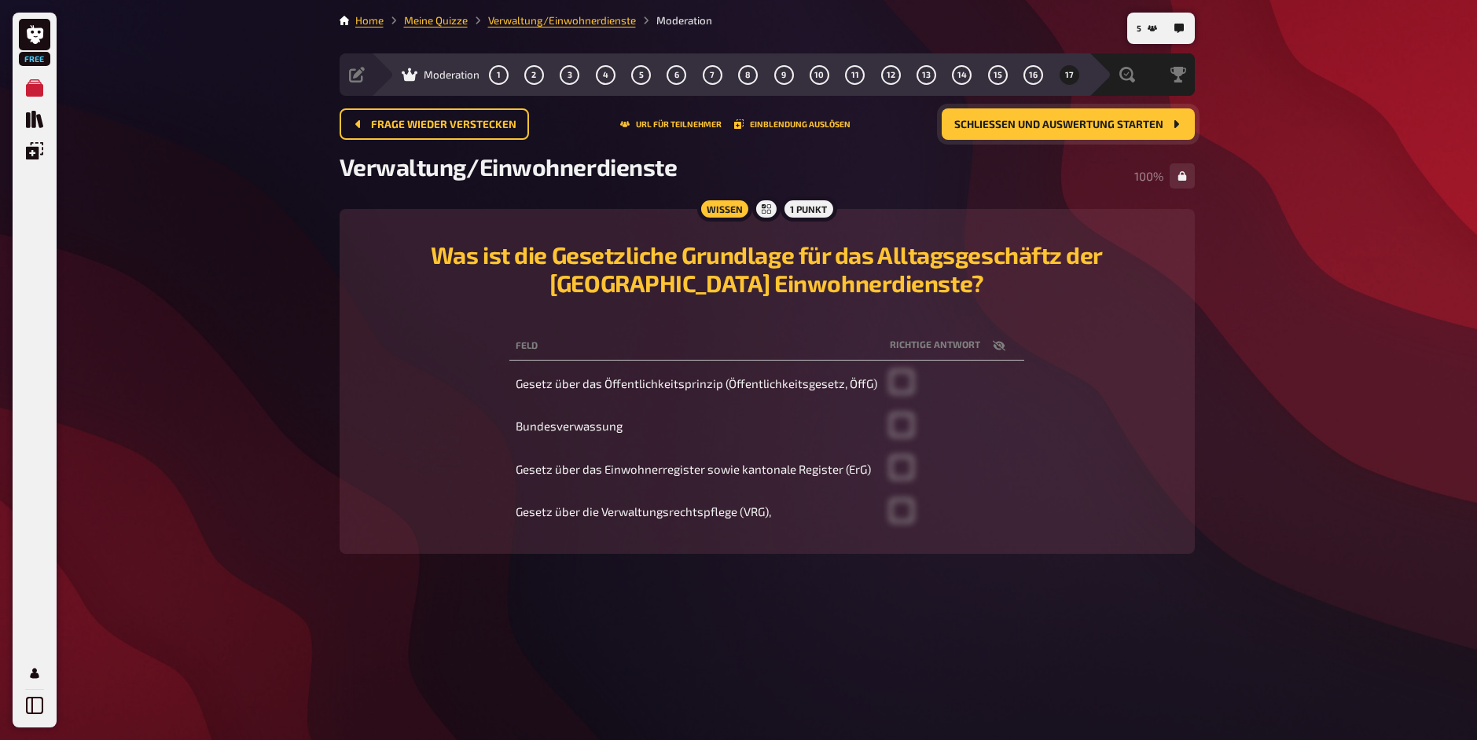
drag, startPoint x: 1048, startPoint y: 127, endPoint x: 1055, endPoint y: 118, distance: 10.7
click at [1055, 119] on span "Schließen und Auswertung starten" at bounding box center [1058, 124] width 209 height 11
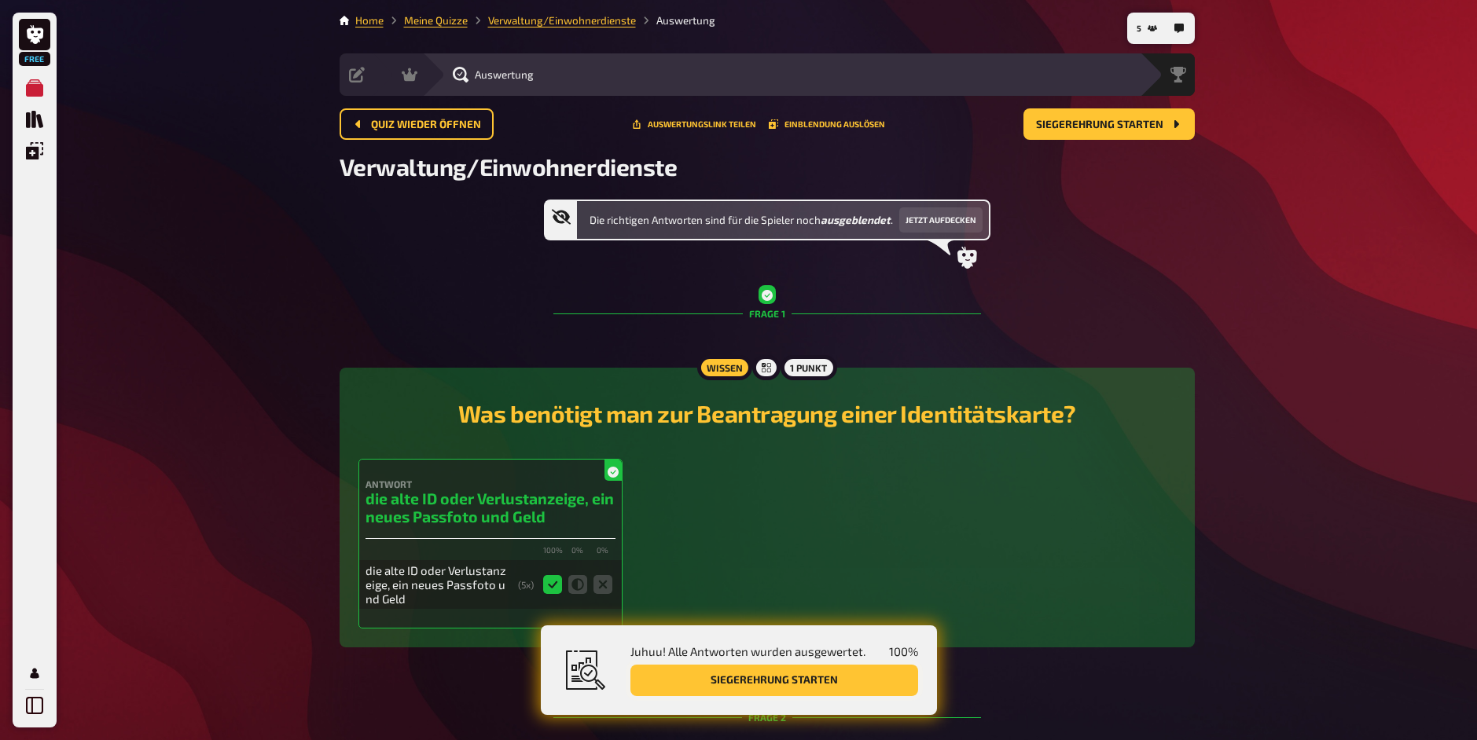
click at [707, 684] on button "Siegerehrung starten" at bounding box center [774, 680] width 288 height 31
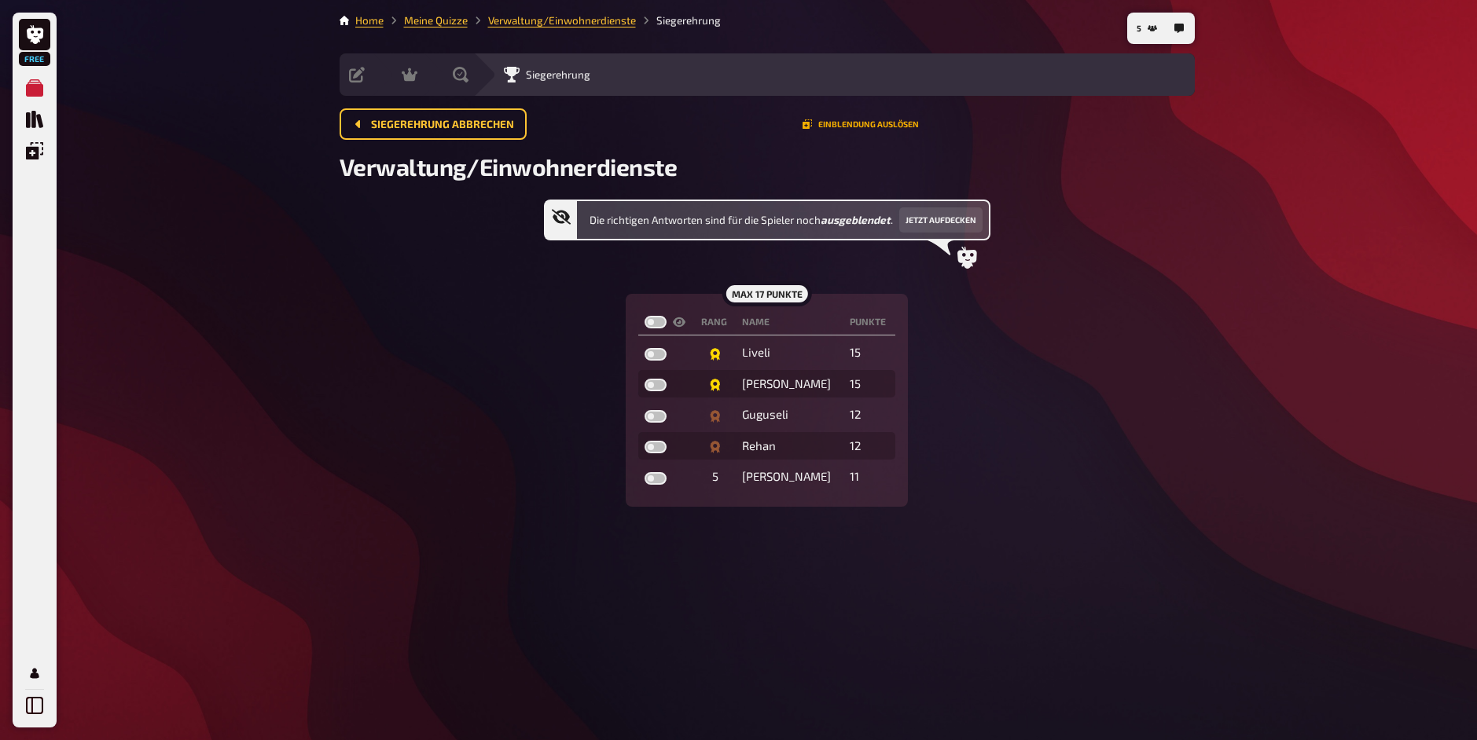
click at [895, 127] on button "Einblendung auslösen" at bounding box center [860, 123] width 116 height 9
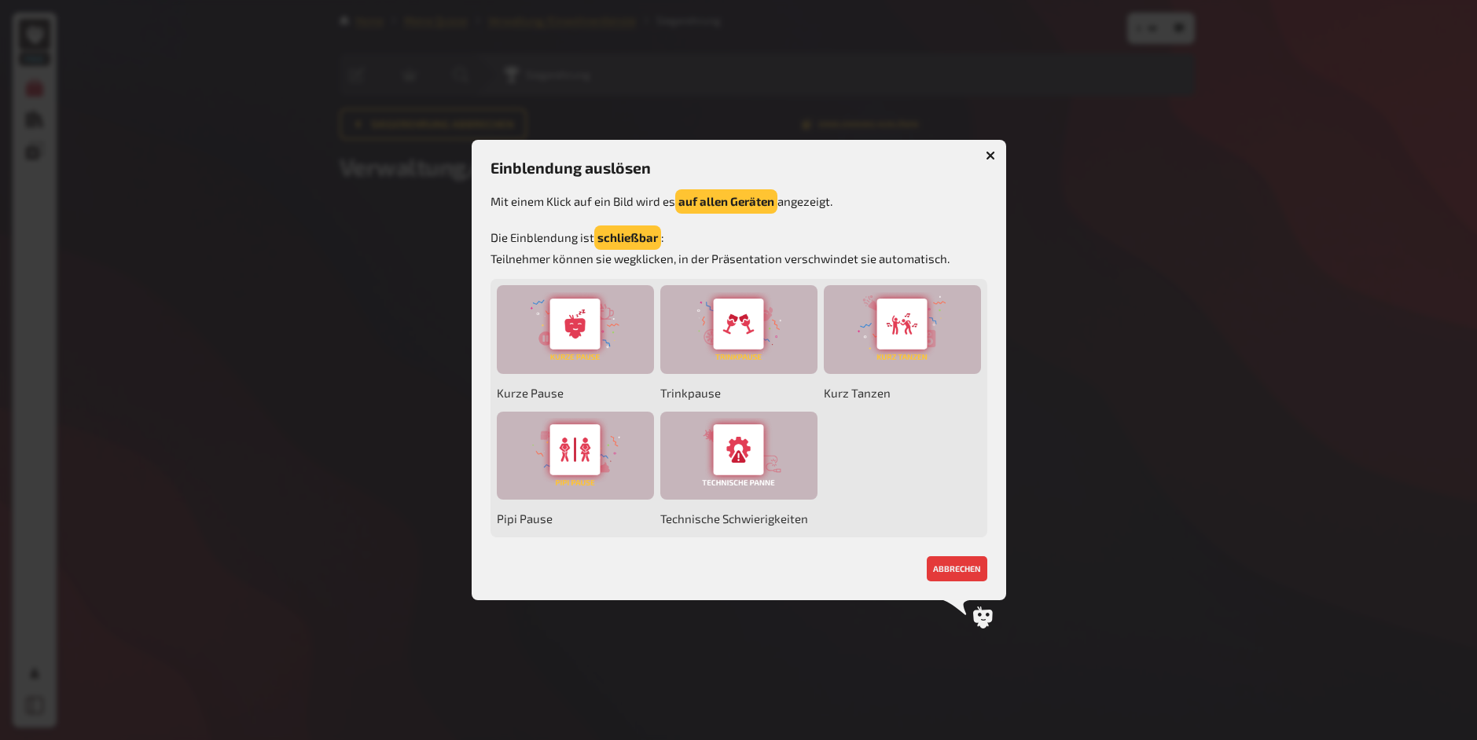
click at [983, 160] on button "button" at bounding box center [990, 155] width 25 height 25
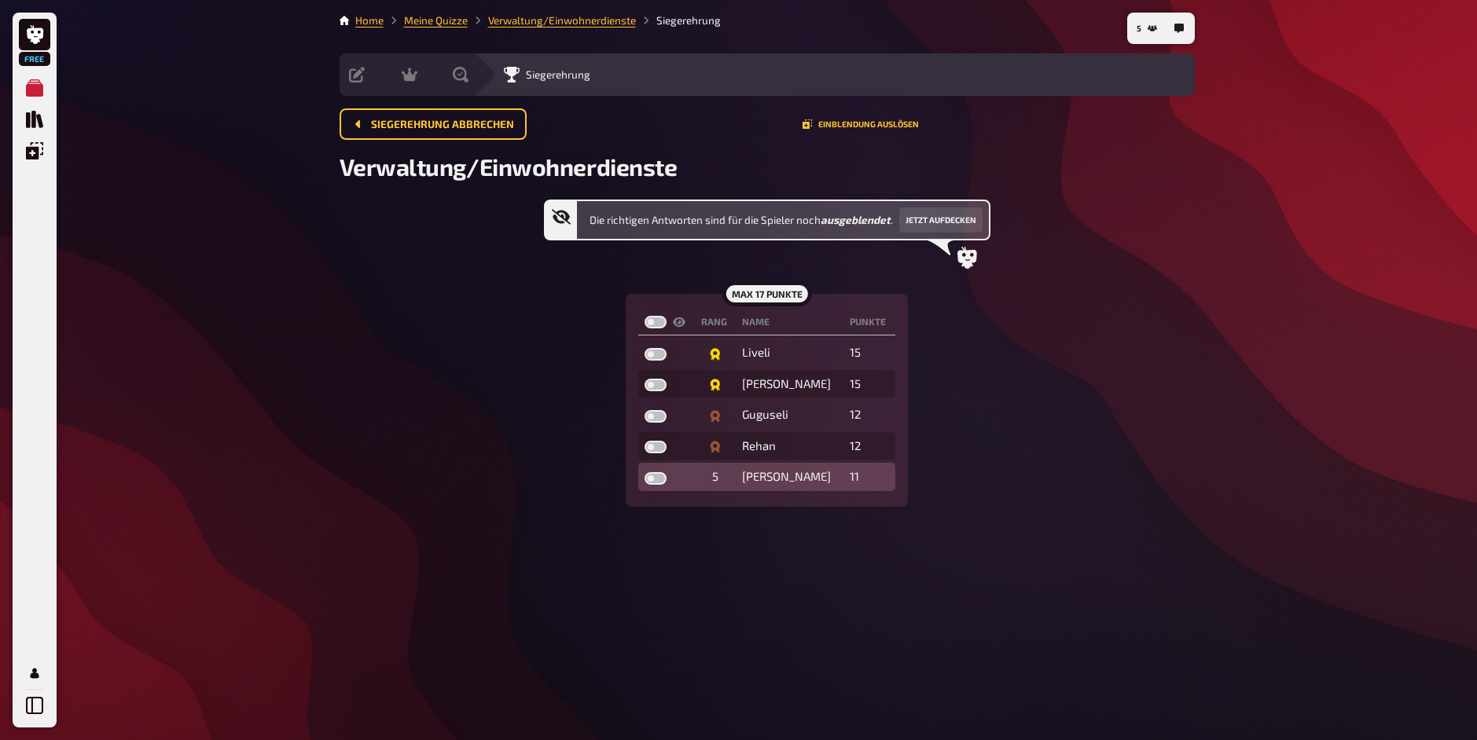
click at [775, 479] on div "Randy" at bounding box center [789, 477] width 95 height 16
click at [722, 479] on td "5" at bounding box center [715, 477] width 41 height 28
click at [729, 456] on td at bounding box center [715, 446] width 41 height 28
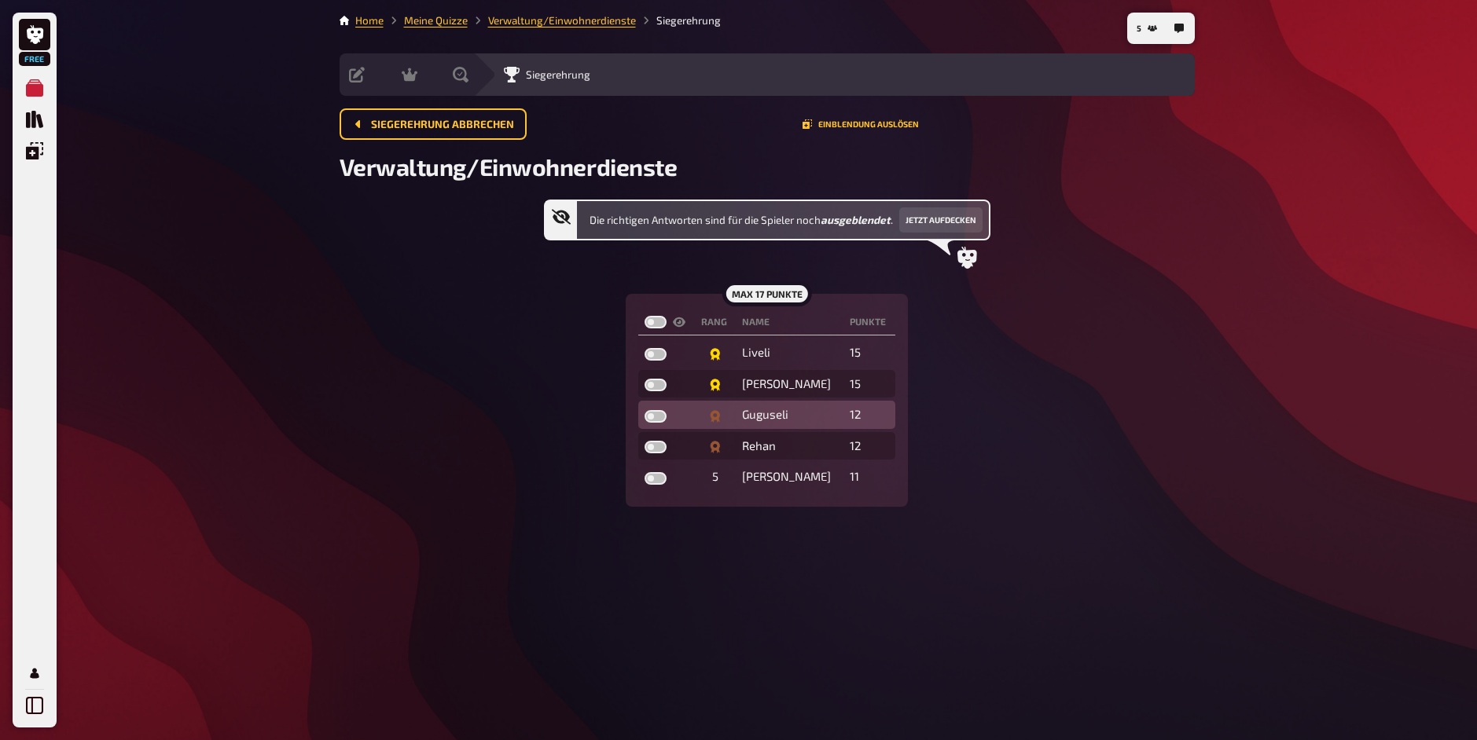
click at [729, 424] on td at bounding box center [715, 415] width 41 height 28
click at [921, 219] on button "Jetzt aufdecken" at bounding box center [940, 219] width 83 height 25
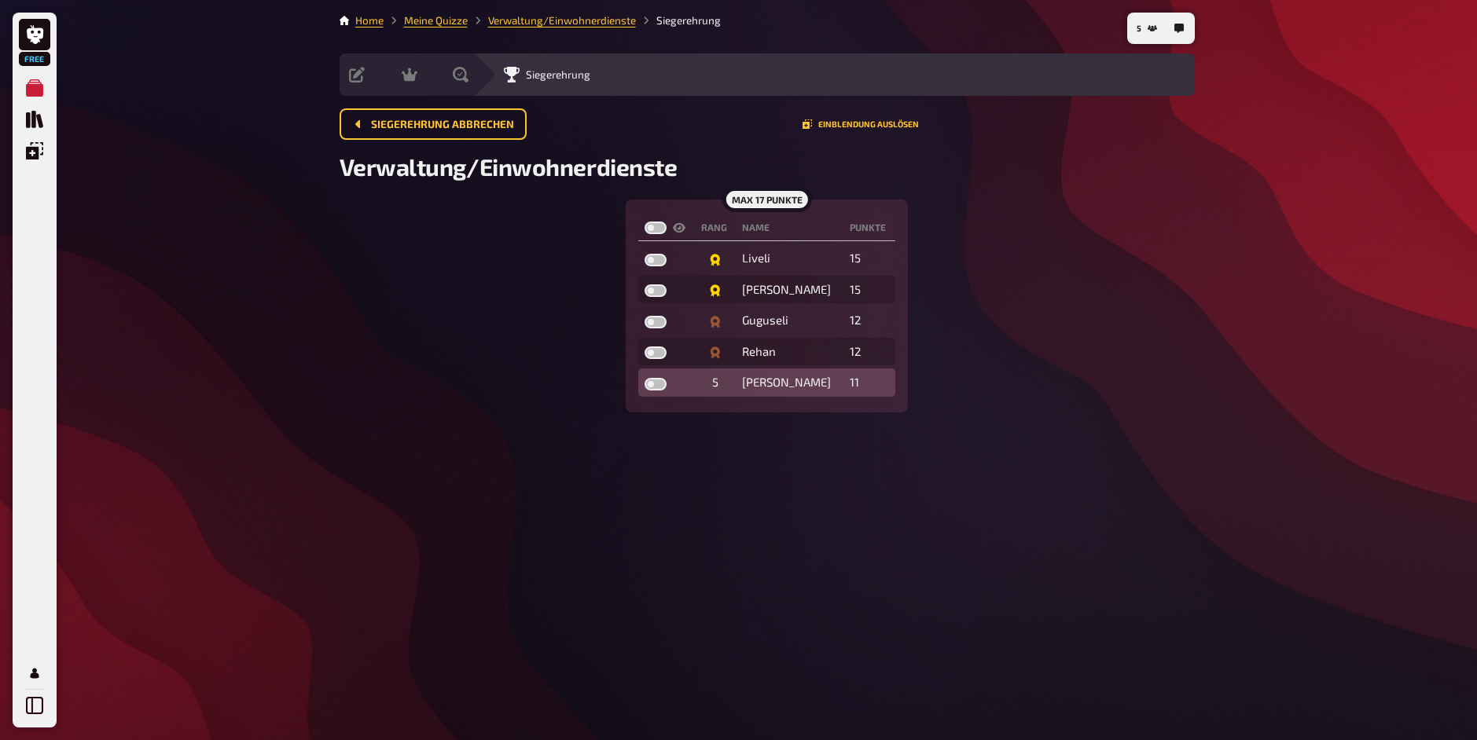
click at [843, 379] on td "11" at bounding box center [869, 383] width 52 height 28
click at [777, 387] on div "Randy" at bounding box center [789, 383] width 95 height 16
click at [592, 165] on span "Verwaltung/Einwohnerdienste" at bounding box center [508, 166] width 338 height 28
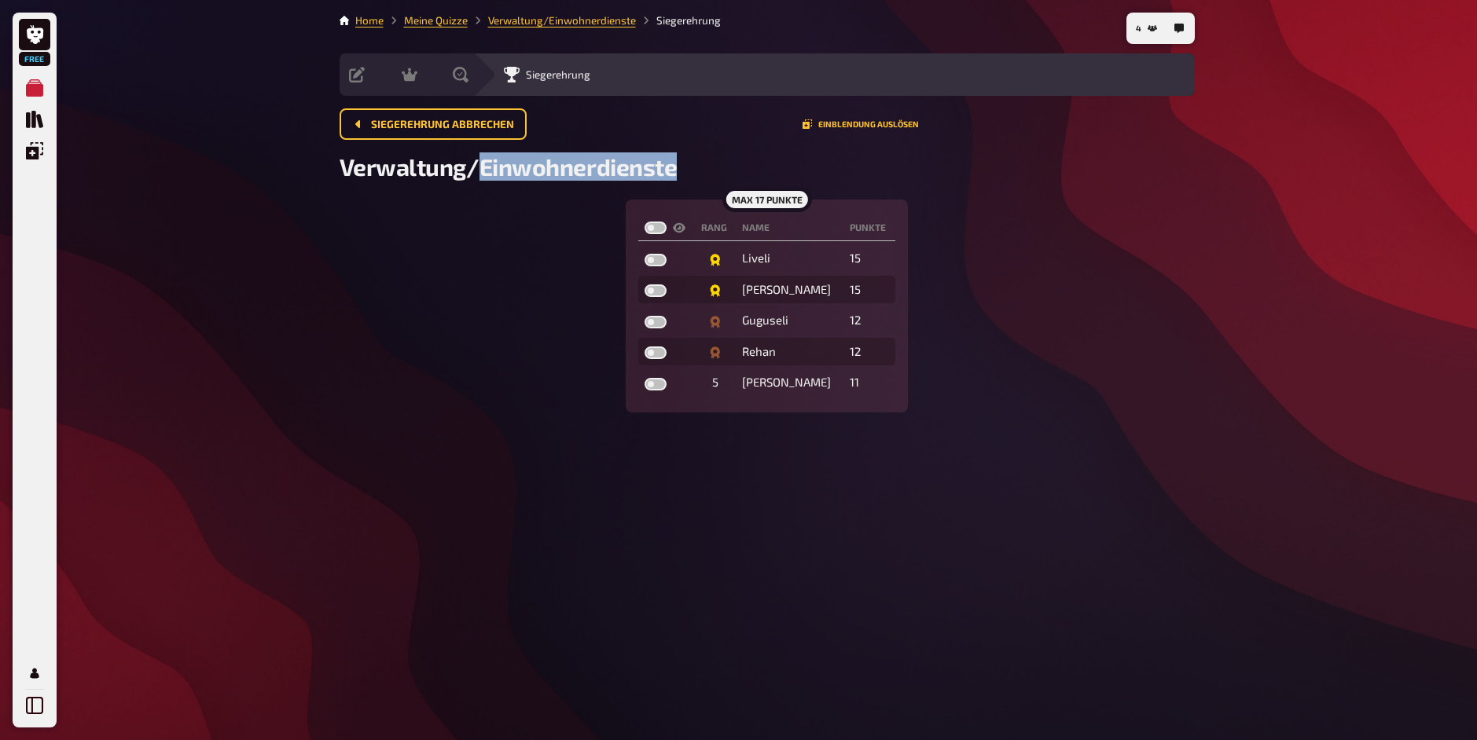
click at [592, 165] on span "Verwaltung/Einwohnerdienste" at bounding box center [508, 166] width 338 height 28
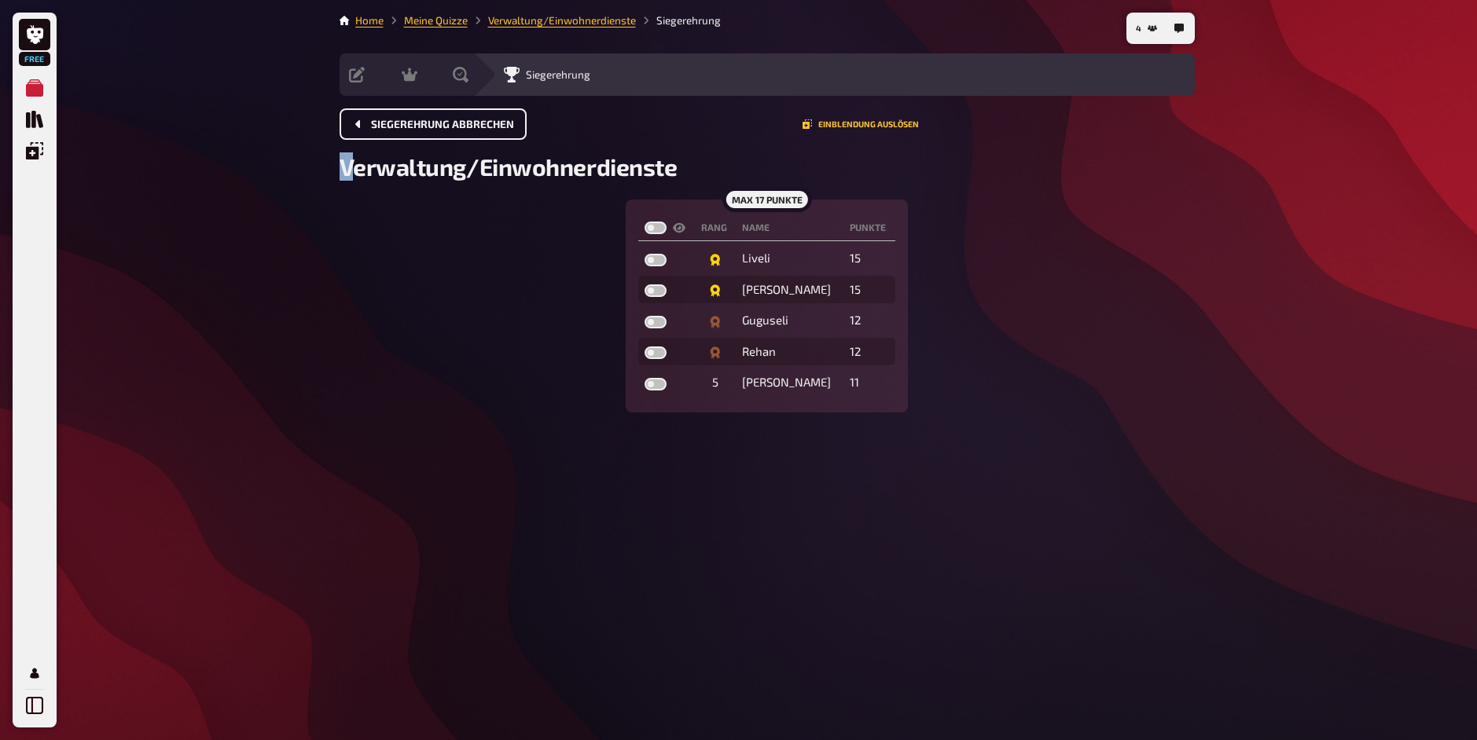
click at [519, 124] on button "Siegerehrung abbrechen" at bounding box center [432, 123] width 187 height 31
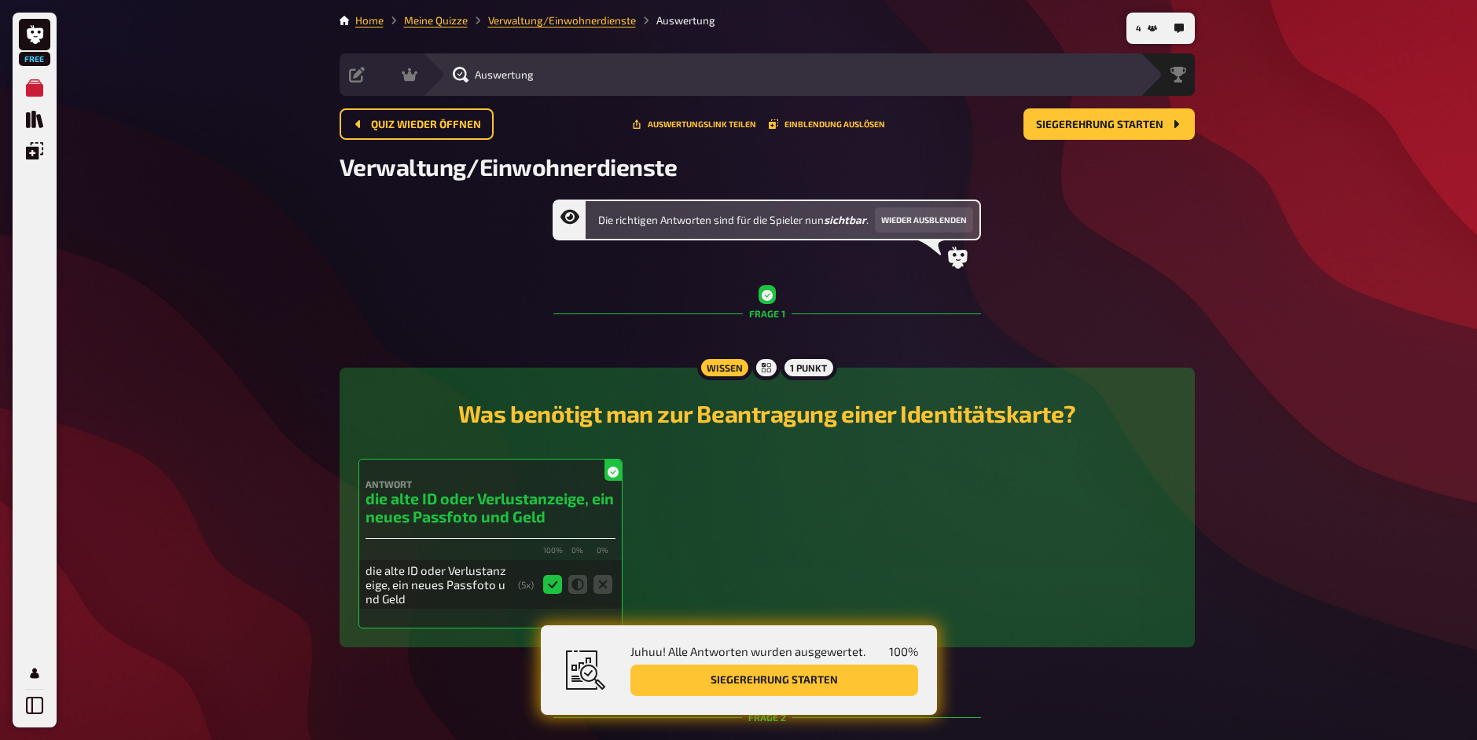
click at [508, 496] on h3 "die alte ID oder Verlustanzeige, ein neues Passfoto und Geld" at bounding box center [490, 508] width 250 height 36
